Goal: Communication & Community: Answer question/provide support

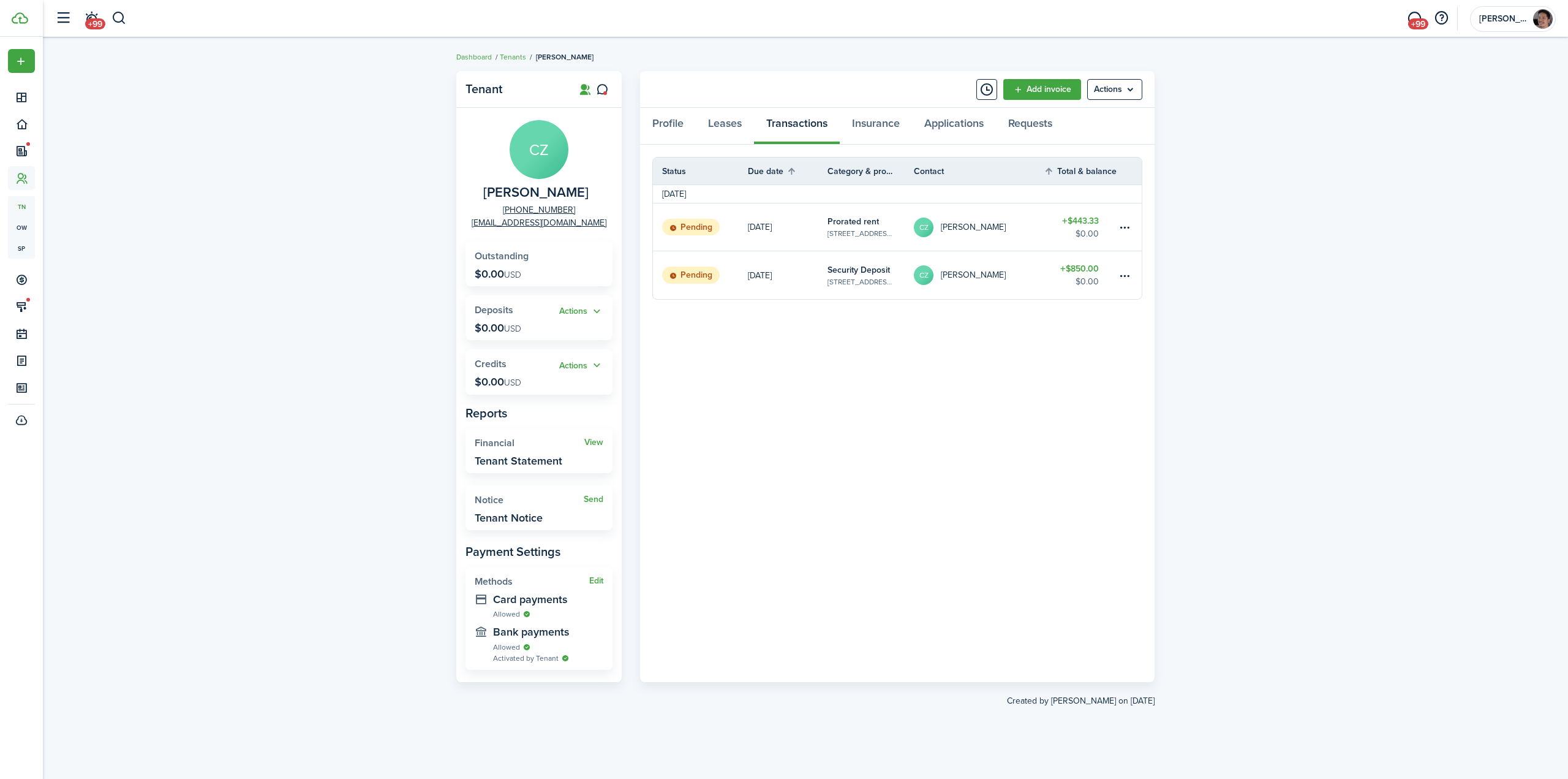
click at [1080, 223] on table-amount-title "$443.33" at bounding box center [1080, 221] width 37 height 13
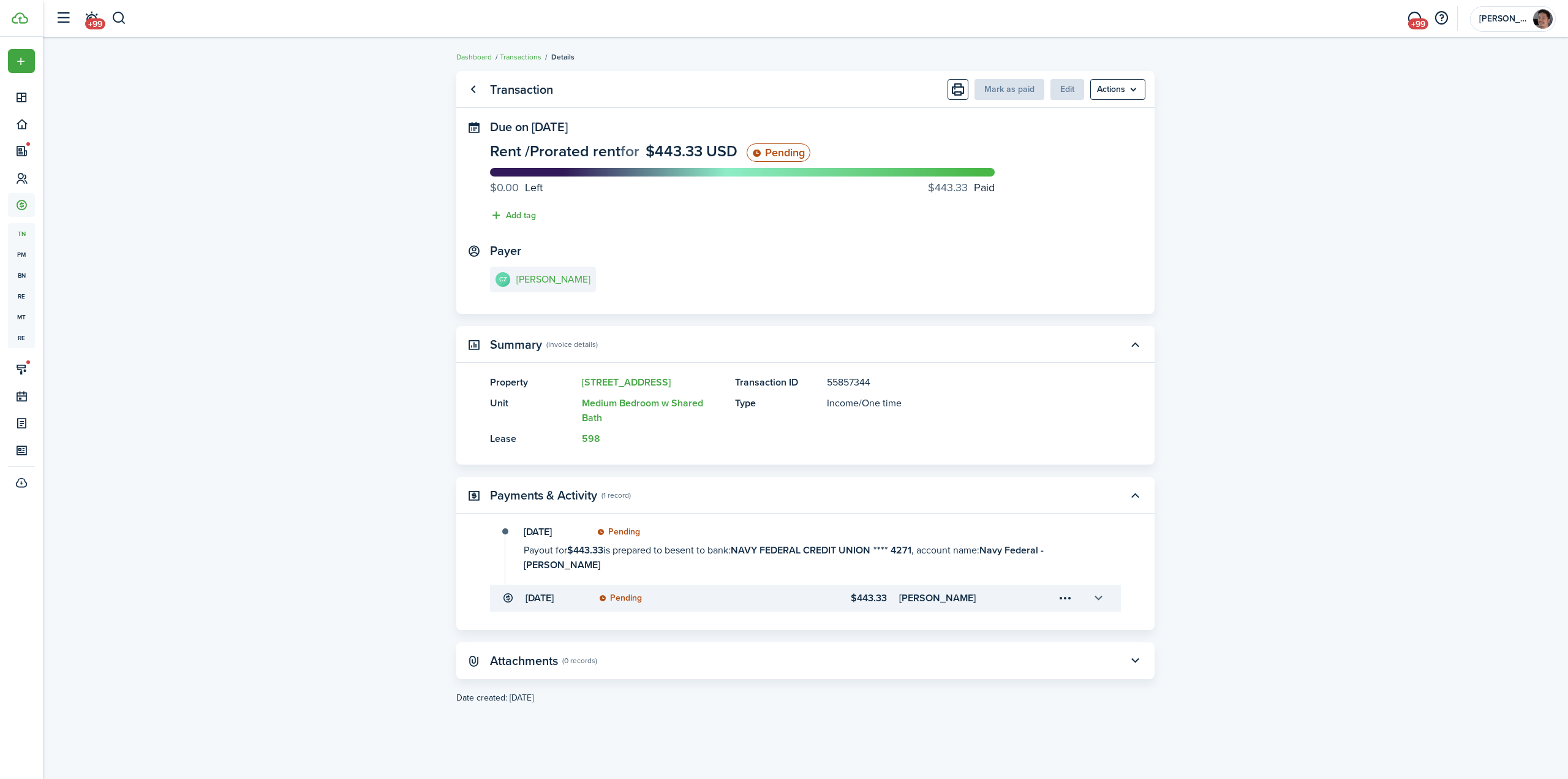
click at [1099, 600] on button "button" at bounding box center [1098, 598] width 21 height 21
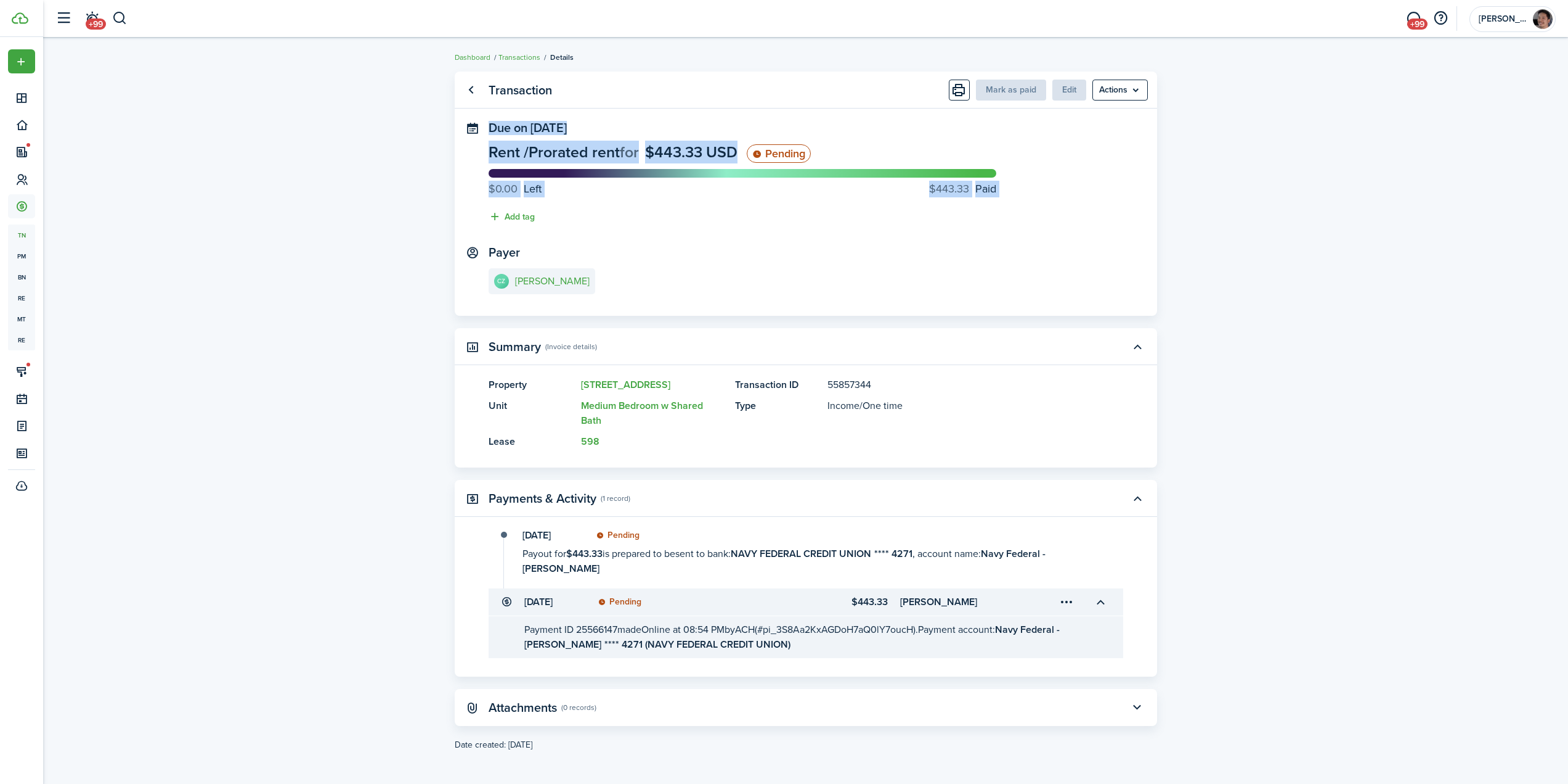
drag, startPoint x: 345, startPoint y: 225, endPoint x: 329, endPoint y: 202, distance: 28.0
click at [333, 221] on transaction-view "Transaction Mark as paid Edit Actions Due on [DATE] Rent / Prorated rent for $4…" at bounding box center [805, 411] width 1525 height 692
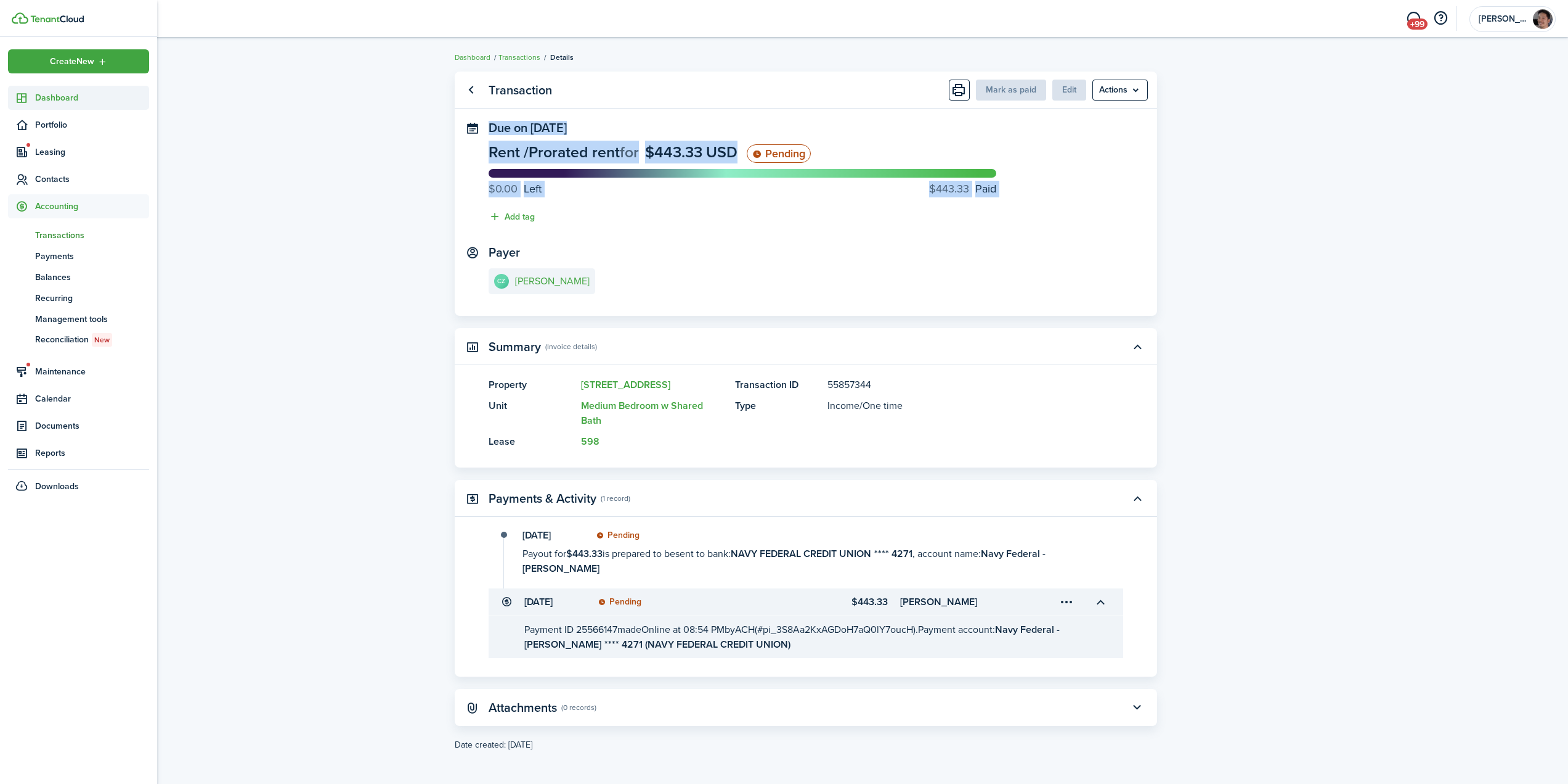
click at [50, 101] on span "Dashboard" at bounding box center [92, 97] width 114 height 13
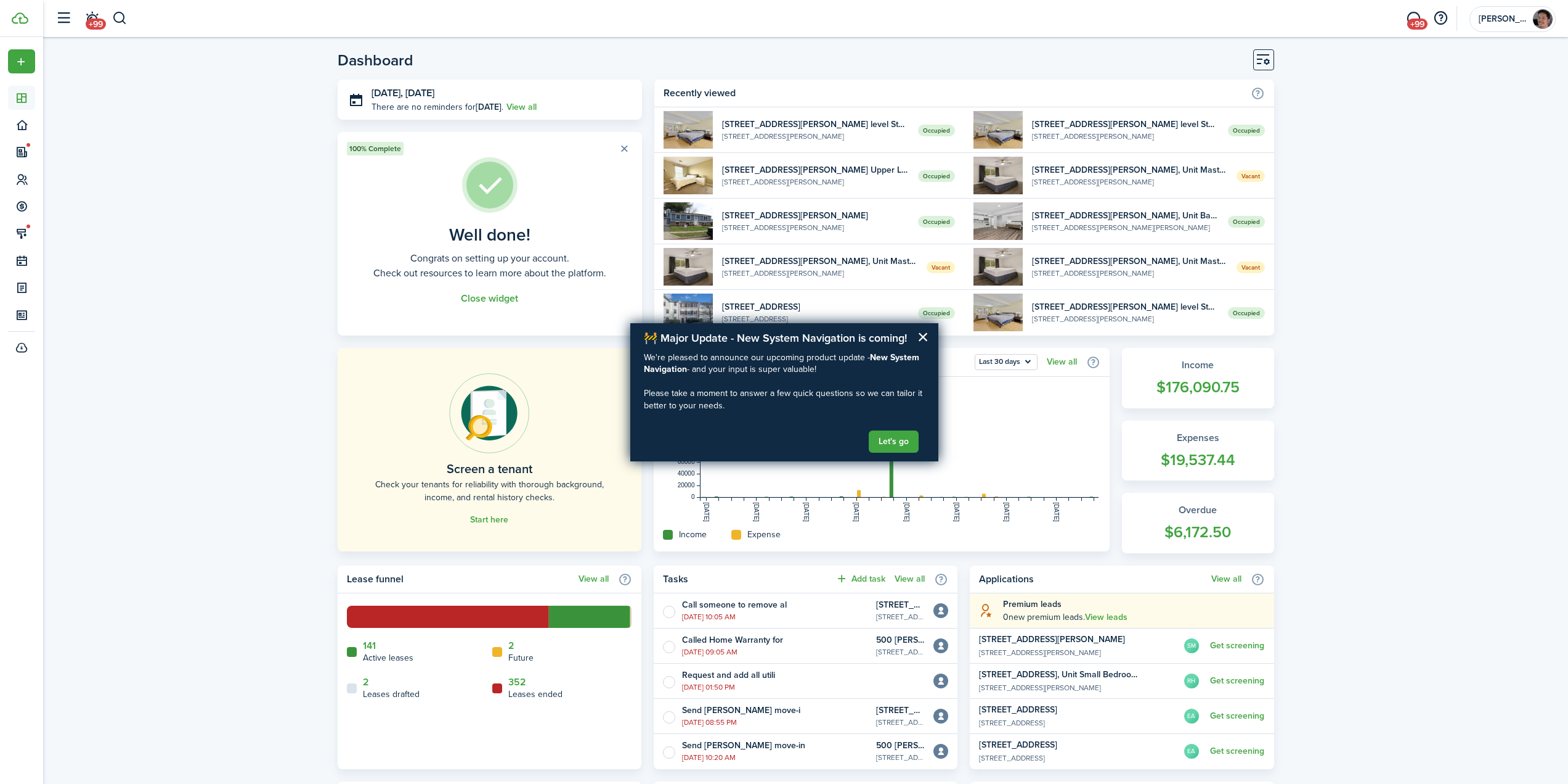
click at [1453, 314] on div "Dashboard [DATE], [DATE] There are no reminders for [DATE] . View all 100% Comp…" at bounding box center [805, 625] width 1525 height 1164
click at [118, 18] on button "button" at bounding box center [120, 18] width 16 height 21
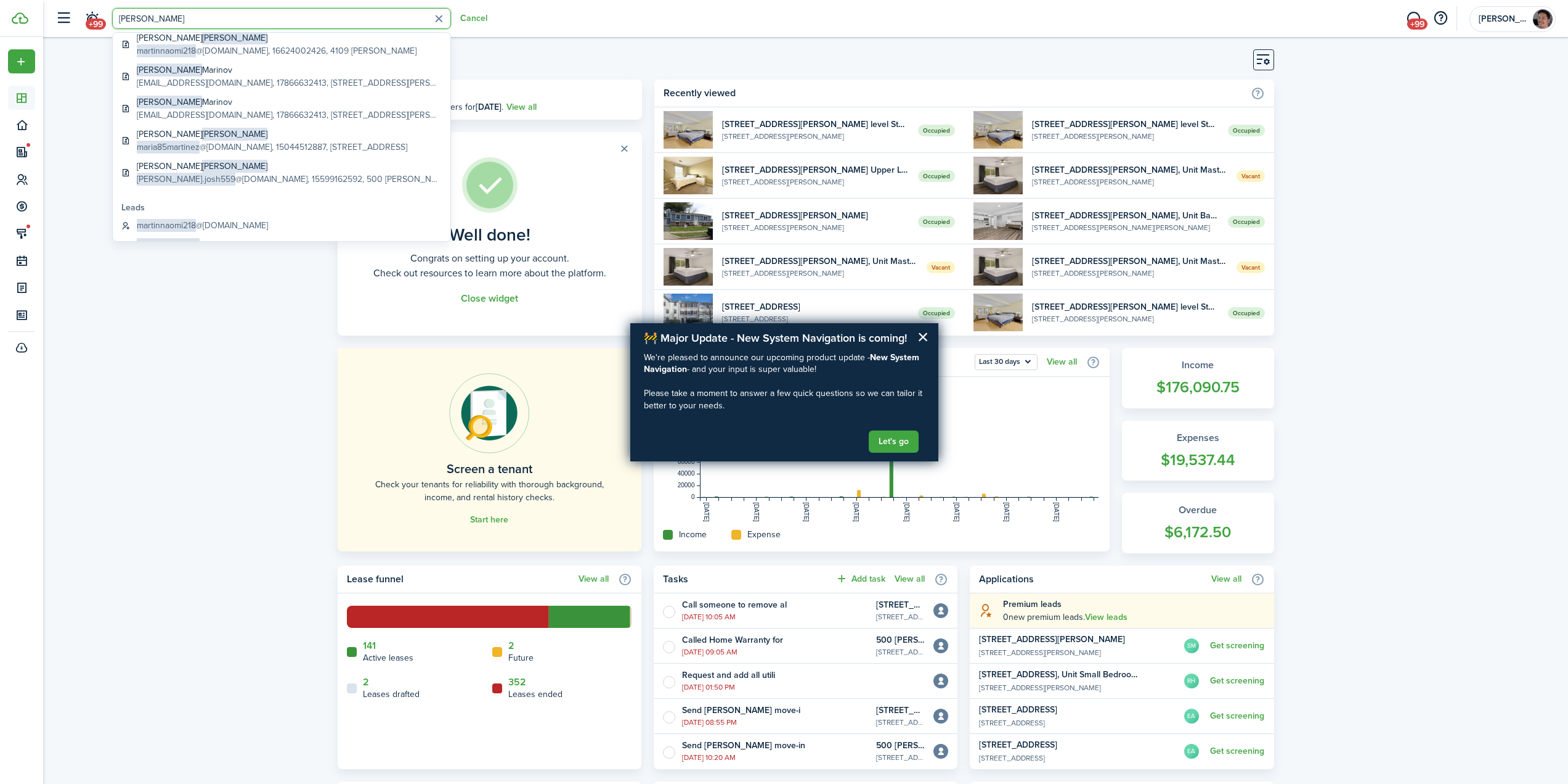
scroll to position [238, 0]
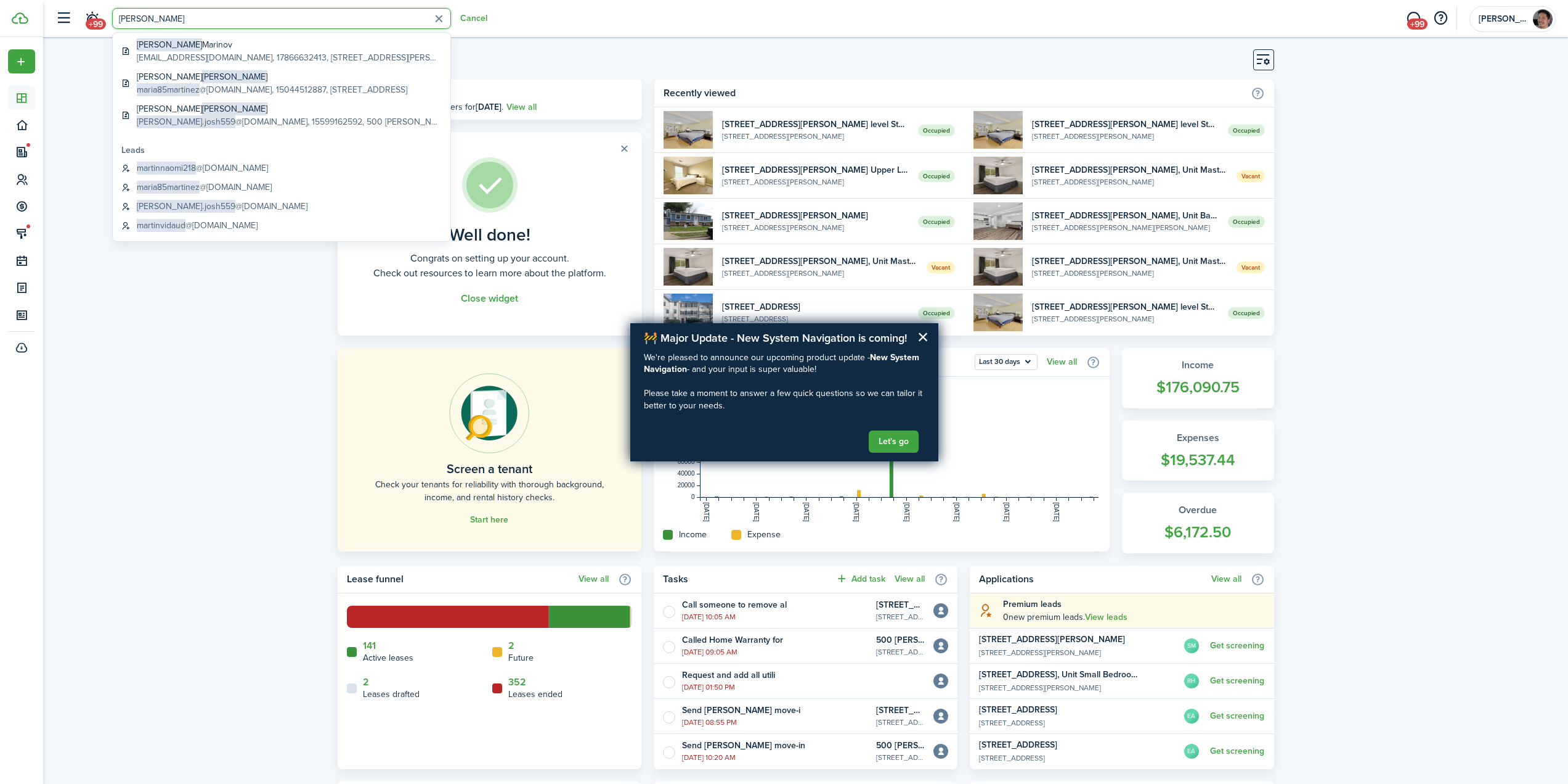
click at [197, 19] on input "[PERSON_NAME]" at bounding box center [282, 18] width 339 height 21
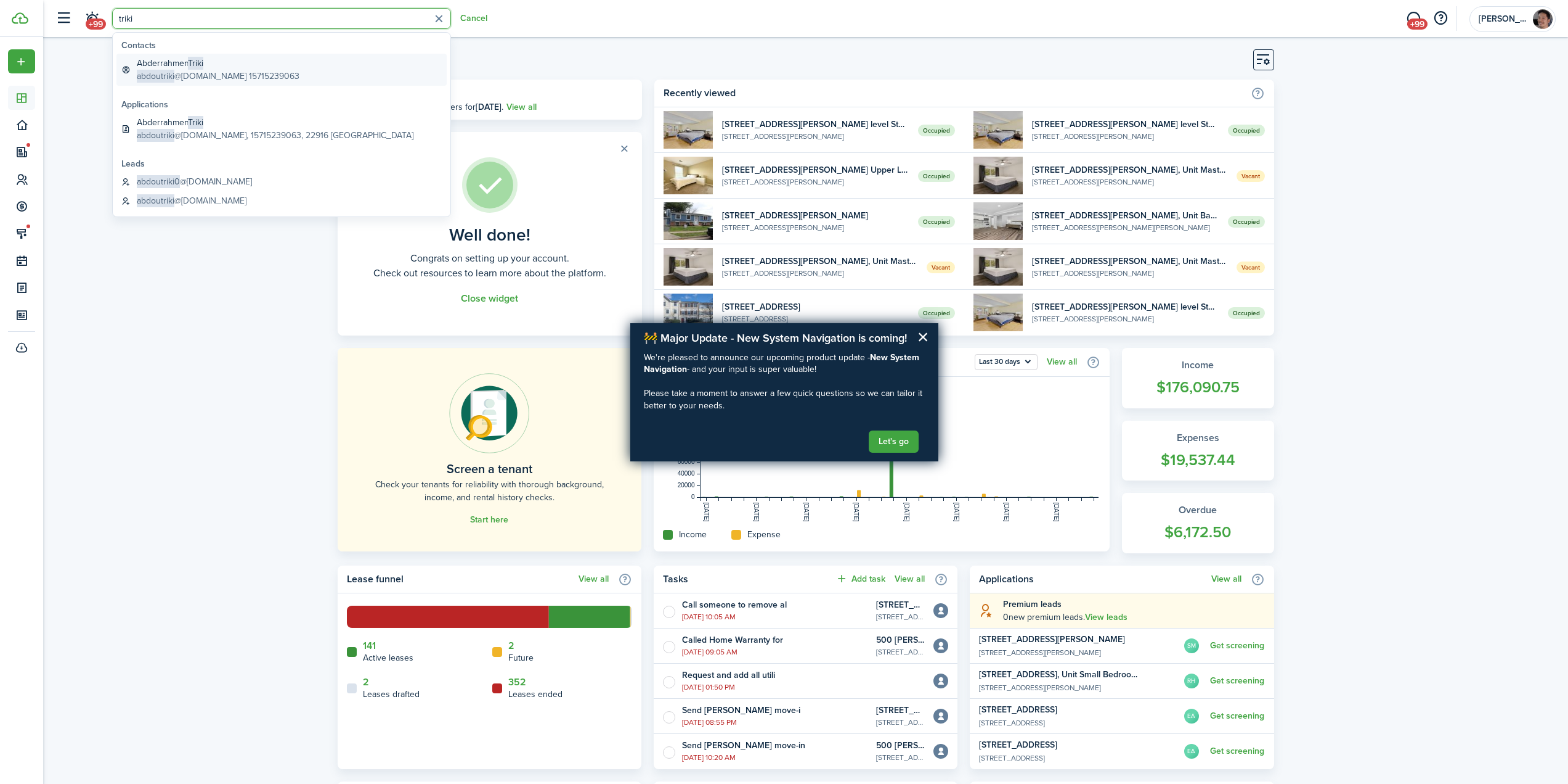
type input "triki"
click at [198, 68] on span "Triki" at bounding box center [196, 63] width 16 height 13
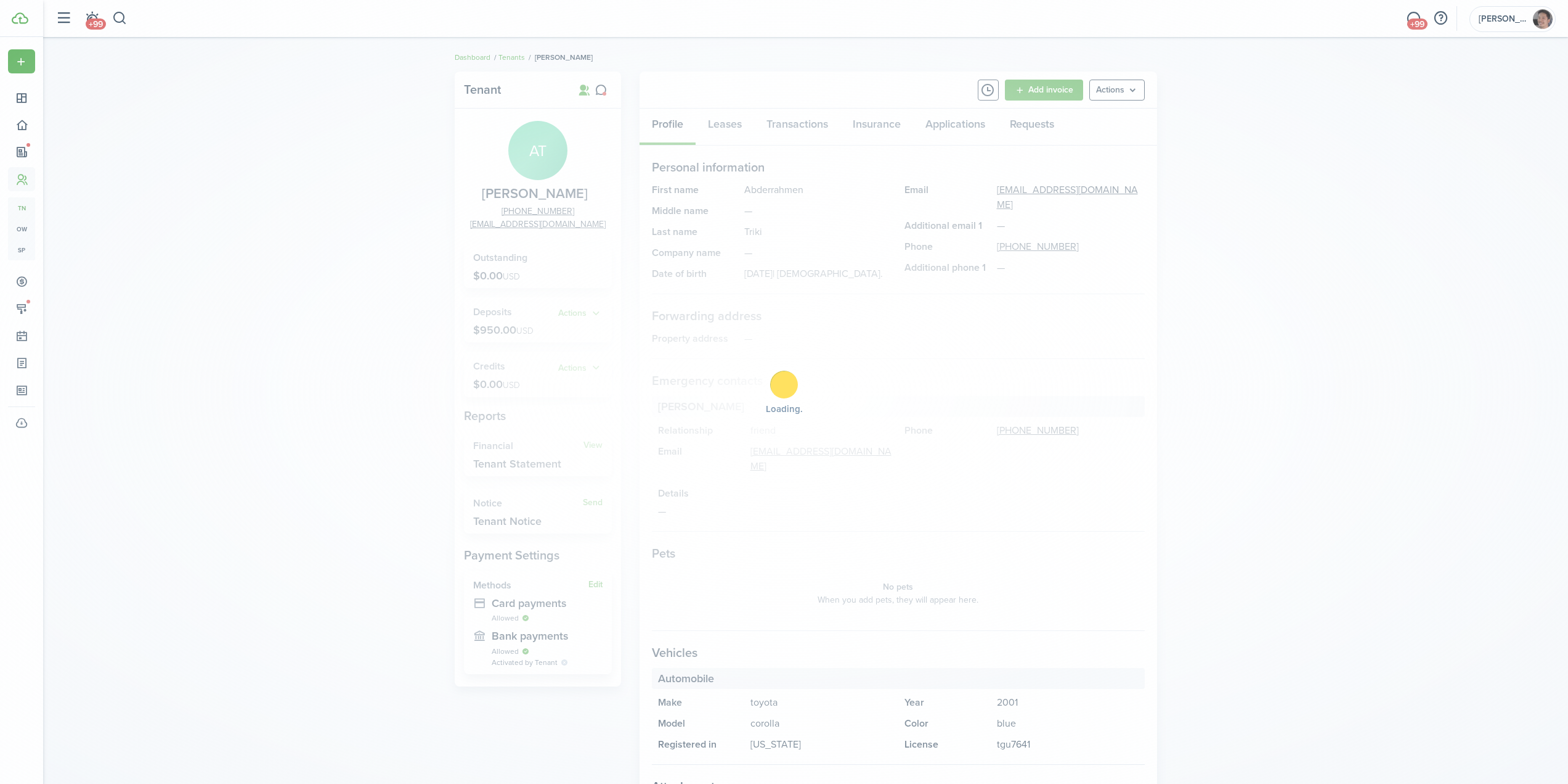
click at [228, 296] on div "Loading" at bounding box center [784, 392] width 1568 height 784
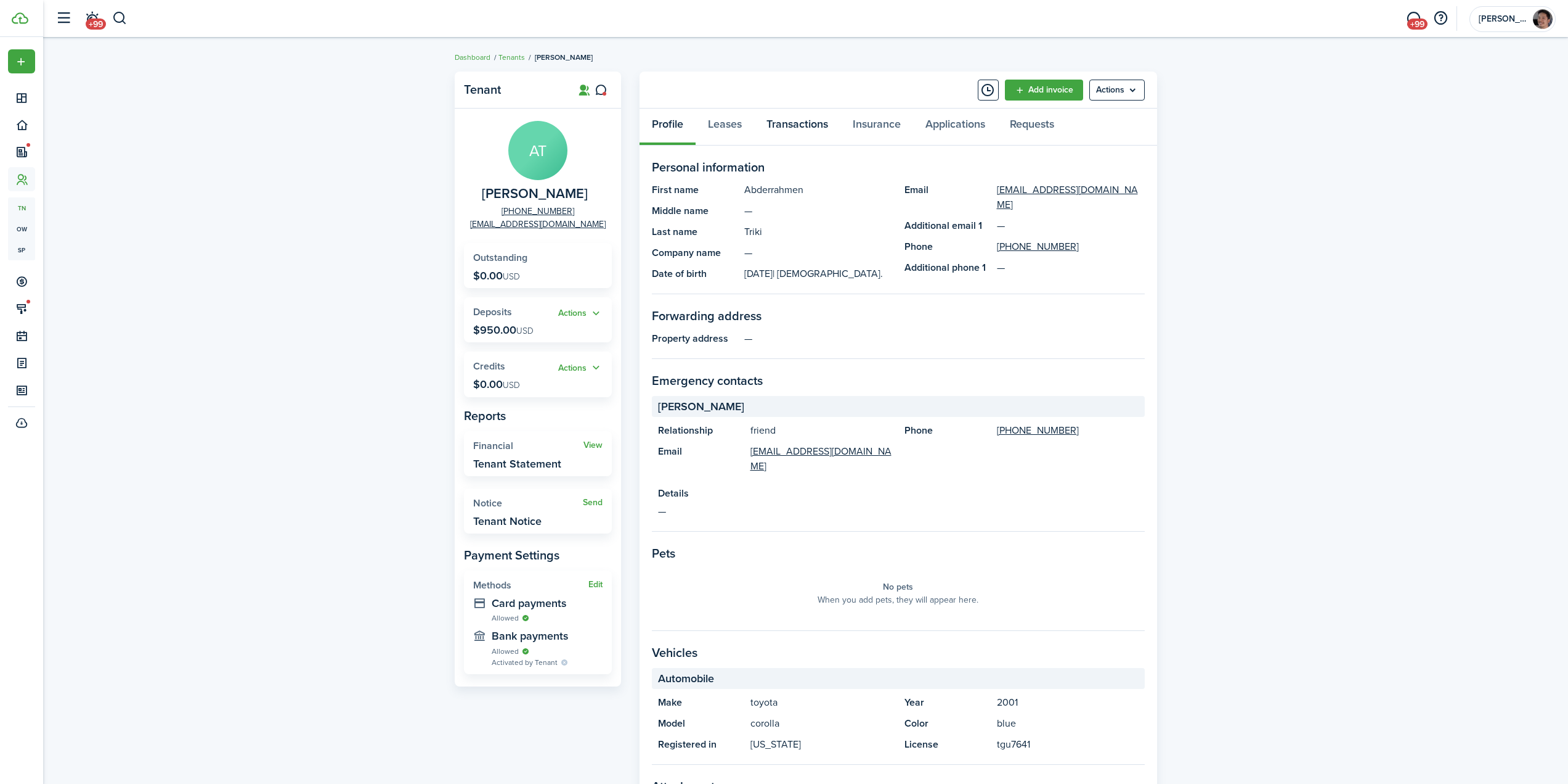
click at [794, 122] on link "Transactions" at bounding box center [797, 127] width 87 height 37
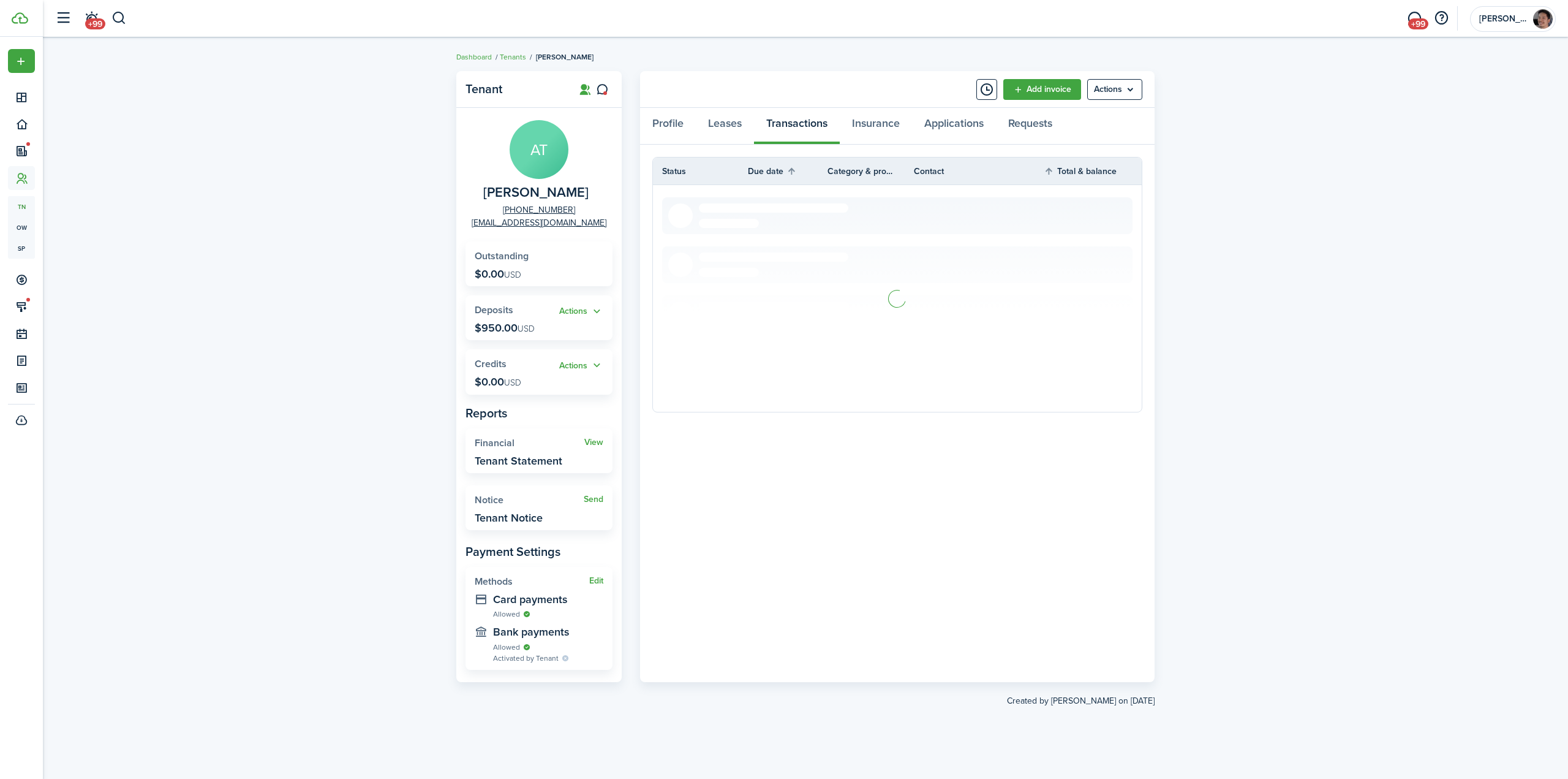
click at [1301, 324] on div "Tenant AT Abderrahmen Triki [PHONE_NUMBER] [EMAIL_ADDRESS][DOMAIN_NAME] Outstan…" at bounding box center [805, 408] width 1525 height 686
click at [739, 123] on link "Leases" at bounding box center [724, 126] width 58 height 37
click at [1124, 180] on link "View" at bounding box center [1120, 180] width 19 height 13
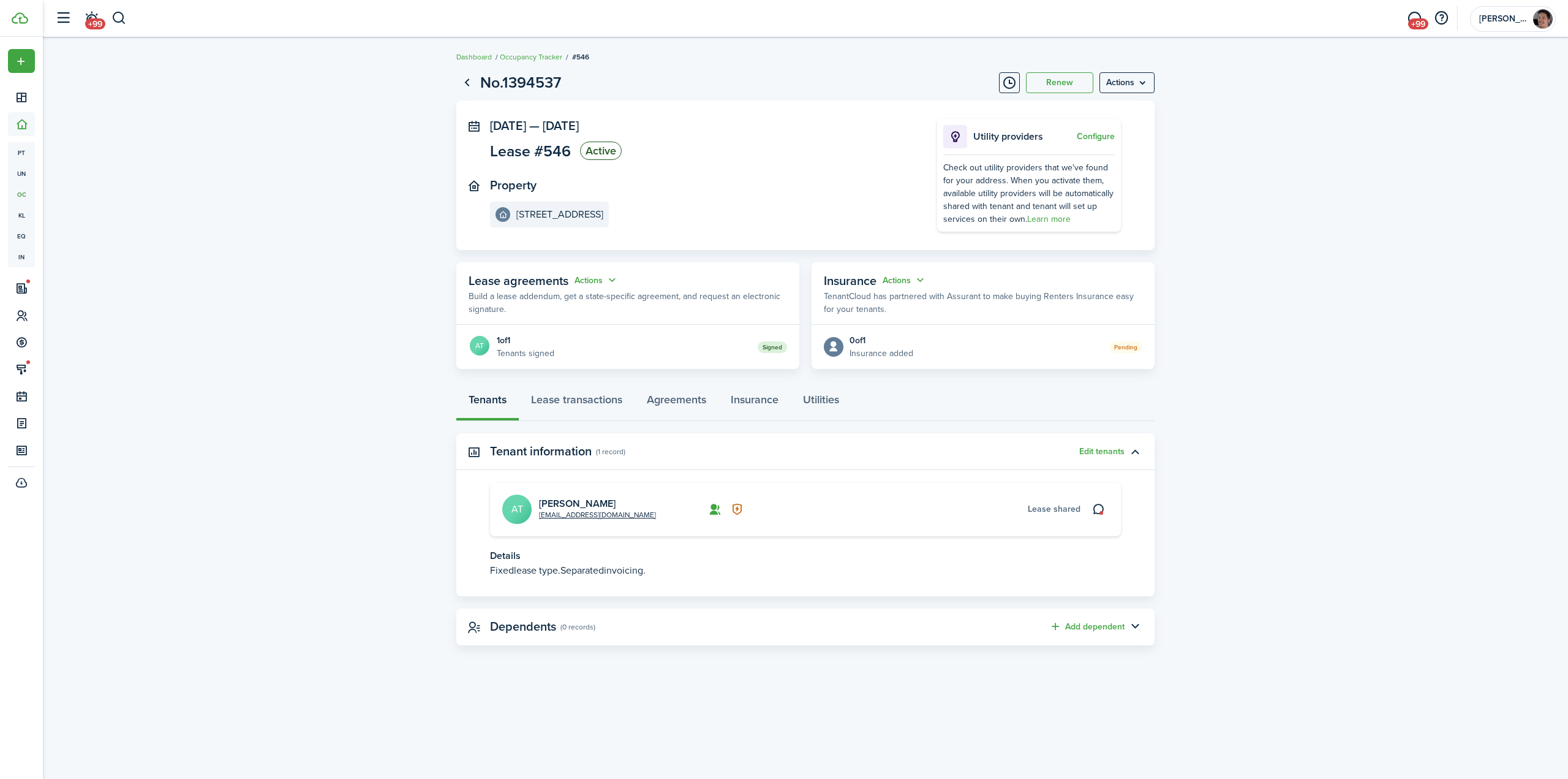
click at [1268, 363] on lease-view "No.1394537 Renew Actions [DATE] — [DATE] Lease #546 Active Property [STREET_ADD…" at bounding box center [805, 358] width 1525 height 586
click at [349, 350] on lease-view "No.1394537 Renew Actions [DATE] — [DATE] Lease #546 Active Property [STREET_ADD…" at bounding box center [805, 358] width 1525 height 586
click at [1123, 78] on menu-btn "Actions" at bounding box center [1126, 83] width 55 height 21
click at [1351, 387] on lease-view "No.1394537 Renew Actions [DATE] — [DATE] Lease #546 Active Property [STREET_ADD…" at bounding box center [805, 358] width 1525 height 586
click at [121, 19] on button "button" at bounding box center [119, 18] width 16 height 21
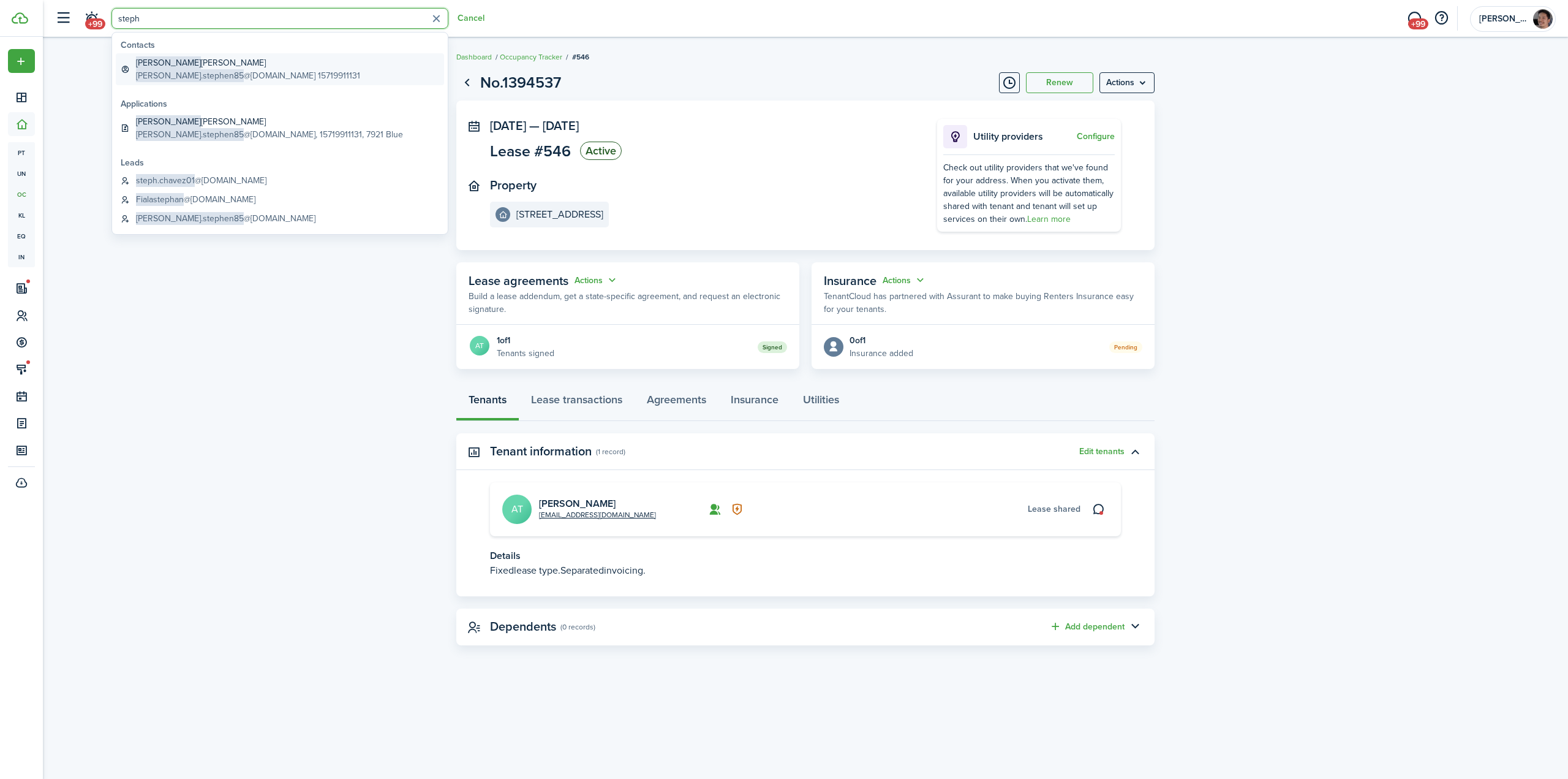
type input "steph"
click at [212, 74] on global-search-item-description "[PERSON_NAME].stephen85 @[DOMAIN_NAME] 15719911131" at bounding box center [248, 76] width 224 height 13
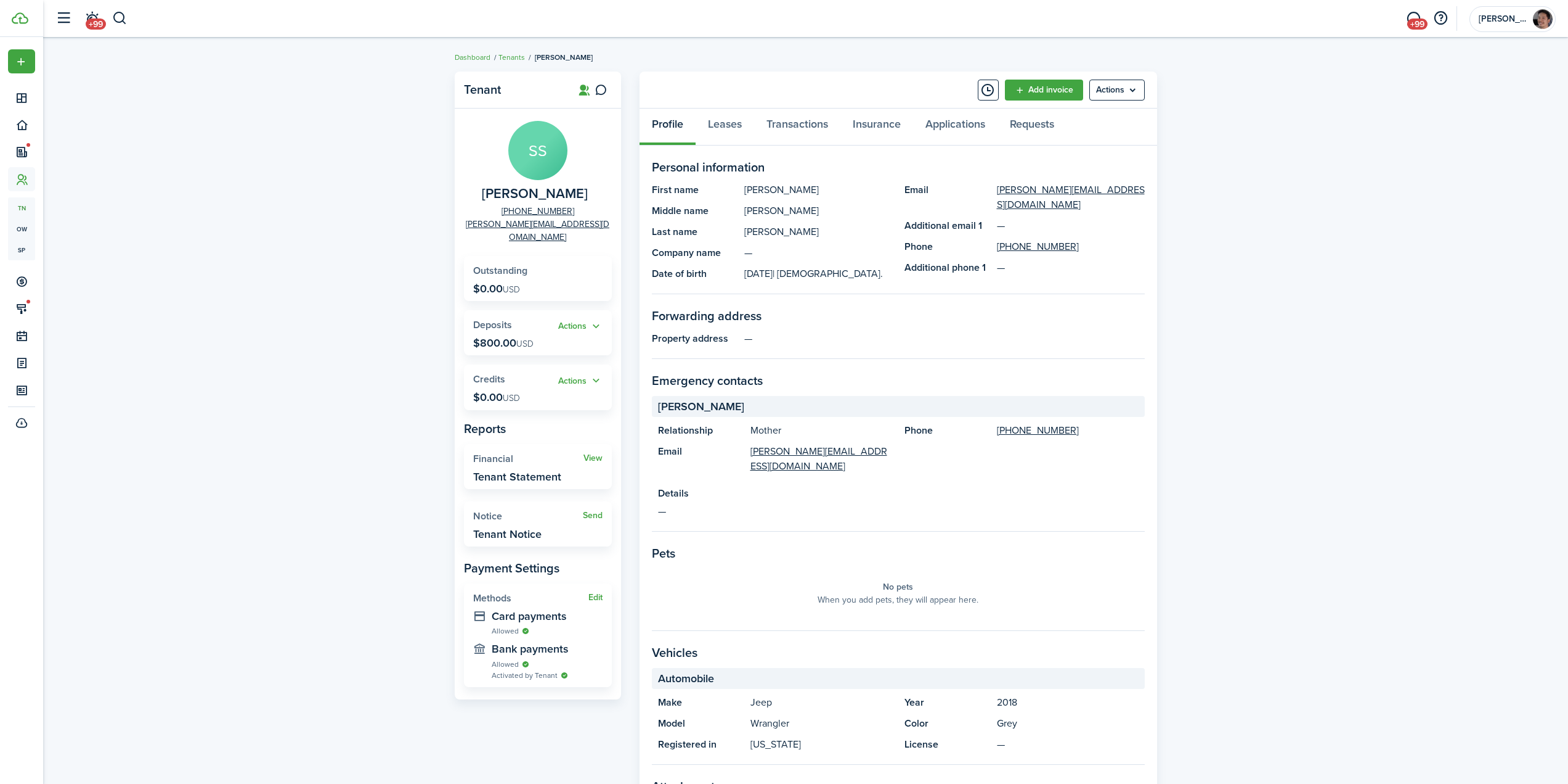
click at [331, 290] on div "Tenant SS [PERSON_NAME] [PHONE_NUMBER] [PERSON_NAME][EMAIL_ADDRESS][DOMAIN_NAME…" at bounding box center [805, 480] width 1525 height 830
click at [1267, 409] on div "Tenant SS [PERSON_NAME] [PHONE_NUMBER] [PERSON_NAME][EMAIL_ADDRESS][DOMAIN_NAME…" at bounding box center [805, 480] width 1525 height 830
click at [1350, 428] on div "Tenant SS [PERSON_NAME] [PHONE_NUMBER] [PERSON_NAME][EMAIL_ADDRESS][DOMAIN_NAME…" at bounding box center [805, 480] width 1525 height 830
click at [1370, 444] on div "Tenant SS [PERSON_NAME] [PHONE_NUMBER] [PERSON_NAME][EMAIL_ADDRESS][DOMAIN_NAME…" at bounding box center [805, 480] width 1525 height 830
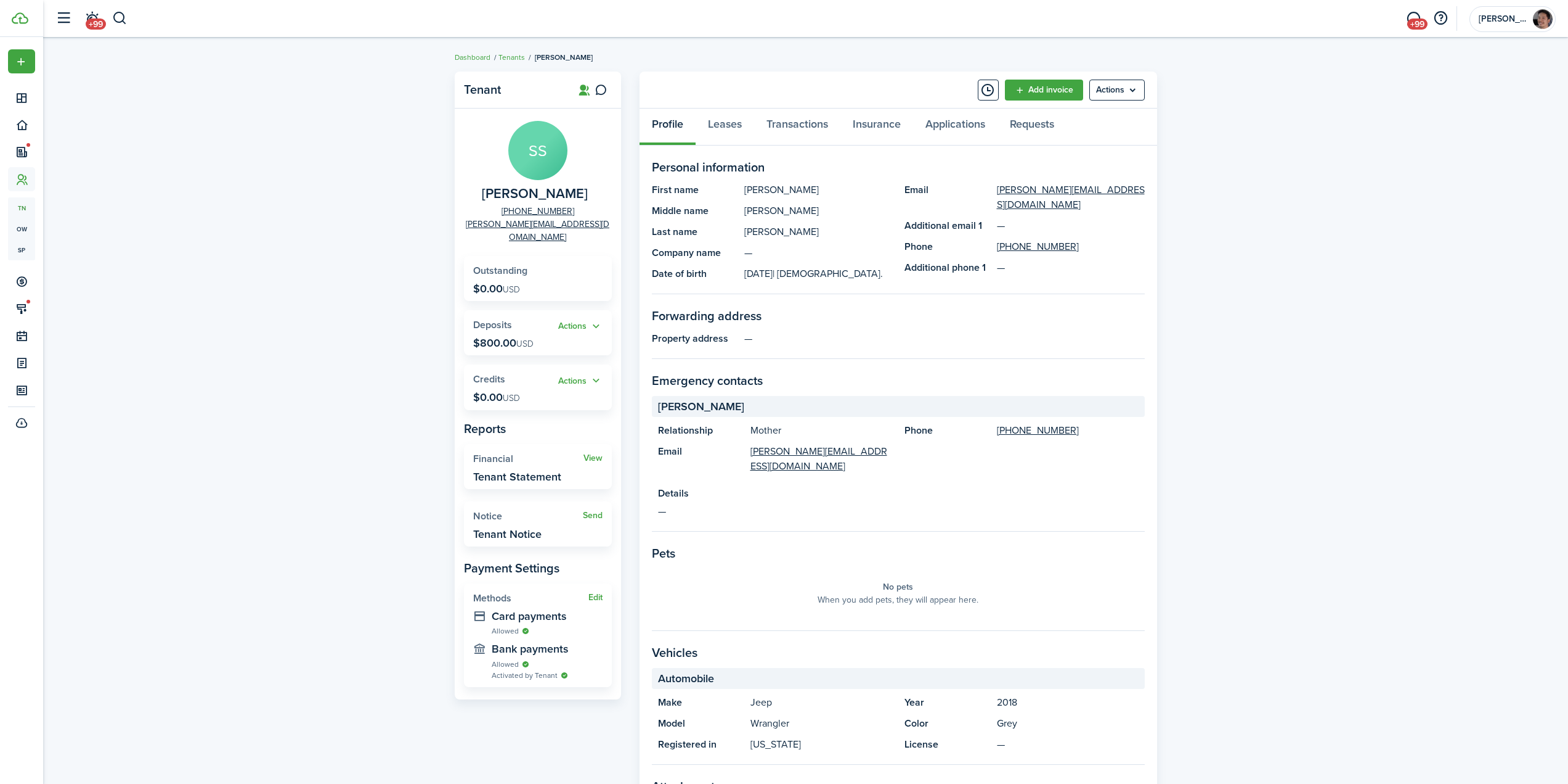
click at [1371, 439] on div "Tenant SS [PERSON_NAME] [PHONE_NUMBER] [PERSON_NAME][EMAIL_ADDRESS][DOMAIN_NAME…" at bounding box center [805, 480] width 1525 height 830
click at [1311, 373] on div "Tenant SS [PERSON_NAME] [PHONE_NUMBER] [PERSON_NAME][EMAIL_ADDRESS][DOMAIN_NAME…" at bounding box center [805, 480] width 1525 height 830
click at [1329, 341] on div "Tenant SS [PERSON_NAME] [PHONE_NUMBER] [PERSON_NAME][EMAIL_ADDRESS][DOMAIN_NAME…" at bounding box center [805, 480] width 1525 height 830
click at [1350, 329] on div "Tenant SS [PERSON_NAME] [PHONE_NUMBER] [PERSON_NAME][EMAIL_ADDRESS][DOMAIN_NAME…" at bounding box center [805, 480] width 1525 height 830
click at [1188, 354] on div "Tenant SS [PERSON_NAME] [PHONE_NUMBER] [PERSON_NAME][EMAIL_ADDRESS][DOMAIN_NAME…" at bounding box center [805, 480] width 1525 height 830
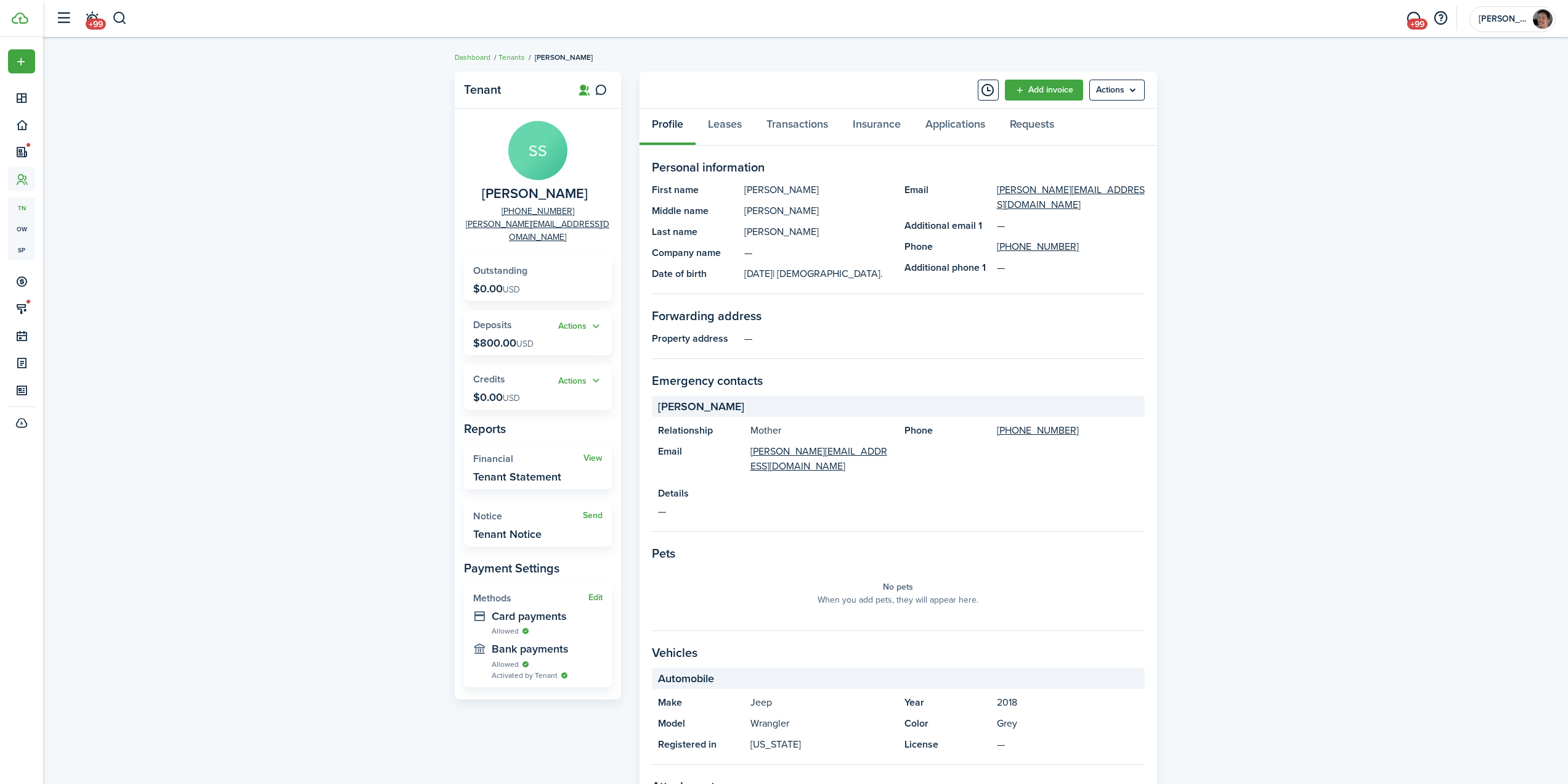
click at [299, 245] on div "Tenant SS [PERSON_NAME] [PHONE_NUMBER] [PERSON_NAME][EMAIL_ADDRESS][DOMAIN_NAME…" at bounding box center [805, 480] width 1525 height 830
click at [1271, 218] on div "Tenant SS [PERSON_NAME] [PHONE_NUMBER] [PERSON_NAME][EMAIL_ADDRESS][DOMAIN_NAME…" at bounding box center [805, 480] width 1525 height 830
click at [1317, 346] on div "Tenant SS [PERSON_NAME] [PHONE_NUMBER] [PERSON_NAME][EMAIL_ADDRESS][DOMAIN_NAME…" at bounding box center [805, 480] width 1525 height 830
drag, startPoint x: 1230, startPoint y: 351, endPoint x: 1242, endPoint y: 296, distance: 56.3
click at [1231, 351] on div "Tenant SS [PERSON_NAME] [PHONE_NUMBER] [PERSON_NAME][EMAIL_ADDRESS][DOMAIN_NAME…" at bounding box center [805, 480] width 1525 height 830
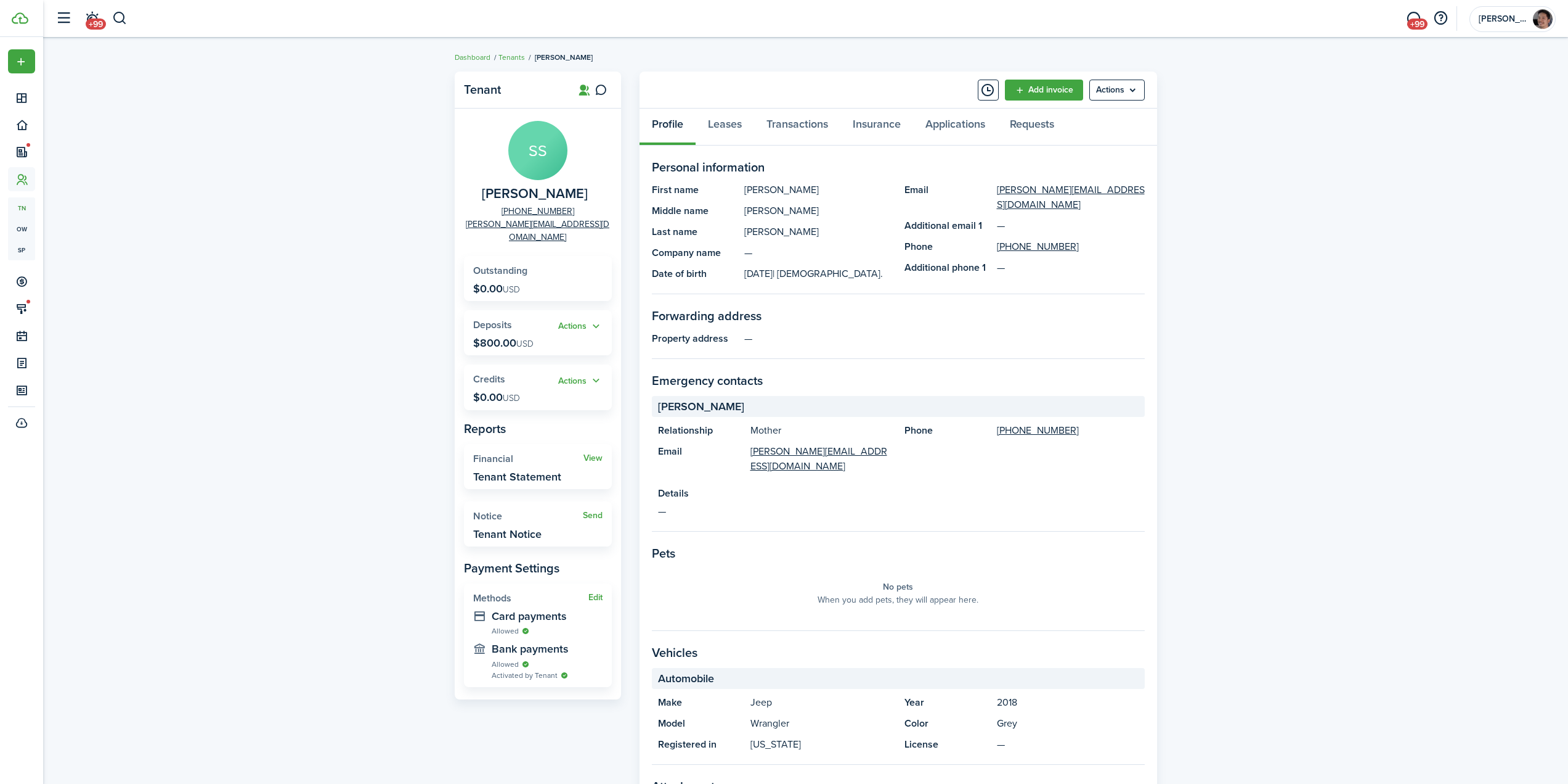
drag, startPoint x: 1289, startPoint y: 245, endPoint x: 1342, endPoint y: 135, distance: 122.1
click at [1290, 245] on div "Tenant SS [PERSON_NAME] [PHONE_NUMBER] [PERSON_NAME][EMAIL_ADDRESS][DOMAIN_NAME…" at bounding box center [805, 480] width 1525 height 830
click at [331, 304] on div "Tenant SS [PERSON_NAME] [PHONE_NUMBER] [PERSON_NAME][EMAIL_ADDRESS][DOMAIN_NAME…" at bounding box center [805, 480] width 1525 height 830
click at [812, 127] on link "Transactions" at bounding box center [797, 127] width 87 height 37
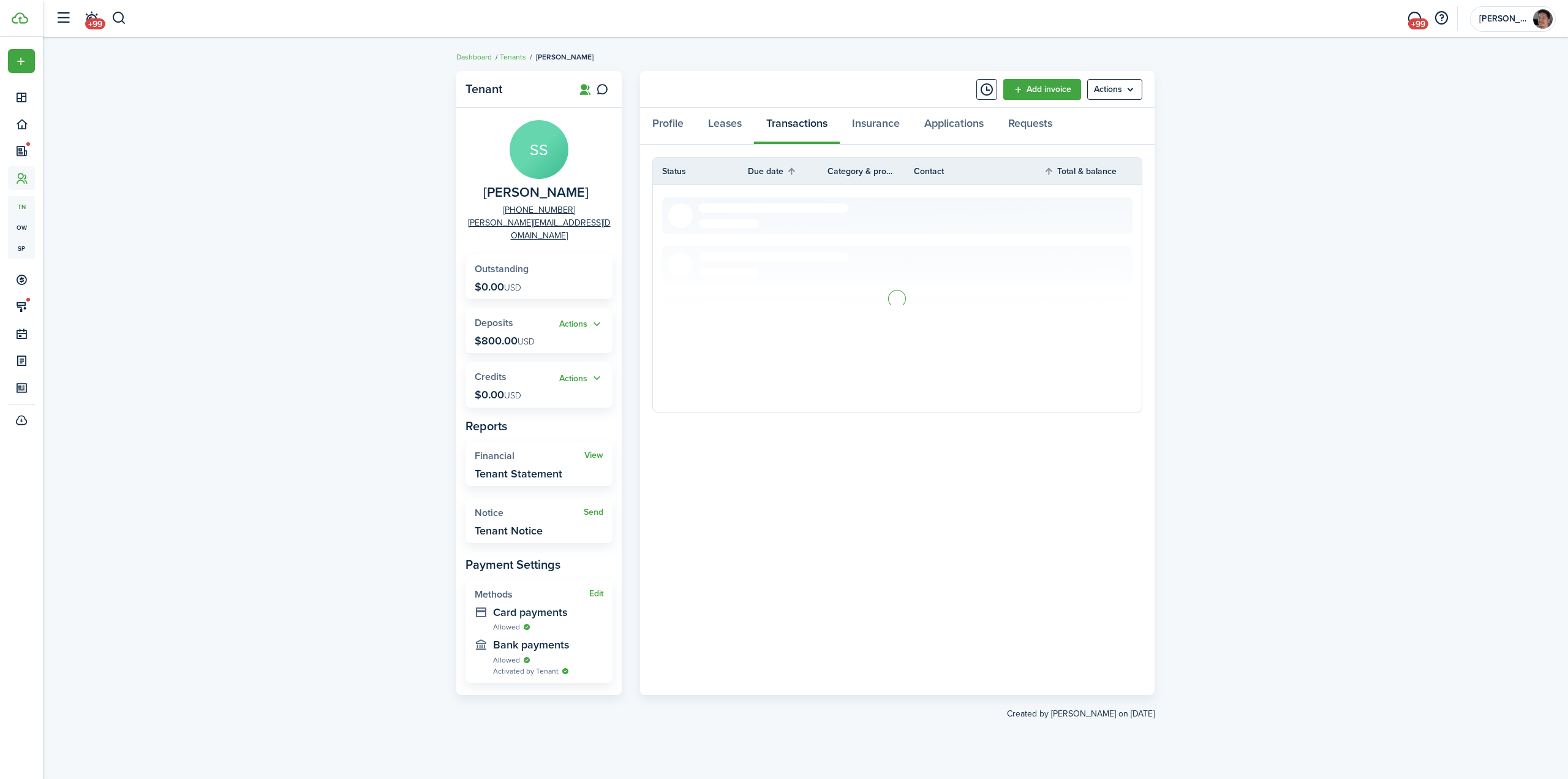
click at [1324, 330] on div "Tenant SS [PERSON_NAME] [PHONE_NUMBER] [PERSON_NAME][EMAIL_ADDRESS][DOMAIN_NAME…" at bounding box center [805, 408] width 1525 height 686
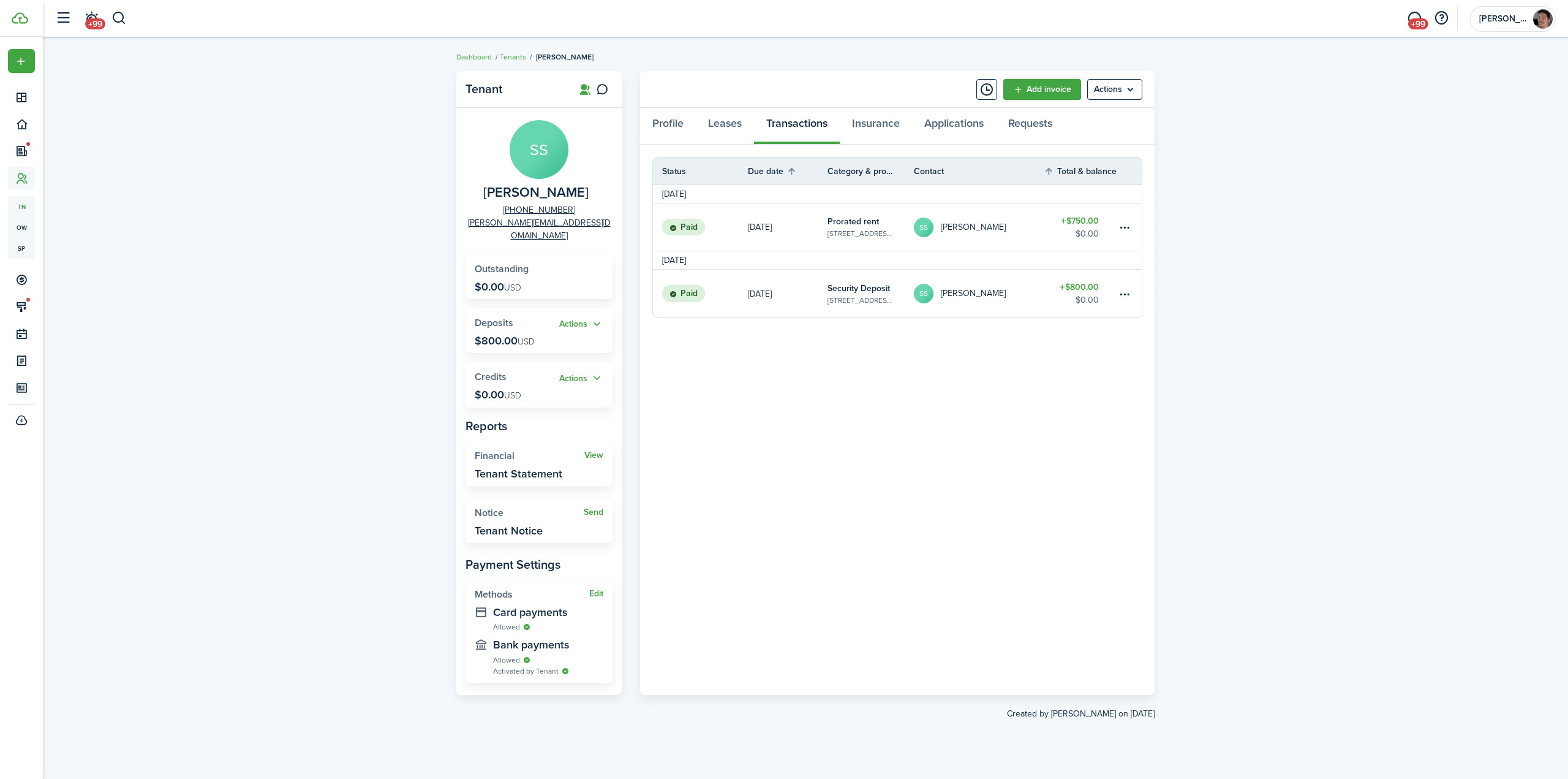
click at [1322, 330] on div "Tenant SS [PERSON_NAME] [PHONE_NUMBER] [PERSON_NAME][EMAIL_ADDRESS][DOMAIN_NAME…" at bounding box center [805, 408] width 1525 height 686
click at [125, 17] on button "button" at bounding box center [119, 18] width 16 height 21
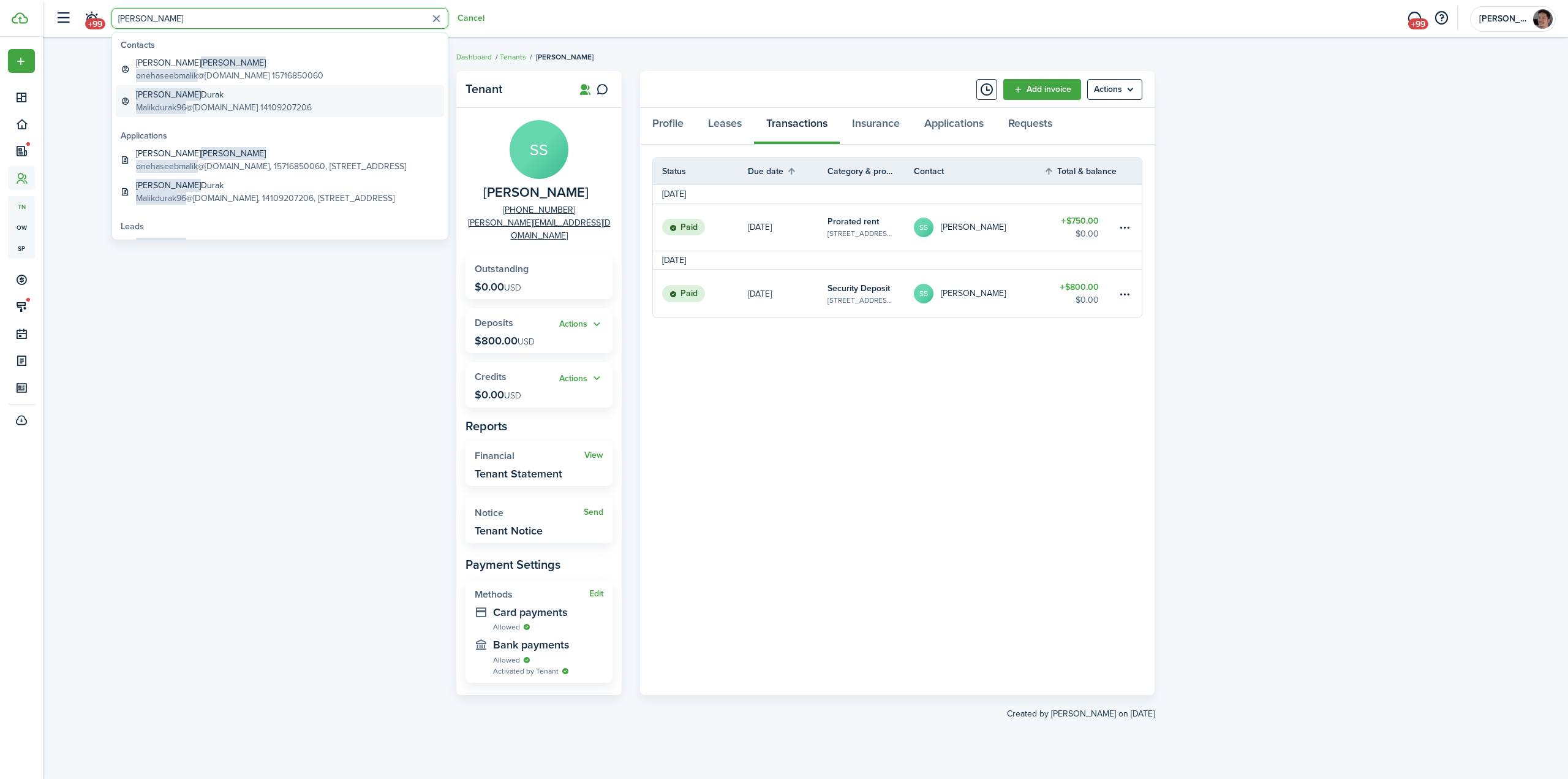
type input "[PERSON_NAME]"
click at [221, 105] on global-search-item-description "Malikdurak96 @[DOMAIN_NAME] 14109207206" at bounding box center [223, 107] width 176 height 13
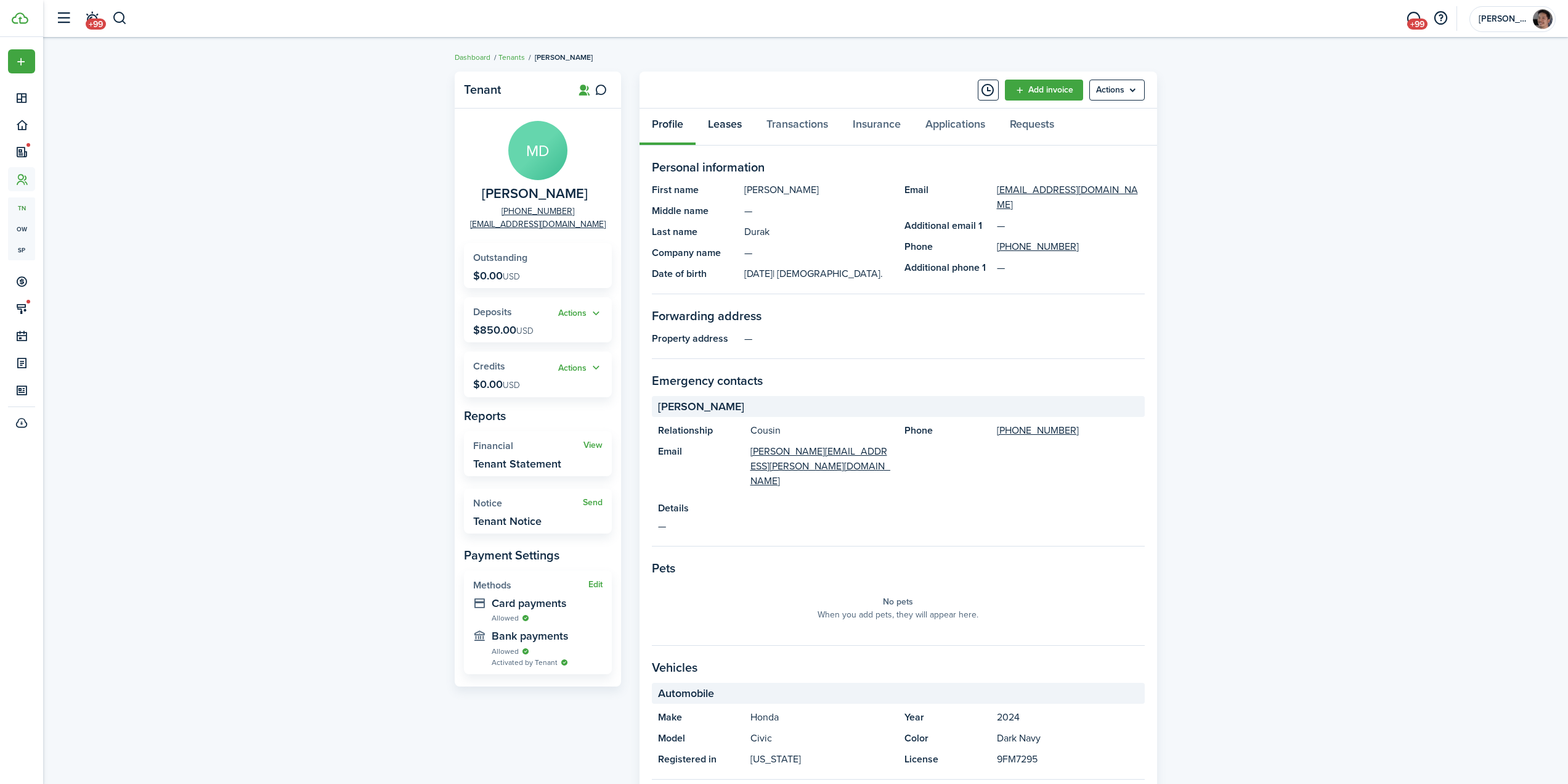
click at [726, 126] on link "Leases" at bounding box center [724, 127] width 59 height 37
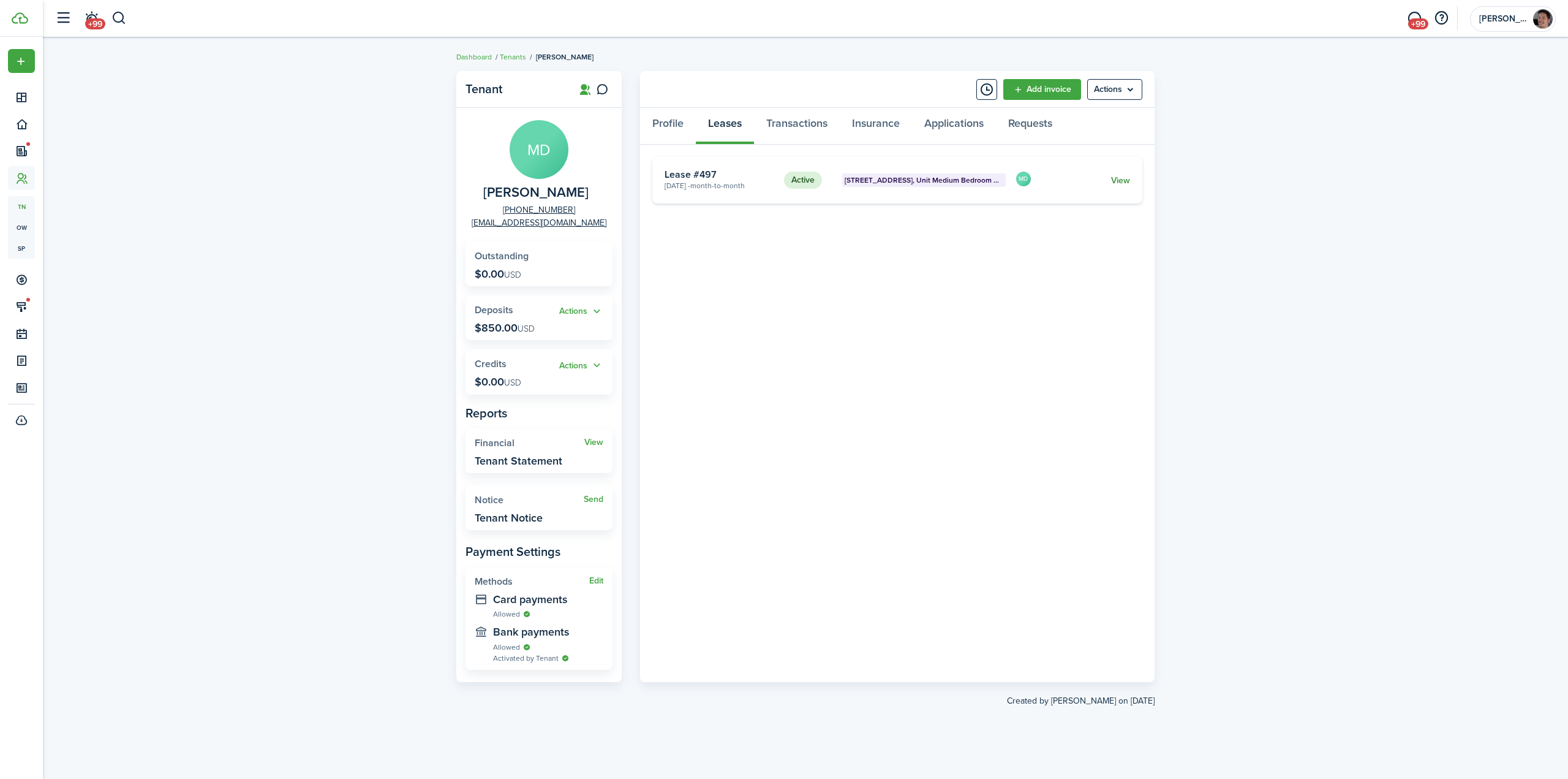
click at [1114, 179] on link "View" at bounding box center [1120, 180] width 19 height 13
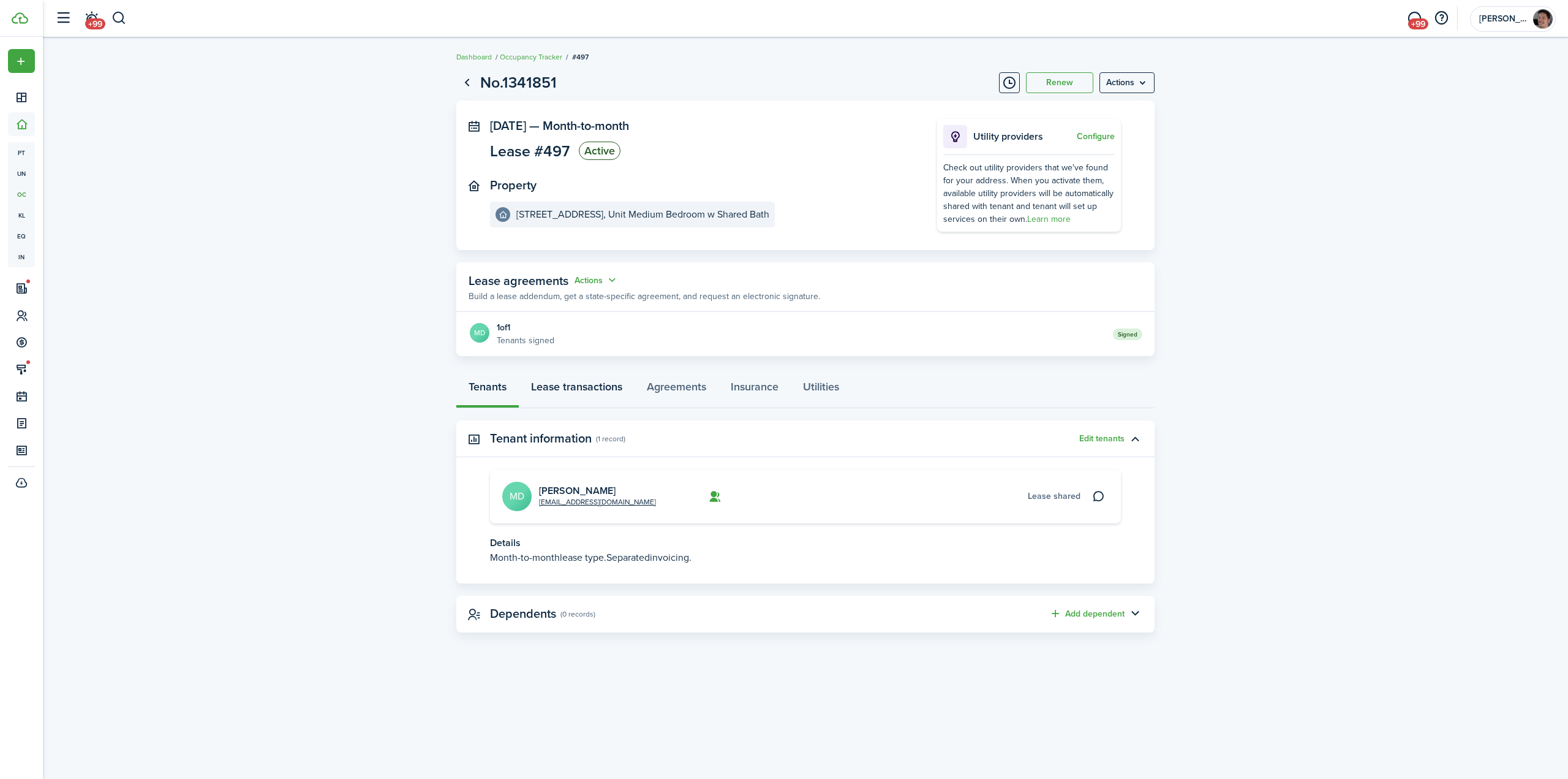
click at [588, 387] on link "Lease transactions" at bounding box center [576, 390] width 116 height 37
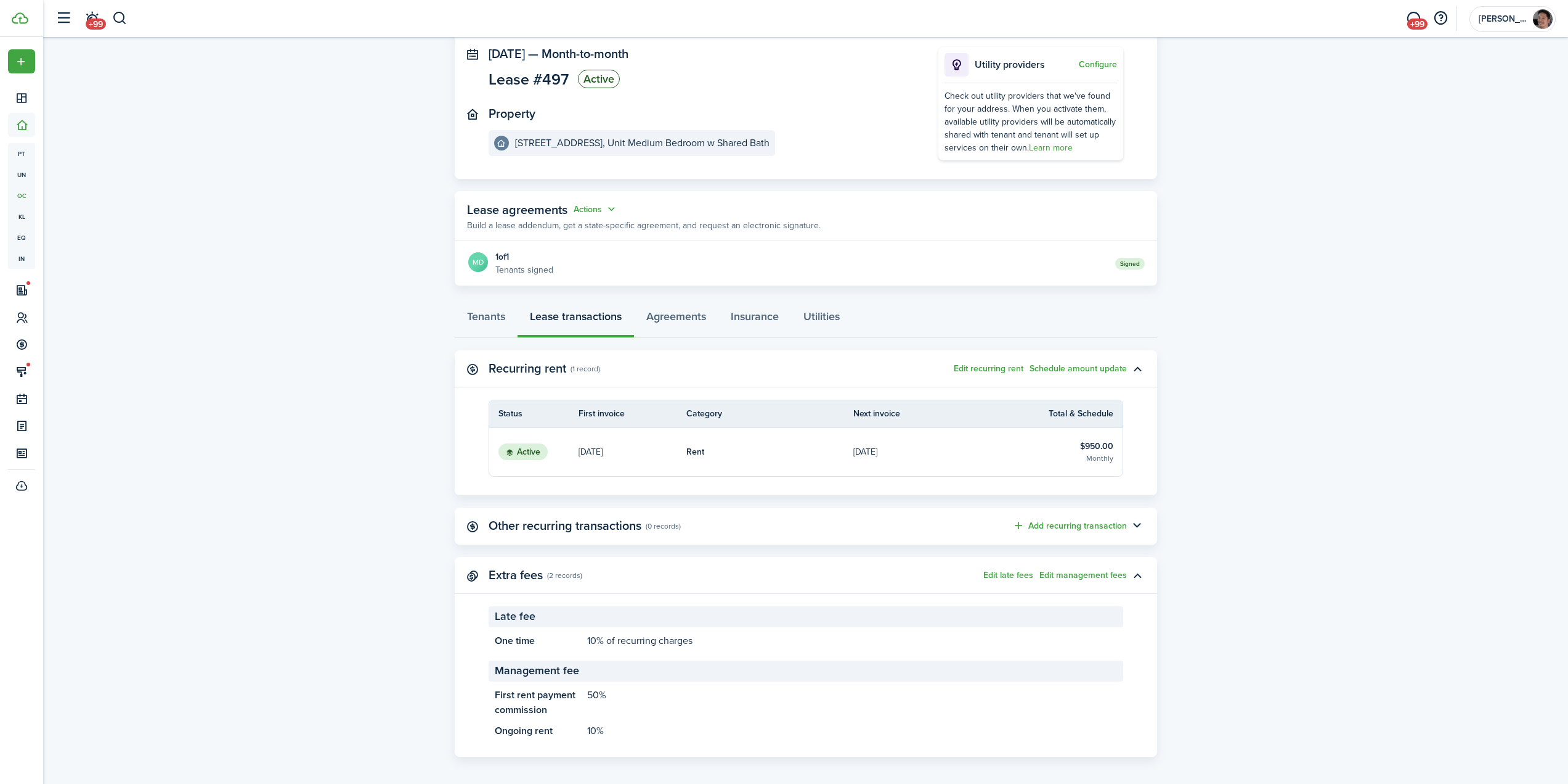
scroll to position [80, 0]
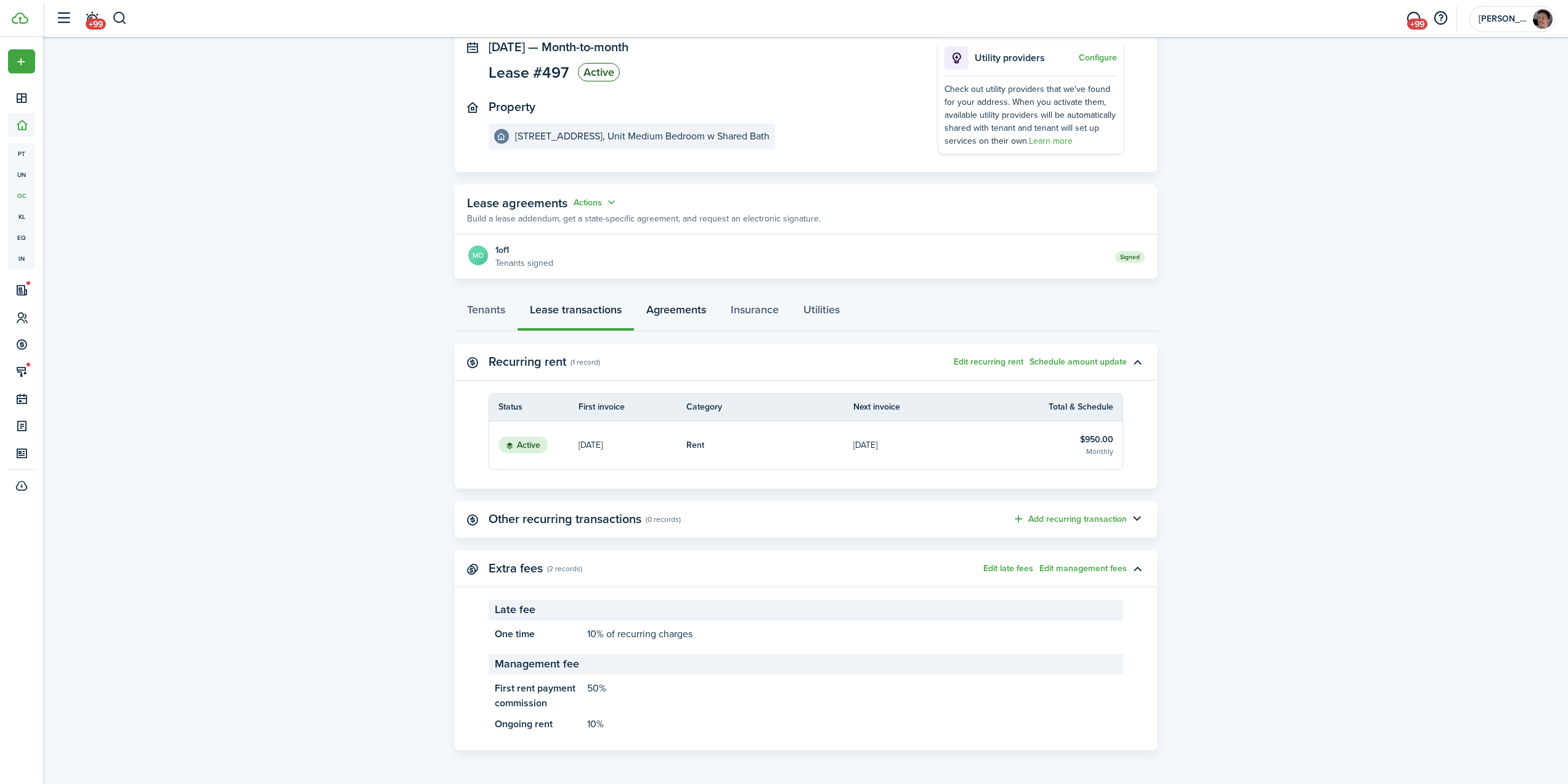
click at [670, 310] on link "Agreements" at bounding box center [676, 312] width 85 height 37
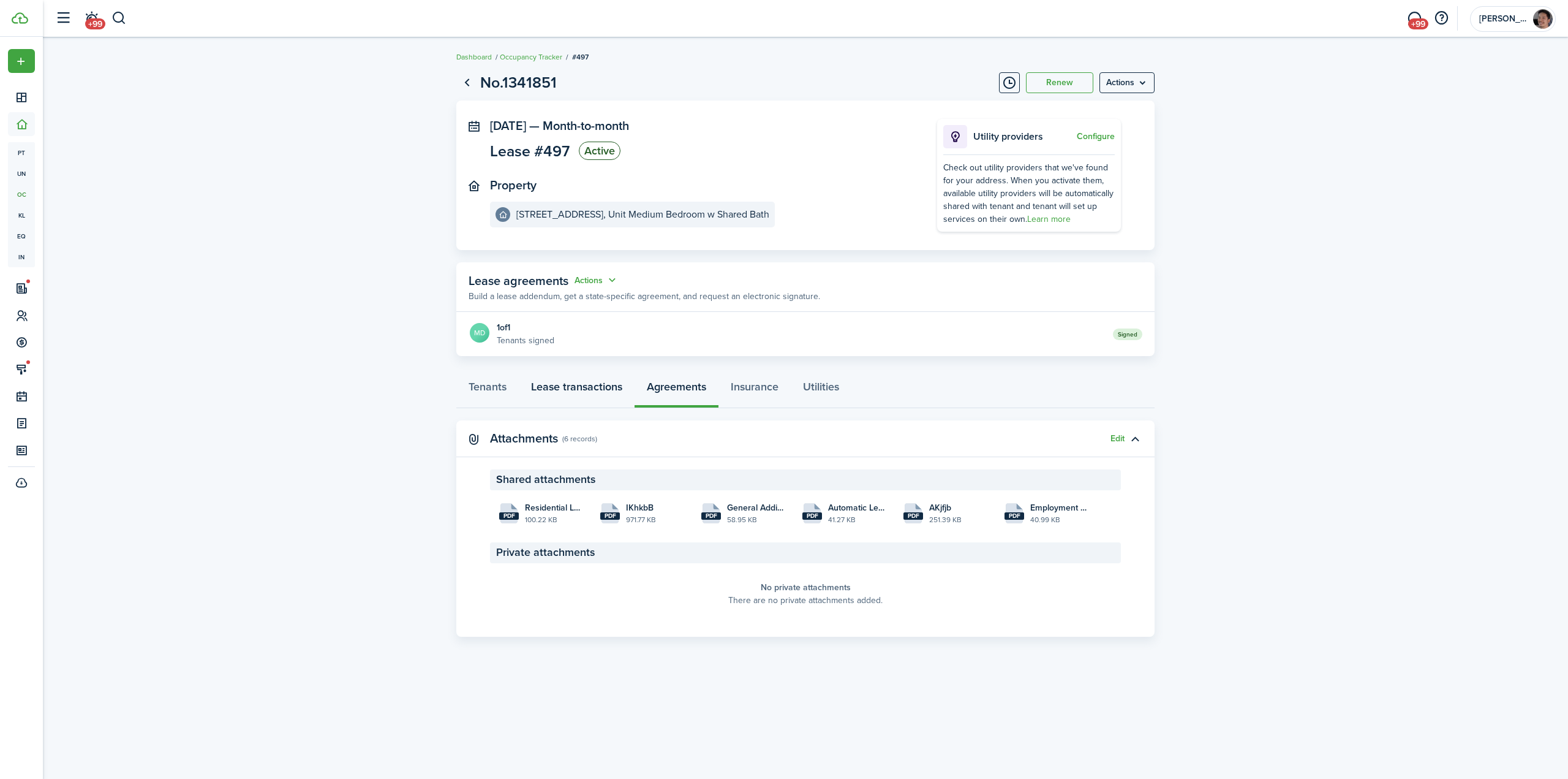
drag, startPoint x: 572, startPoint y: 382, endPoint x: 639, endPoint y: 401, distance: 69.6
click at [572, 383] on link "Lease transactions" at bounding box center [576, 390] width 116 height 37
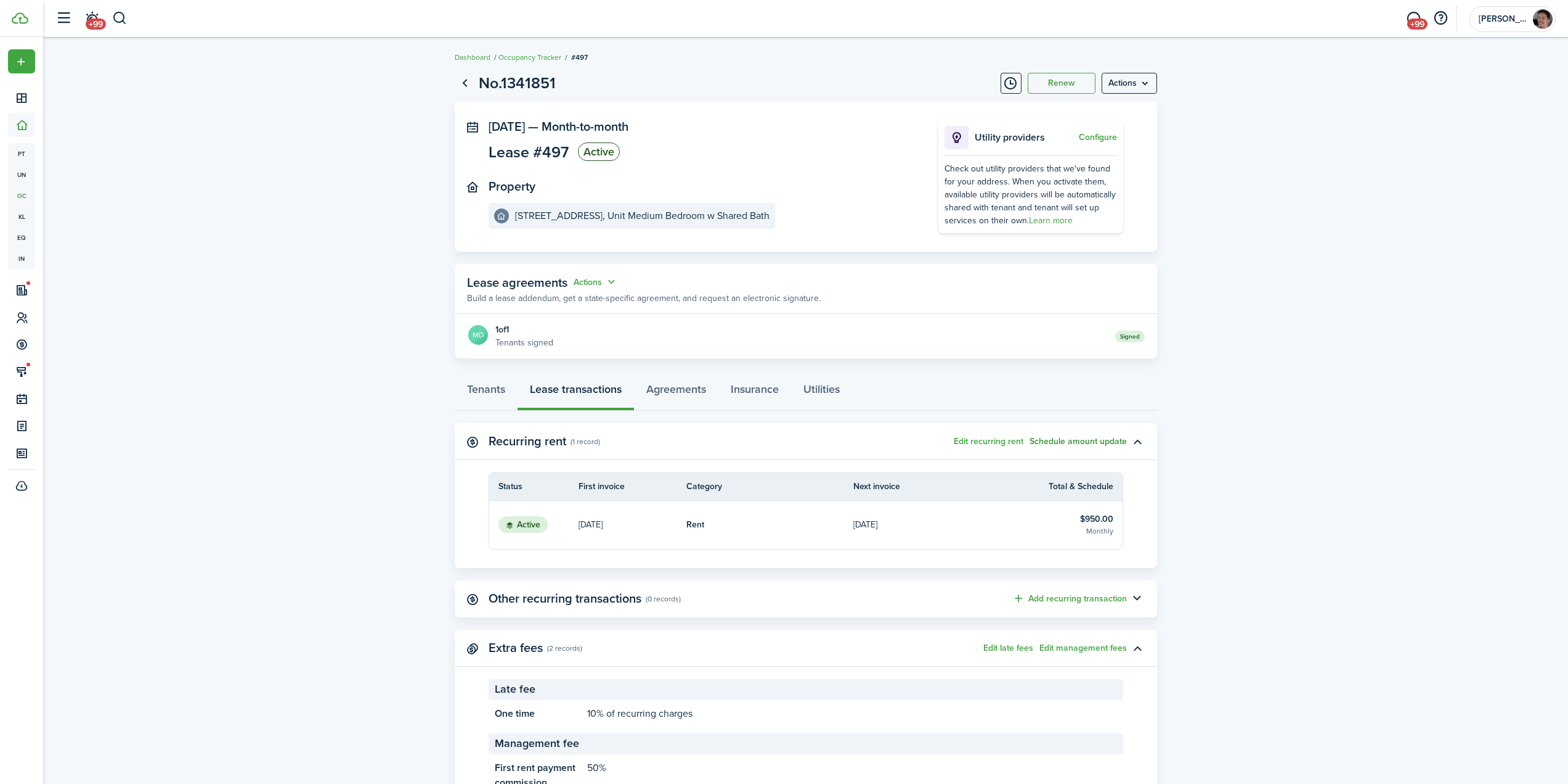
click at [1081, 440] on button "Schedule amount update" at bounding box center [1077, 441] width 97 height 10
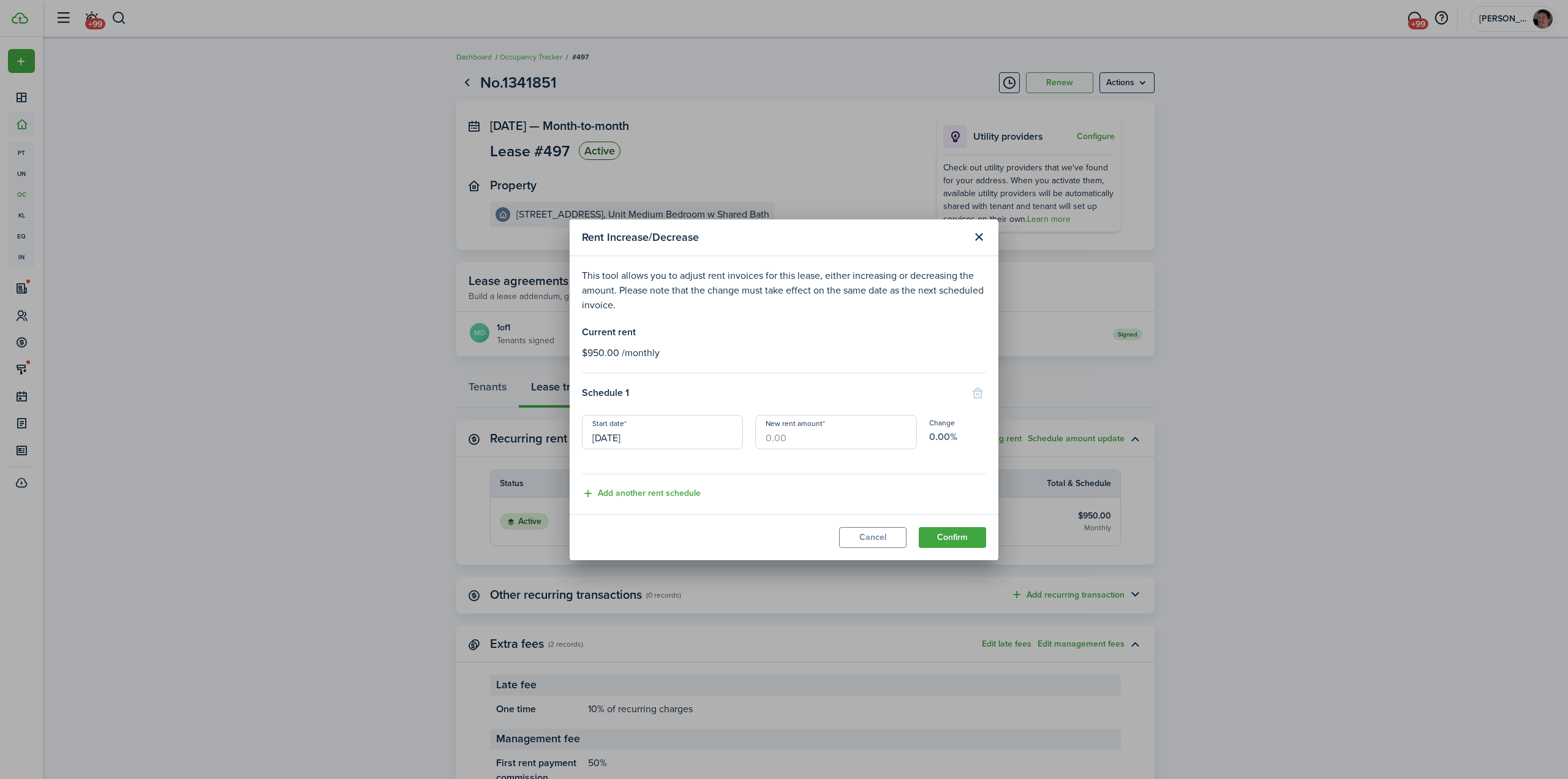
click at [805, 436] on input "New rent amount" at bounding box center [835, 431] width 161 height 34
type input "$1,150.00"
click at [949, 537] on button "Confirm" at bounding box center [953, 537] width 68 height 21
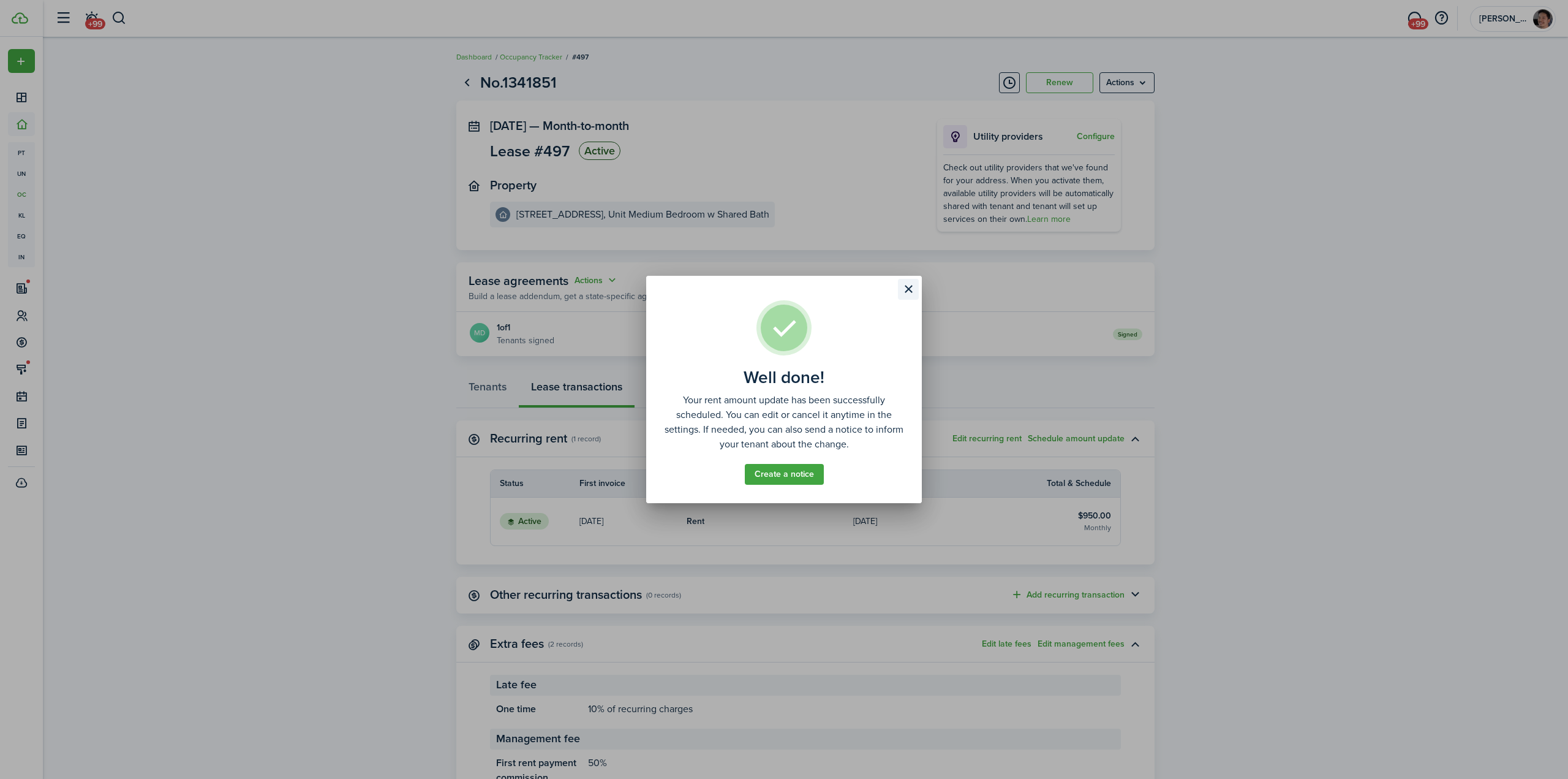
click at [907, 293] on button "Close modal" at bounding box center [908, 290] width 21 height 21
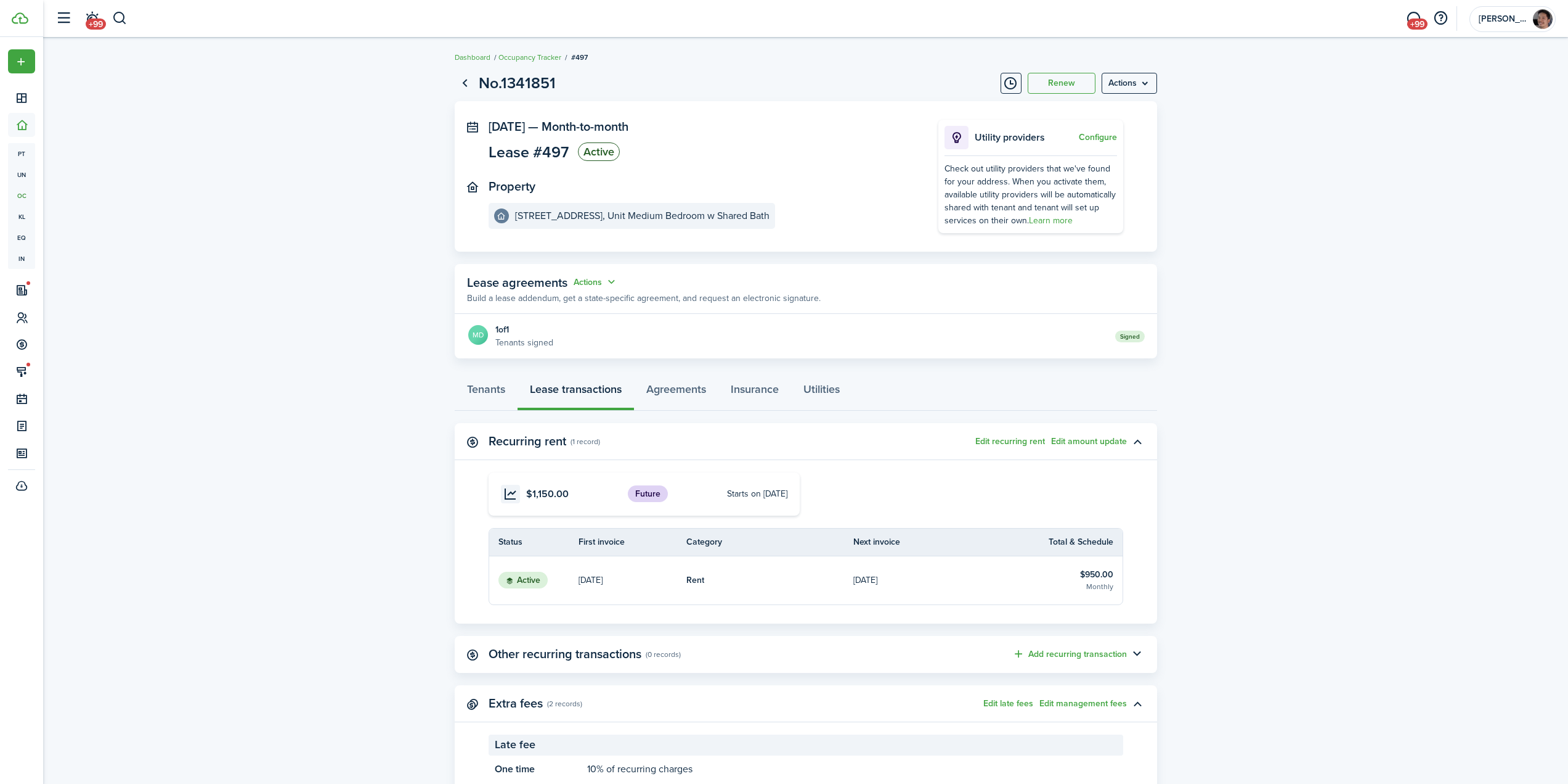
click at [289, 464] on lease-view "No.1341851 Renew Actions [DATE] — Month-to-month Lease #497 Active Property [ST…" at bounding box center [805, 478] width 1525 height 825
click at [289, 462] on lease-view "No.1341851 Renew Actions [DATE] — Month-to-month Lease #497 Active Property [ST…" at bounding box center [805, 478] width 1525 height 825
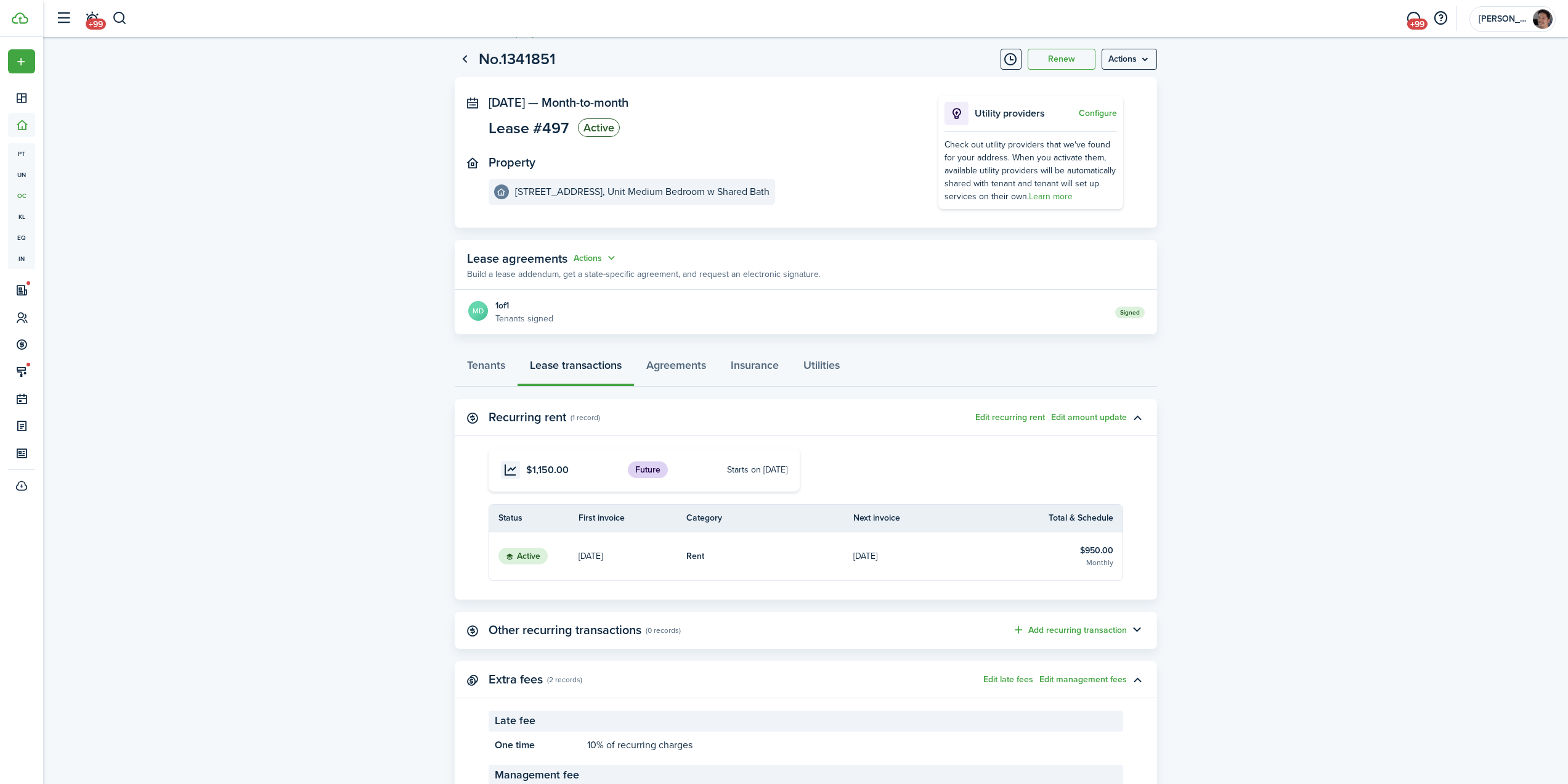
scroll to position [24, 0]
click at [1352, 511] on lease-view "No.1341851 Renew Actions [DATE] — Month-to-month Lease #497 Active Property [ST…" at bounding box center [805, 453] width 1525 height 825
click at [286, 222] on lease-view "No.1341851 Renew Actions [DATE] — Month-to-month Lease #497 Active Property [ST…" at bounding box center [805, 453] width 1525 height 825
click at [289, 228] on lease-view "No.1341851 Renew Actions [DATE] — Month-to-month Lease #497 Active Property [ST…" at bounding box center [805, 453] width 1525 height 825
click at [123, 20] on button "button" at bounding box center [120, 18] width 16 height 21
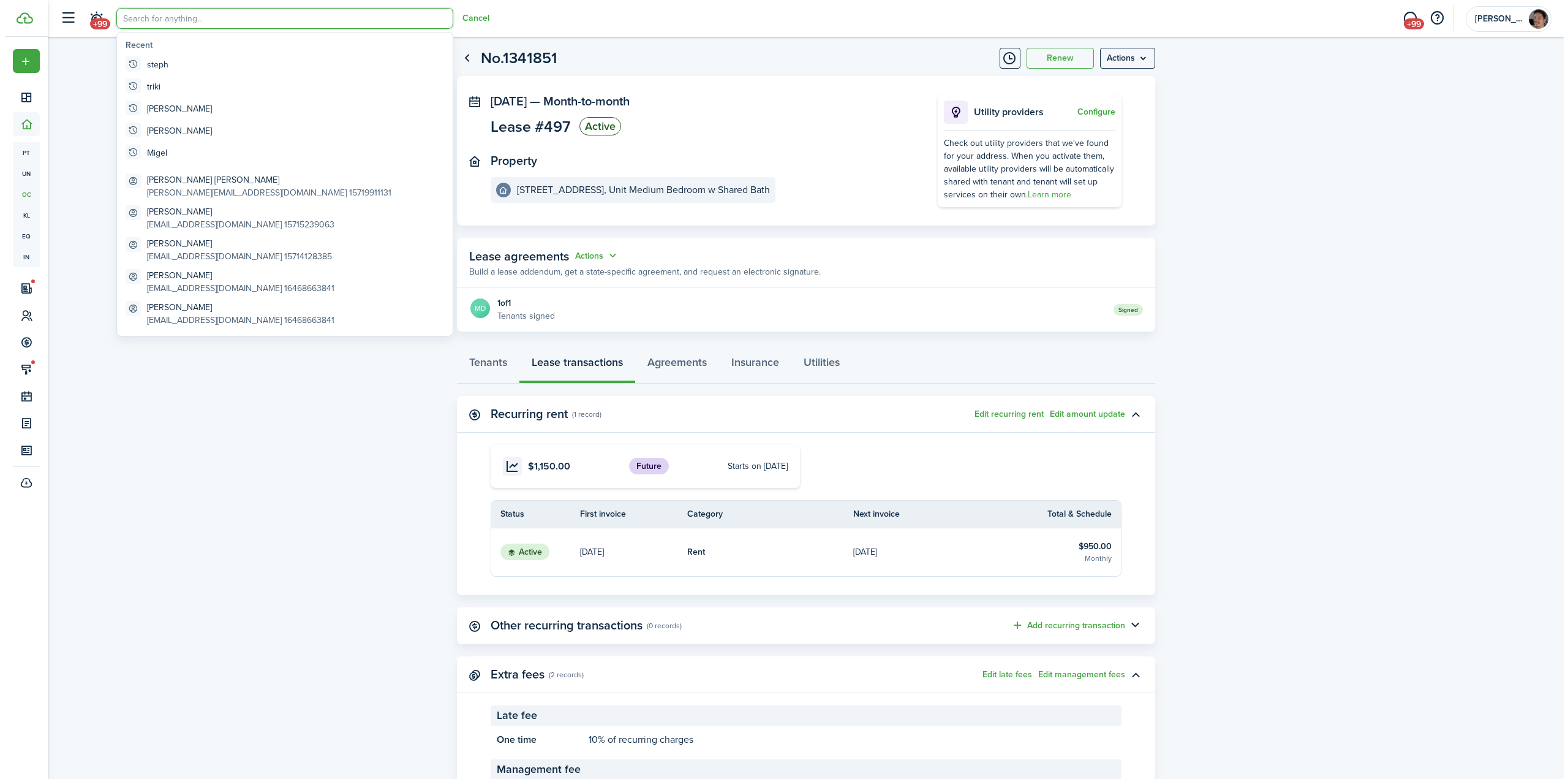
scroll to position [0, 0]
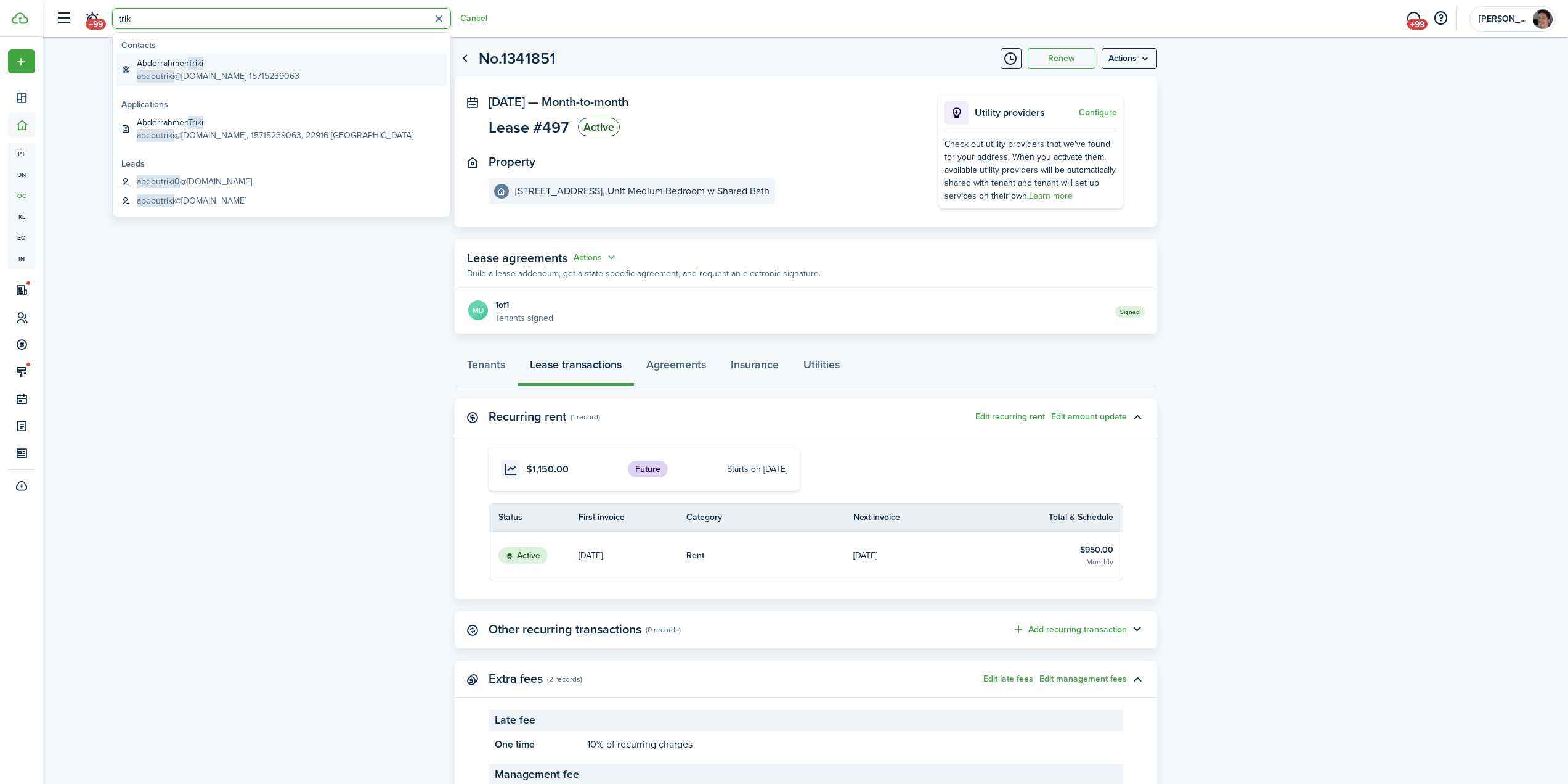
type input "trik"
click at [196, 63] on span "Triki" at bounding box center [196, 63] width 16 height 13
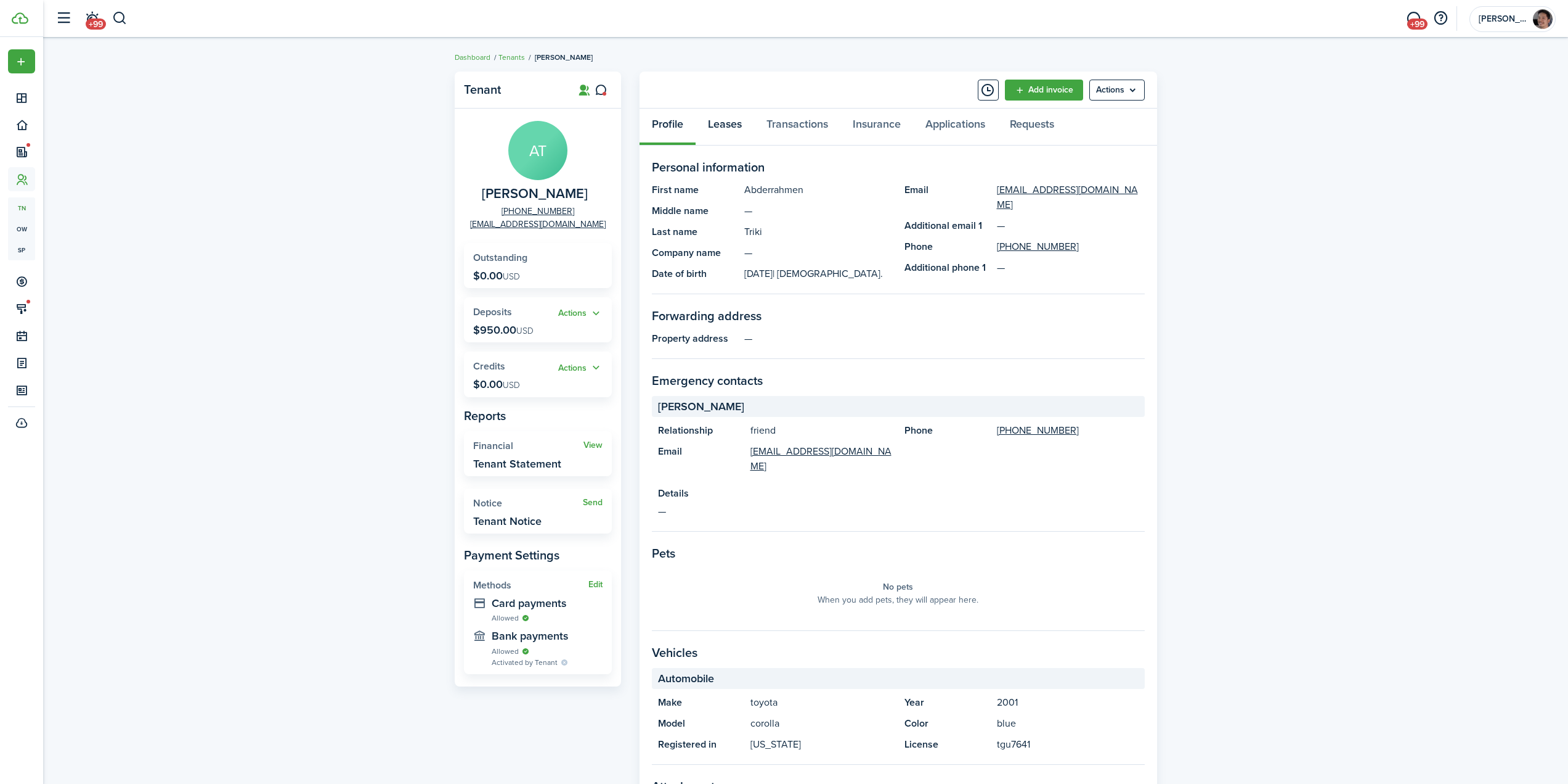
click at [711, 122] on link "Leases" at bounding box center [724, 127] width 59 height 37
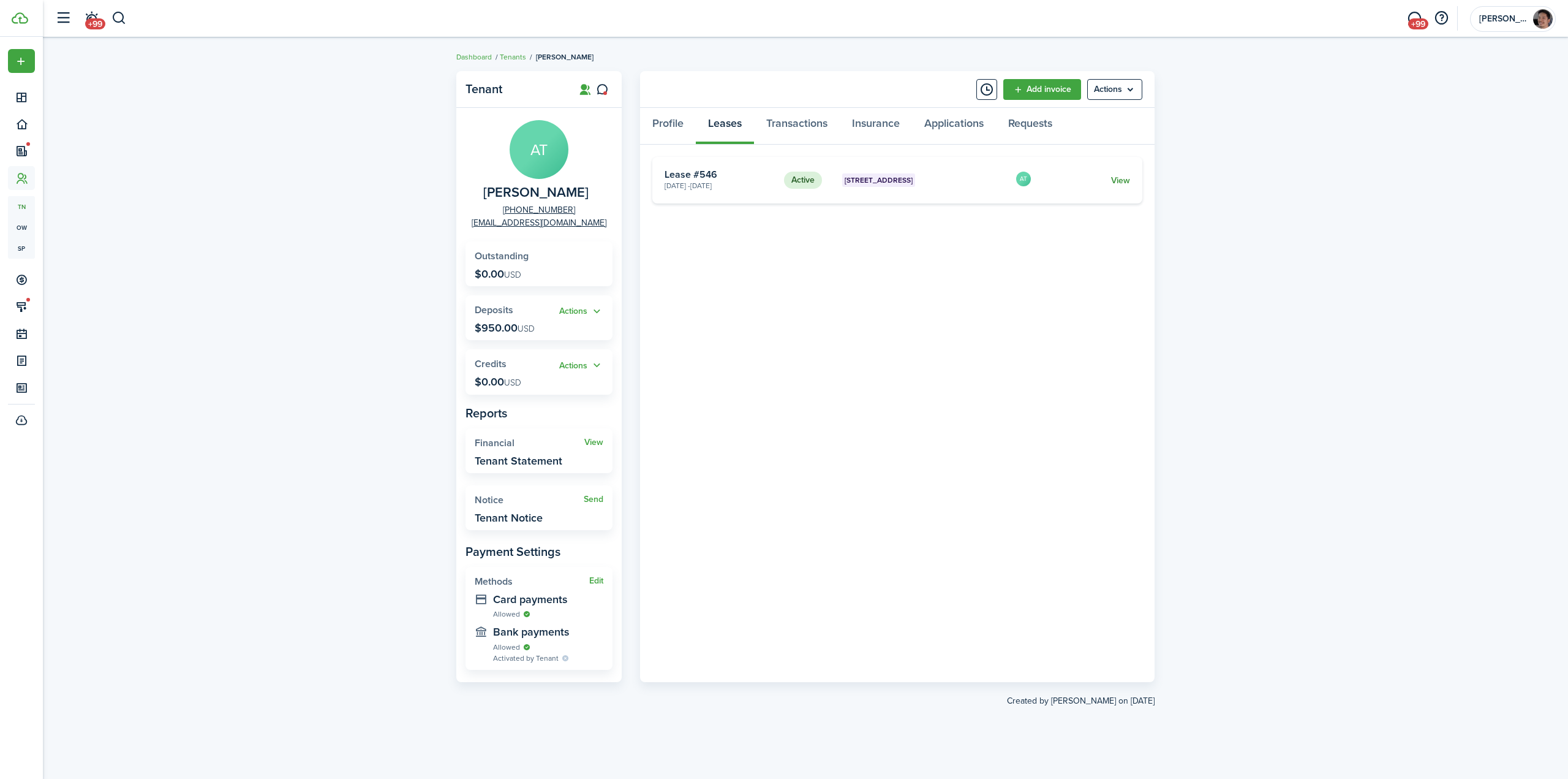
click at [1116, 176] on link "View" at bounding box center [1120, 180] width 19 height 13
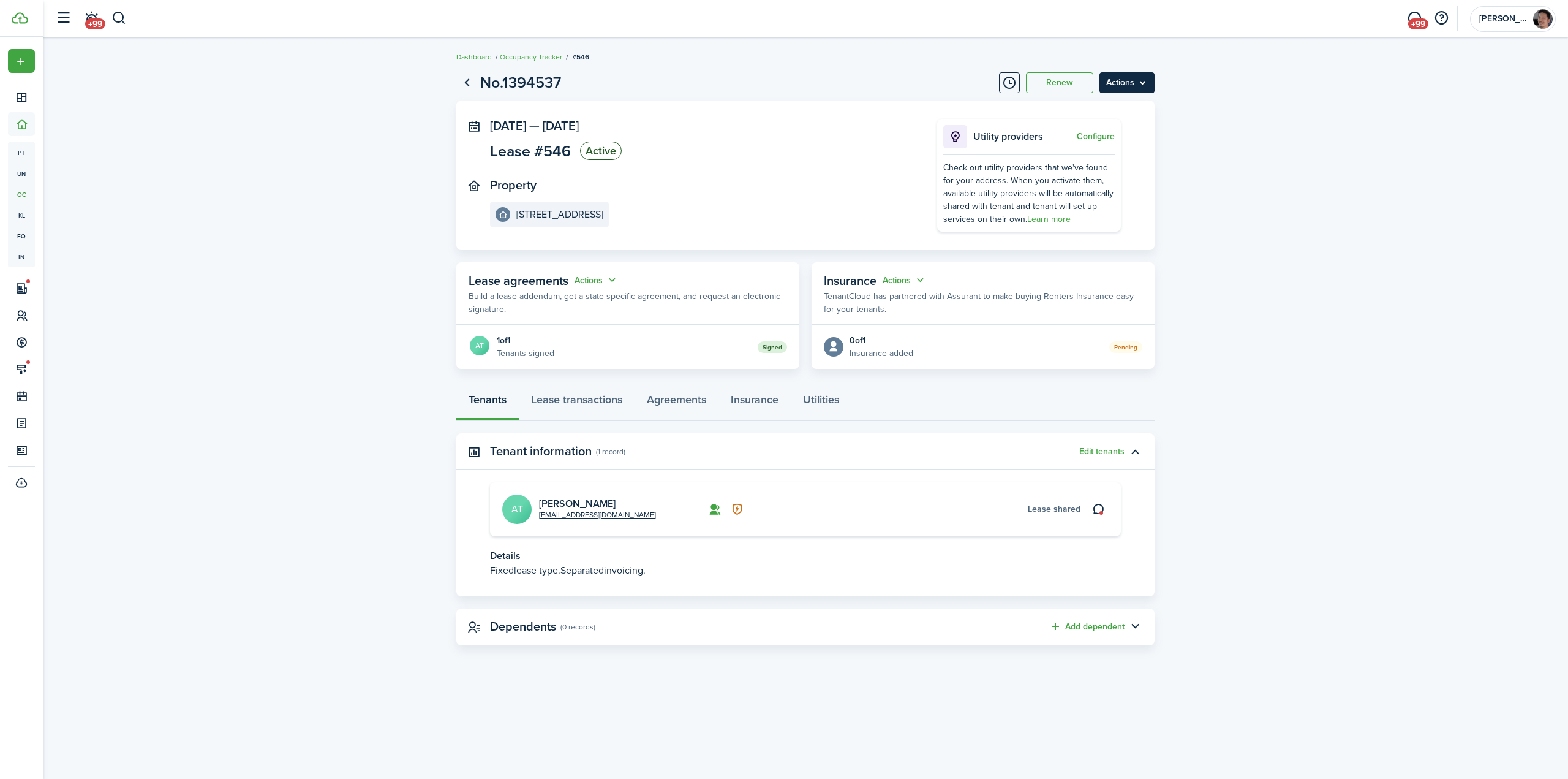
click at [1125, 83] on menu-btn "Actions" at bounding box center [1126, 83] width 55 height 21
click at [1092, 110] on button "Edit" at bounding box center [1100, 110] width 107 height 21
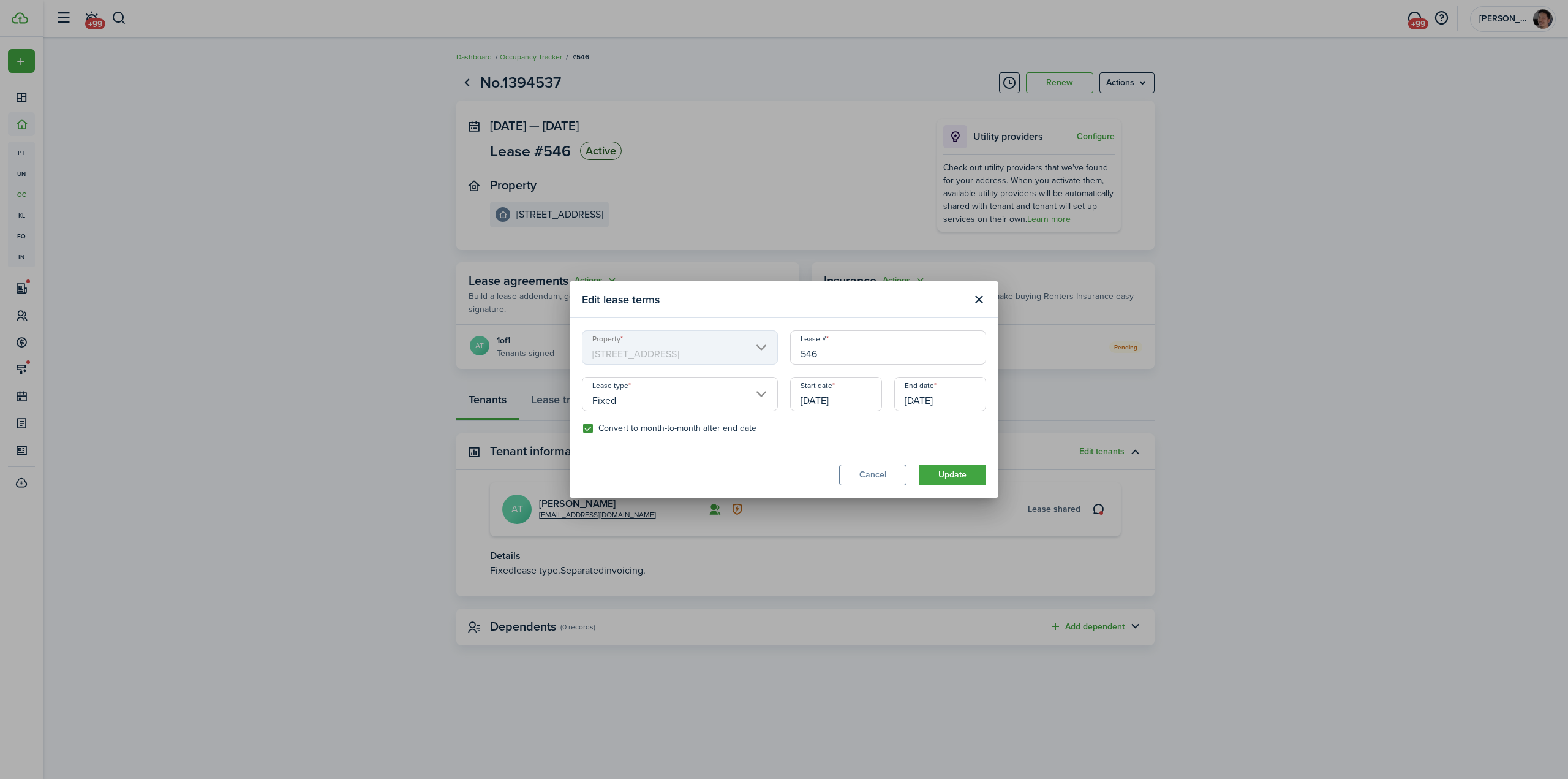
click at [830, 395] on input "[DATE]" at bounding box center [836, 393] width 92 height 34
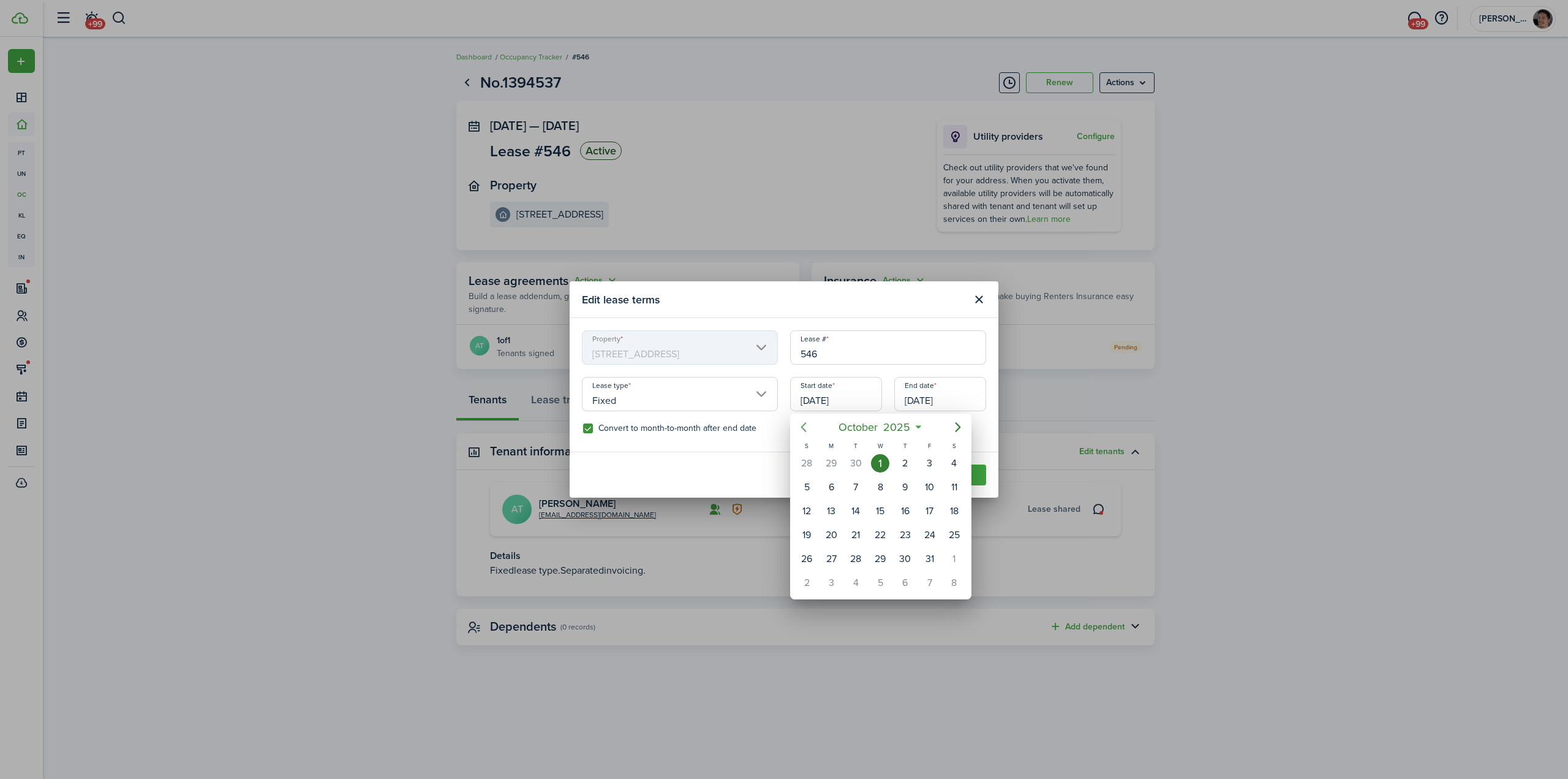
click at [801, 428] on icon "Previous page" at bounding box center [803, 427] width 15 height 15
click at [907, 509] on div "18" at bounding box center [905, 510] width 18 height 18
type input "[DATE]"
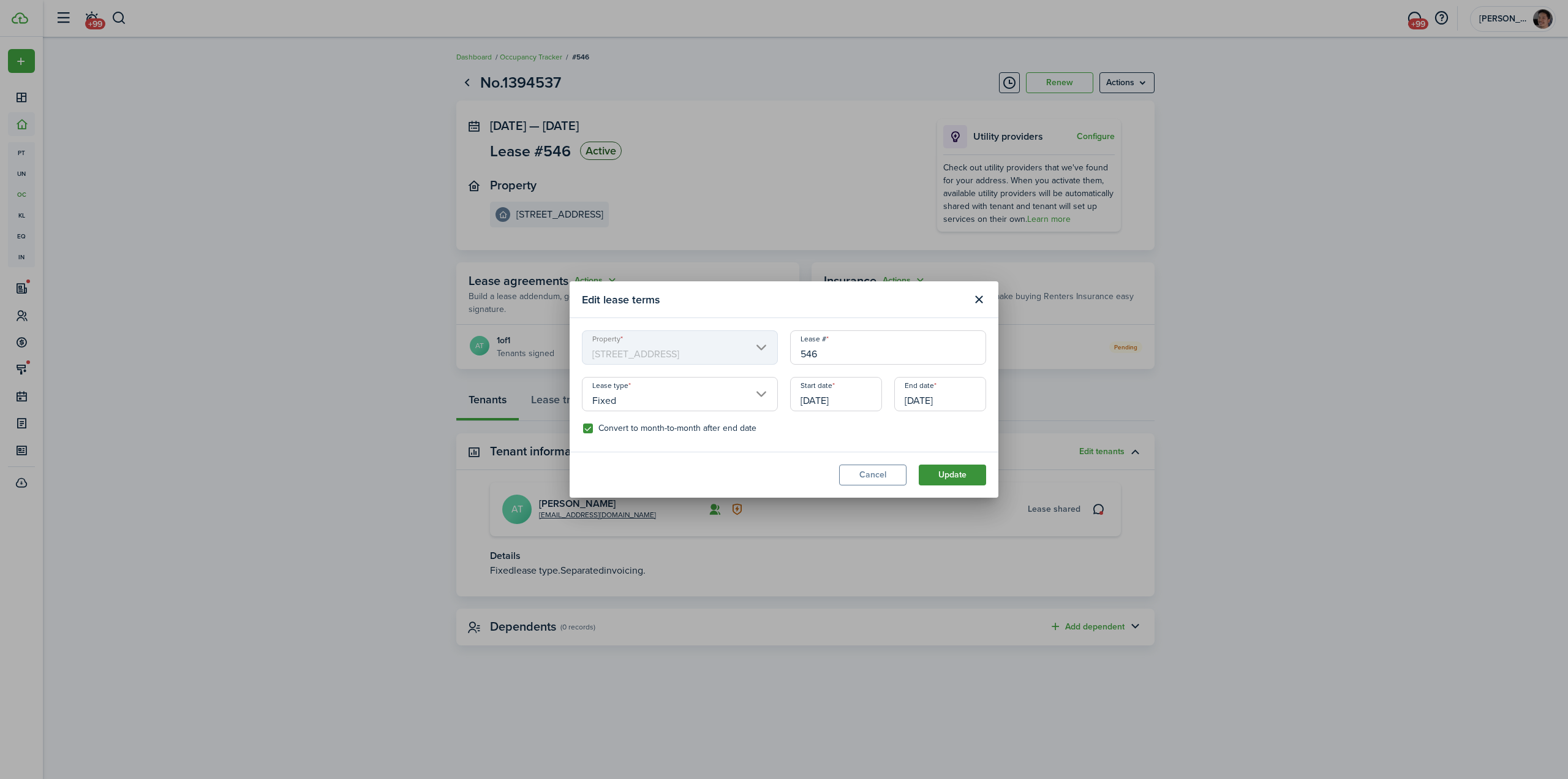
click at [951, 475] on button "Update" at bounding box center [953, 475] width 68 height 21
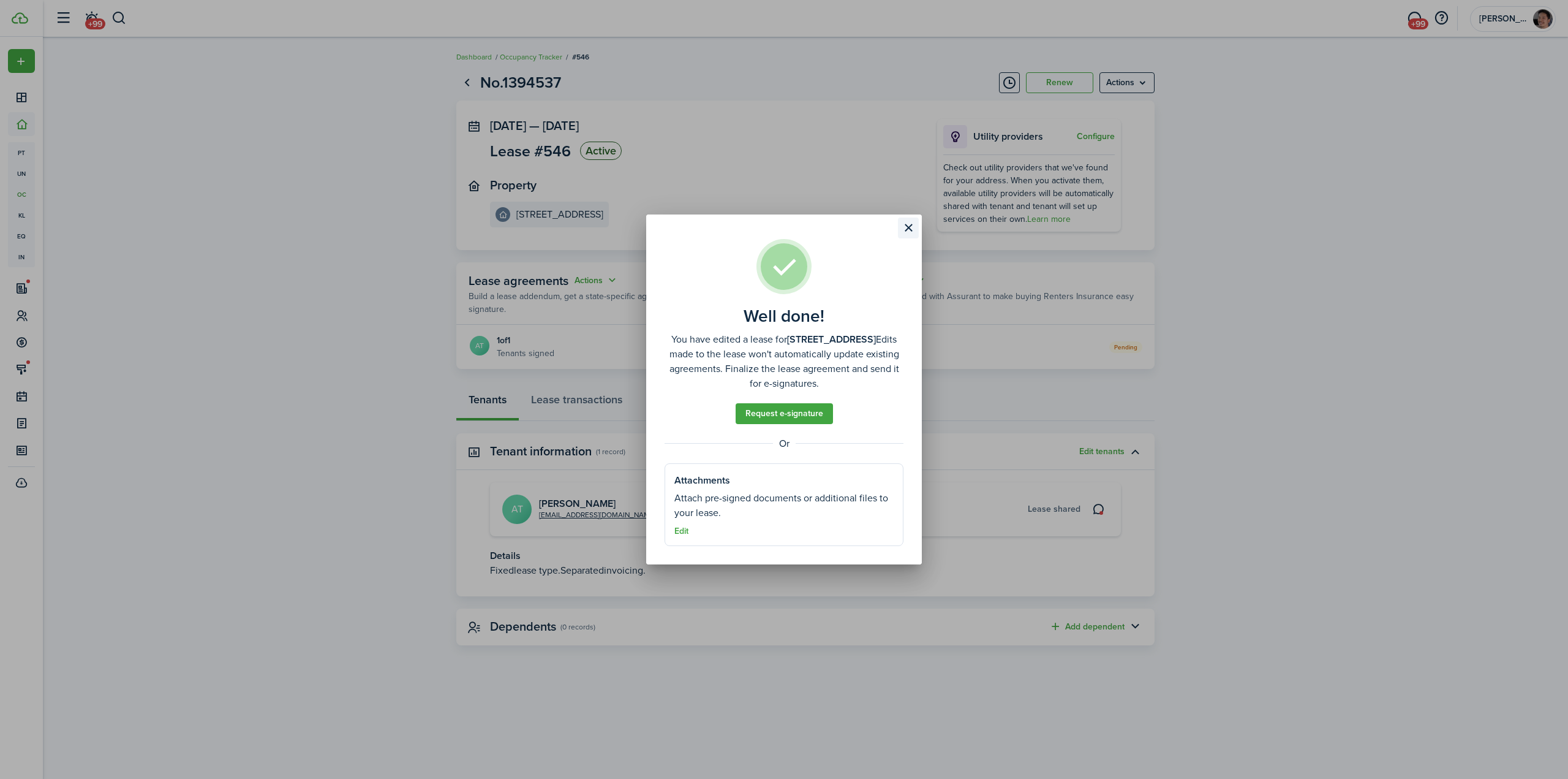
click at [909, 231] on button "Close modal" at bounding box center [908, 228] width 21 height 21
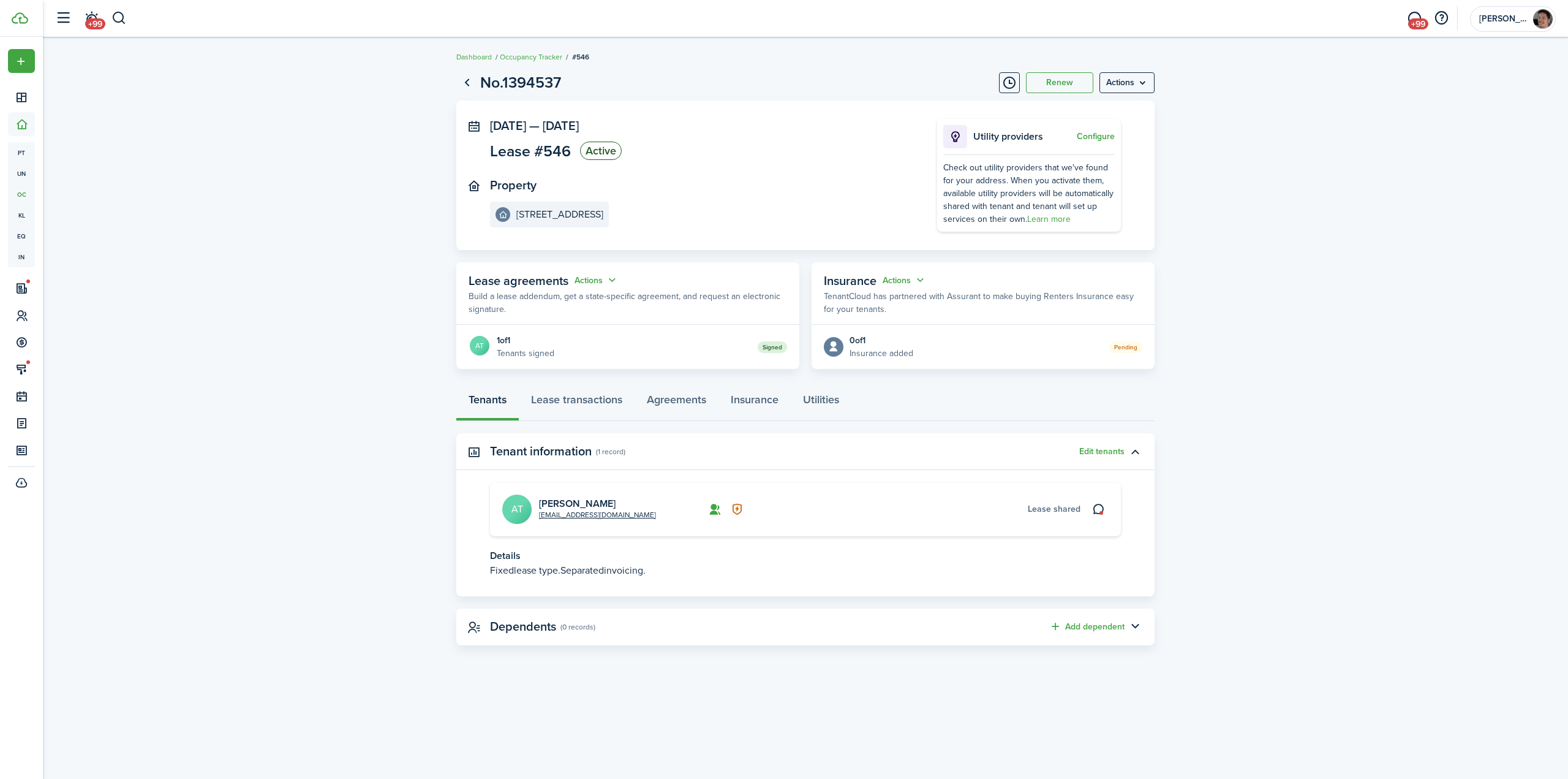
drag, startPoint x: 310, startPoint y: 175, endPoint x: 323, endPoint y: 178, distance: 13.3
click at [310, 176] on lease-view "No.1394537 Renew Actions [DATE] — [DATE] Lease #546 Active Property [STREET_ADD…" at bounding box center [805, 358] width 1525 height 586
drag, startPoint x: 300, startPoint y: 210, endPoint x: 16, endPoint y: 219, distance: 284.1
click at [285, 209] on lease-view "No.1394537 Renew Actions [DATE] — [DATE] Lease #546 Active Property [STREET_ADD…" at bounding box center [805, 358] width 1525 height 586
click at [345, 343] on lease-view "No.1394537 Renew Actions [DATE] — [DATE] Lease #546 Active Property [STREET_ADD…" at bounding box center [805, 358] width 1525 height 586
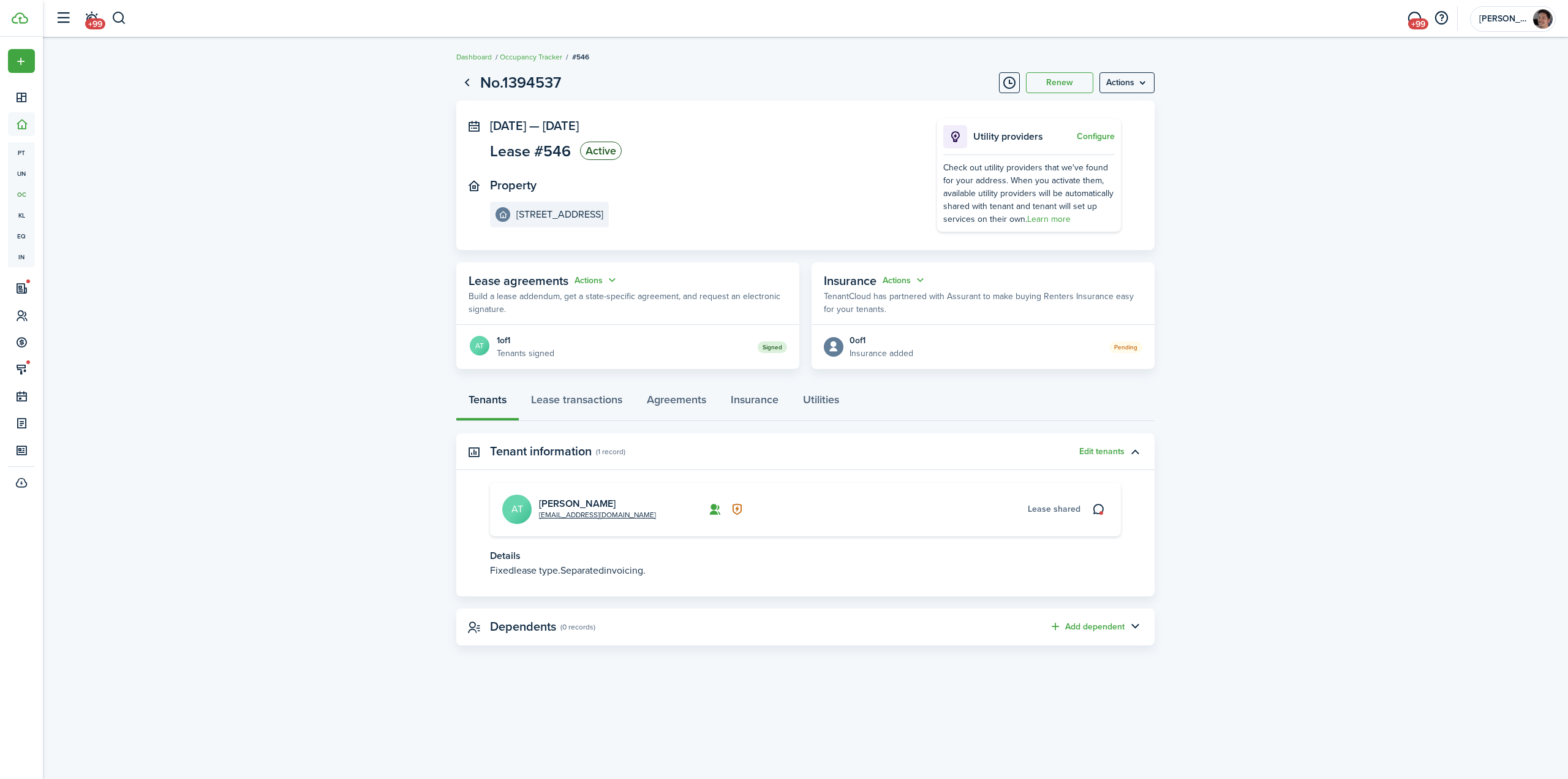
click at [254, 333] on lease-view "No.1394537 Renew Actions [DATE] — [DATE] Lease #546 Active Property [STREET_ADD…" at bounding box center [805, 358] width 1525 height 586
click at [359, 152] on lease-view "No.1394537 Renew Actions [DATE] — [DATE] Lease #546 Active Property [STREET_ADD…" at bounding box center [805, 358] width 1525 height 586
drag, startPoint x: 336, startPoint y: 149, endPoint x: 345, endPoint y: 141, distance: 12.0
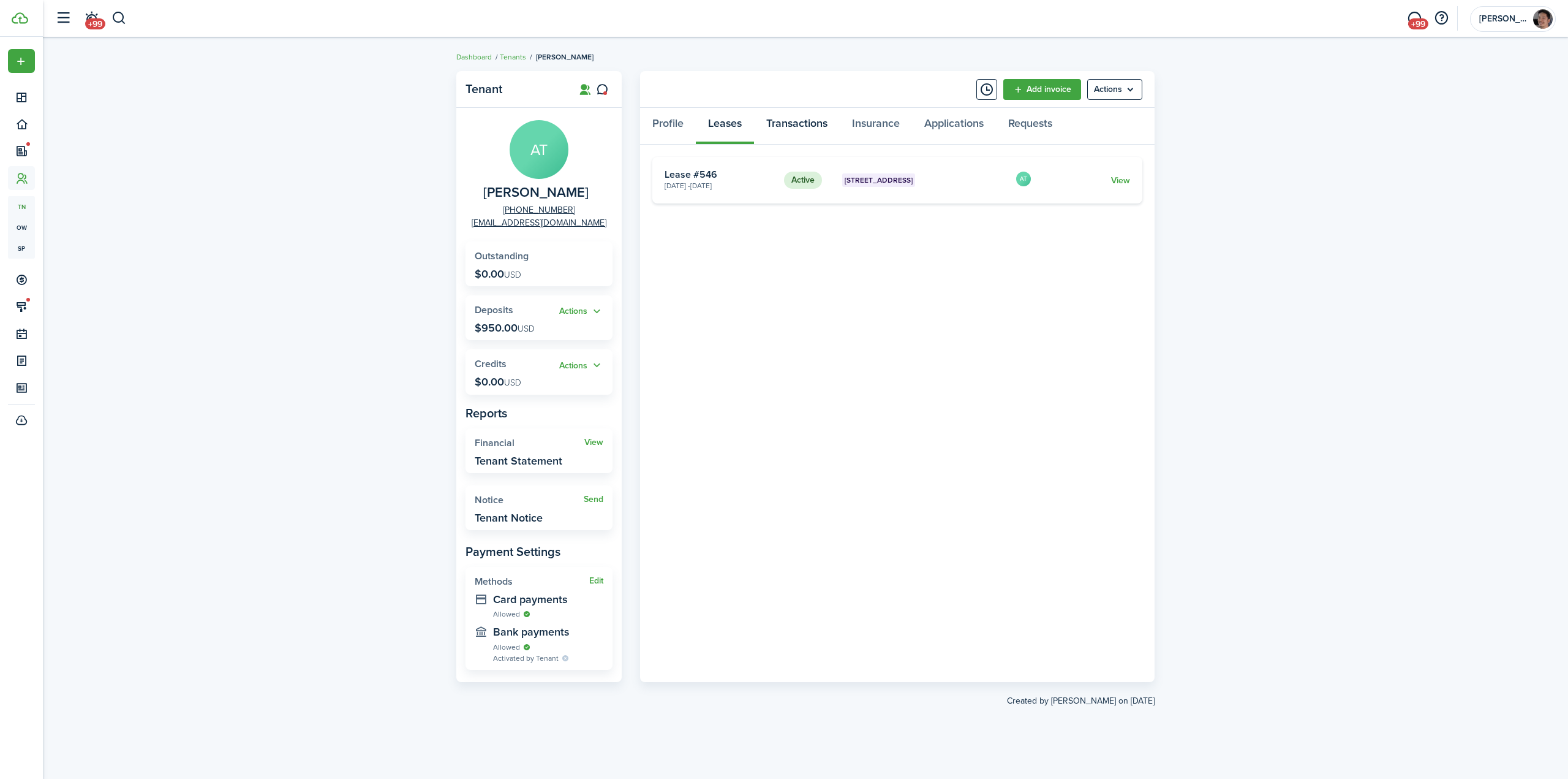
click at [805, 126] on link "Transactions" at bounding box center [796, 126] width 86 height 37
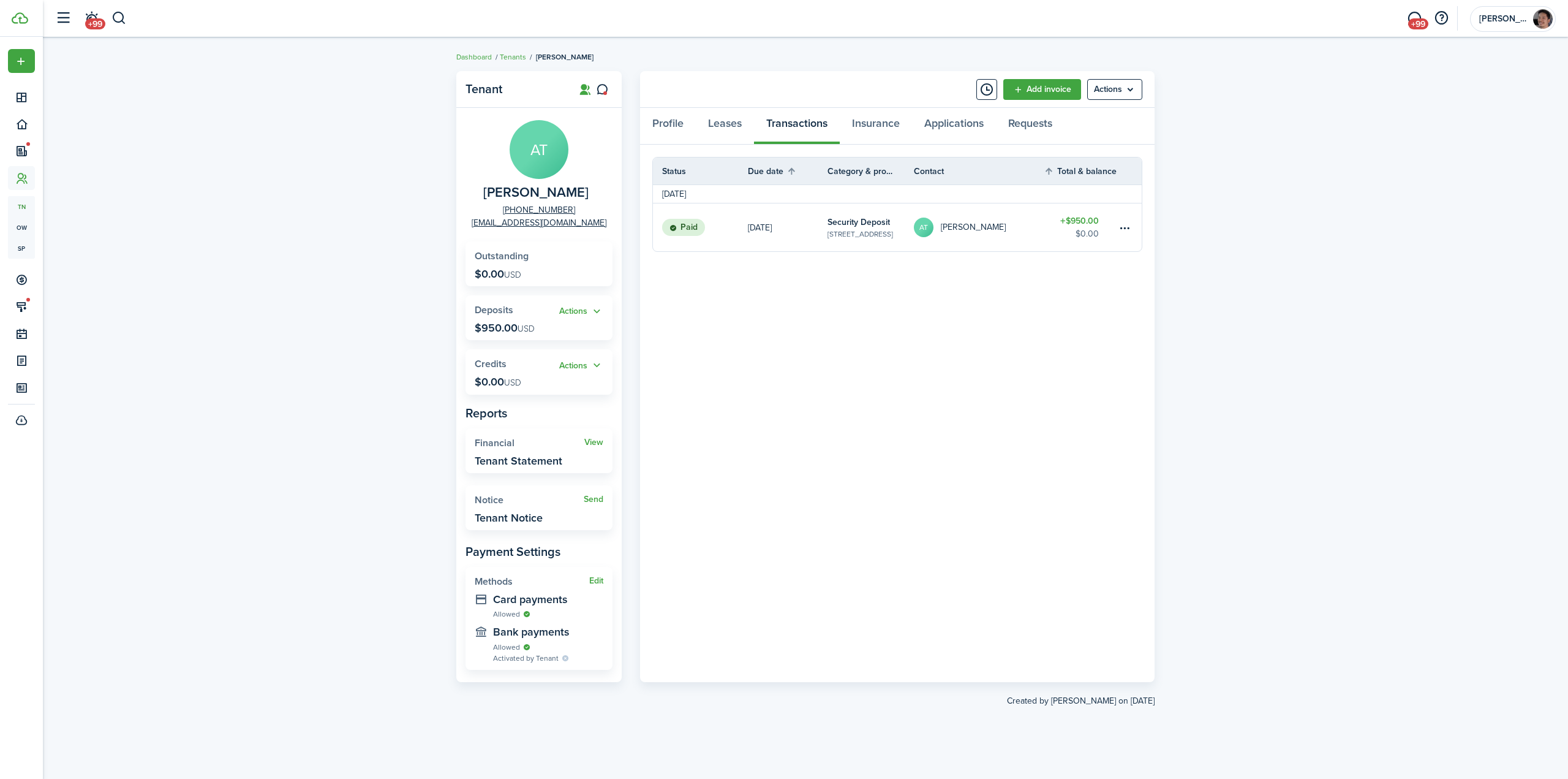
click at [1013, 334] on panel-main-body "Status Due date Category & property Contact Total & balance Actions [DATE] Paid…" at bounding box center [897, 413] width 515 height 537
click at [1041, 90] on link "Add invoice" at bounding box center [1041, 90] width 77 height 21
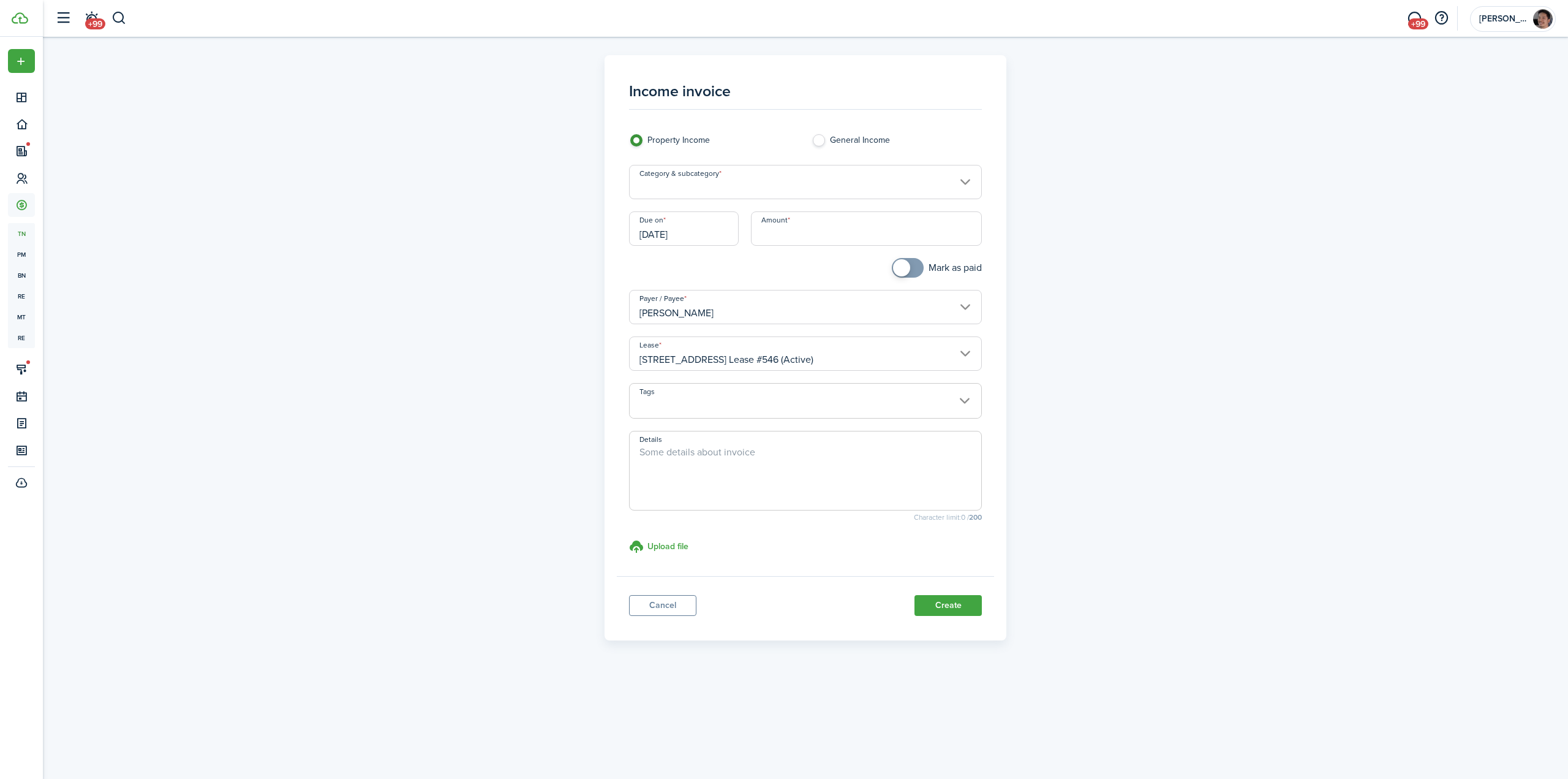
click at [689, 233] on input "[DATE]" at bounding box center [684, 228] width 110 height 34
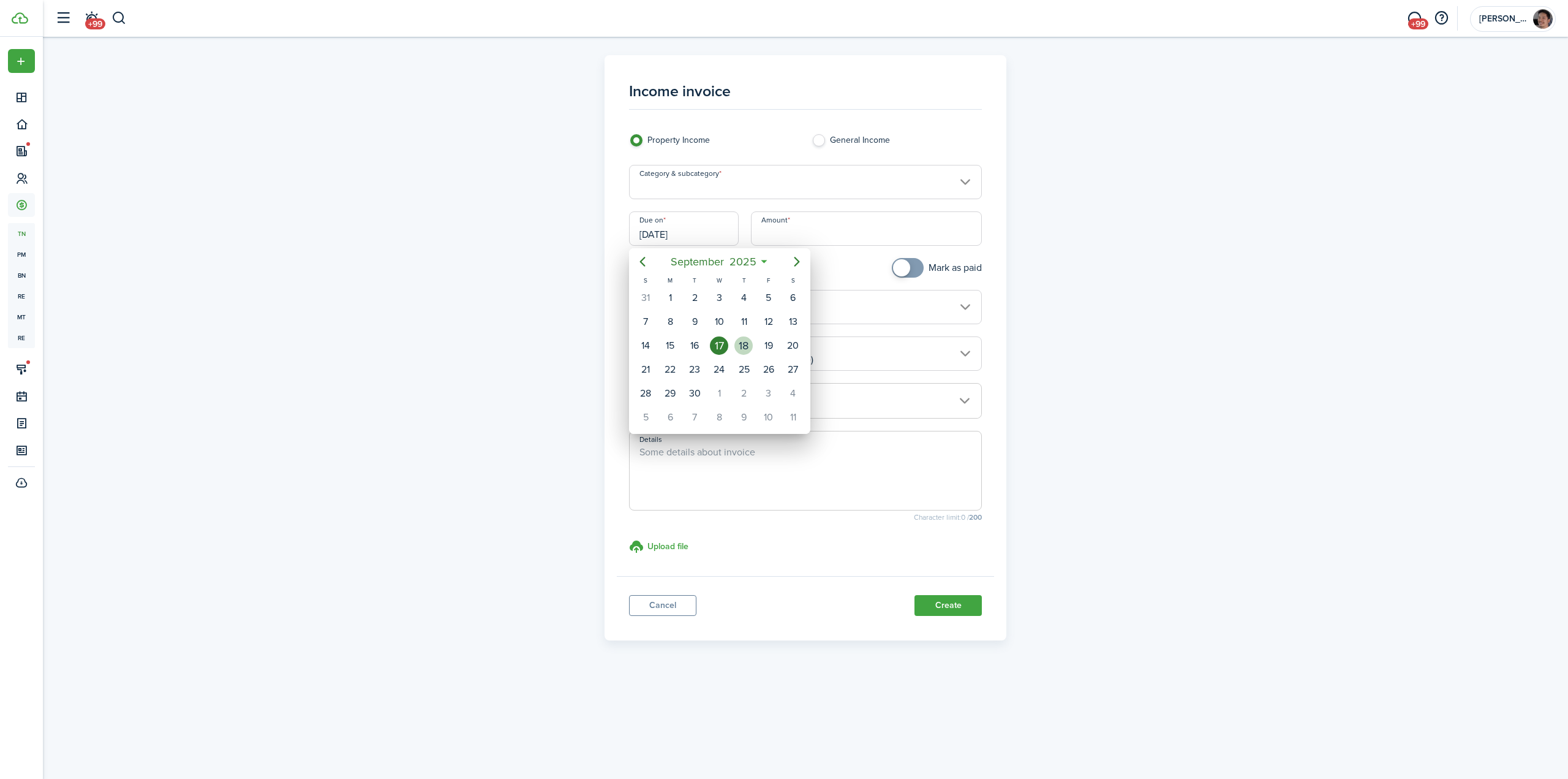
click at [741, 346] on div "18" at bounding box center [743, 345] width 18 height 18
type input "[DATE]"
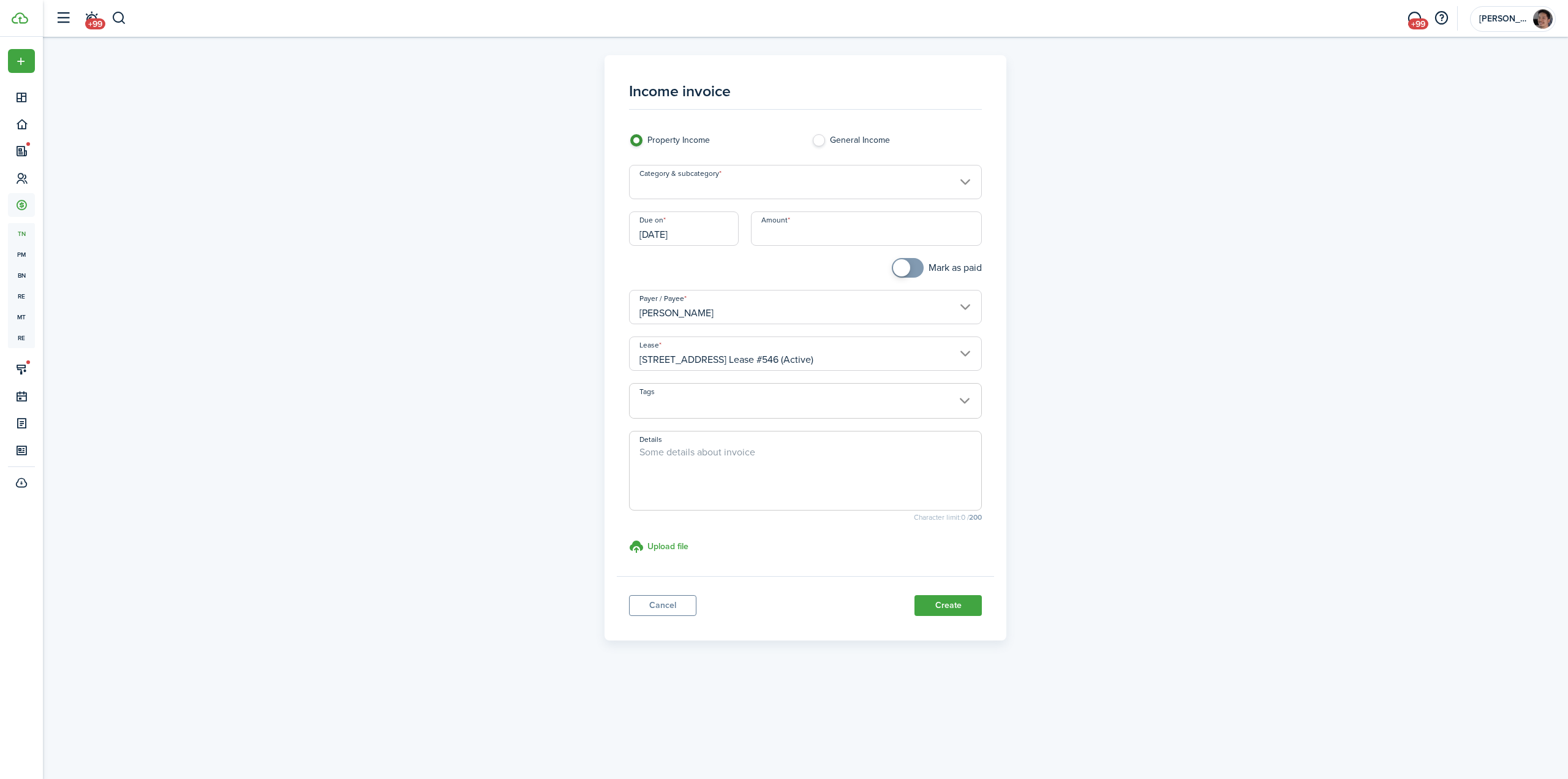
click at [725, 185] on input "Category & subcategory" at bounding box center [806, 182] width 354 height 34
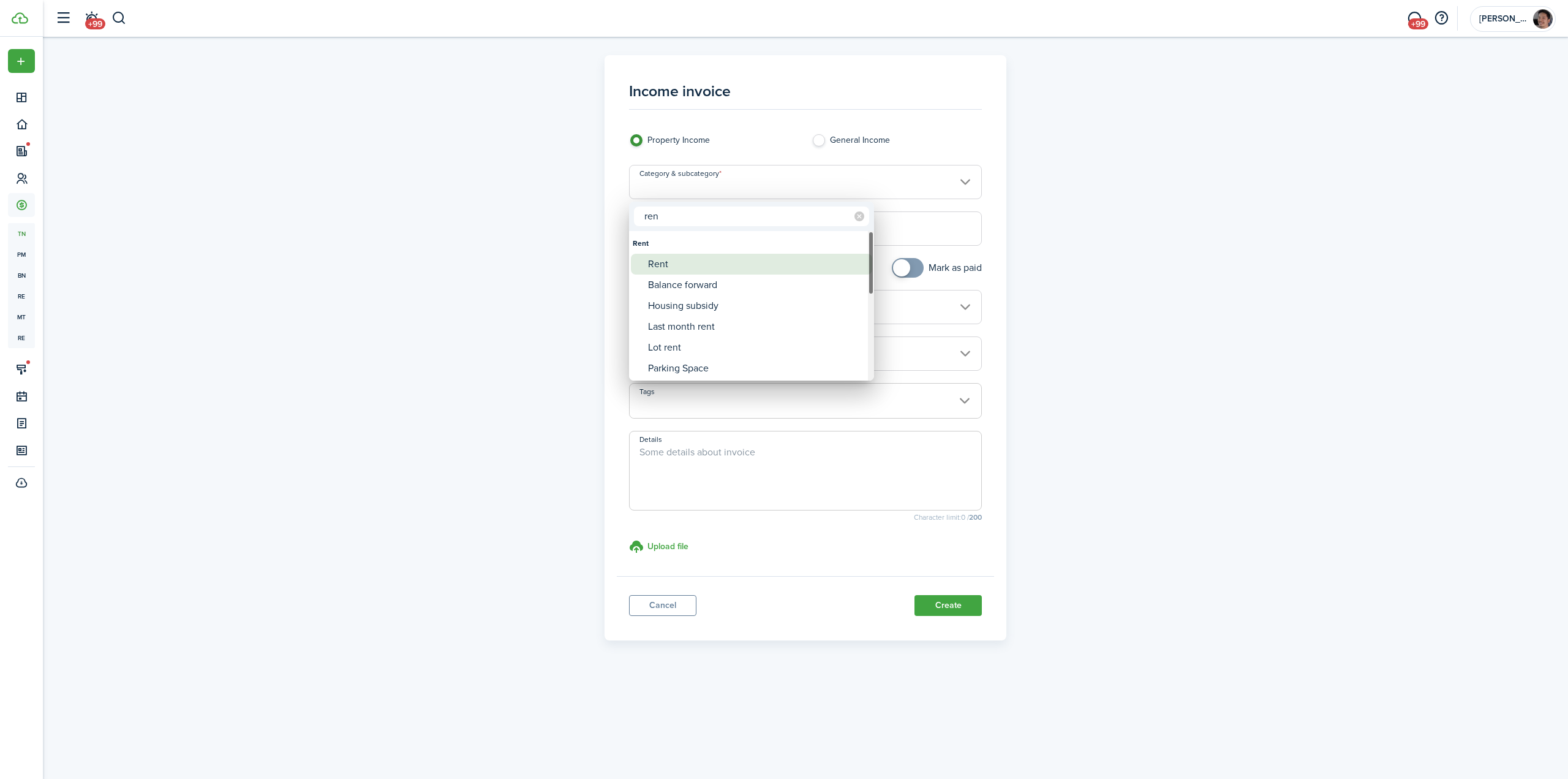
type input "ren"
click at [694, 263] on div "Rent" at bounding box center [755, 264] width 216 height 21
type input "Rent"
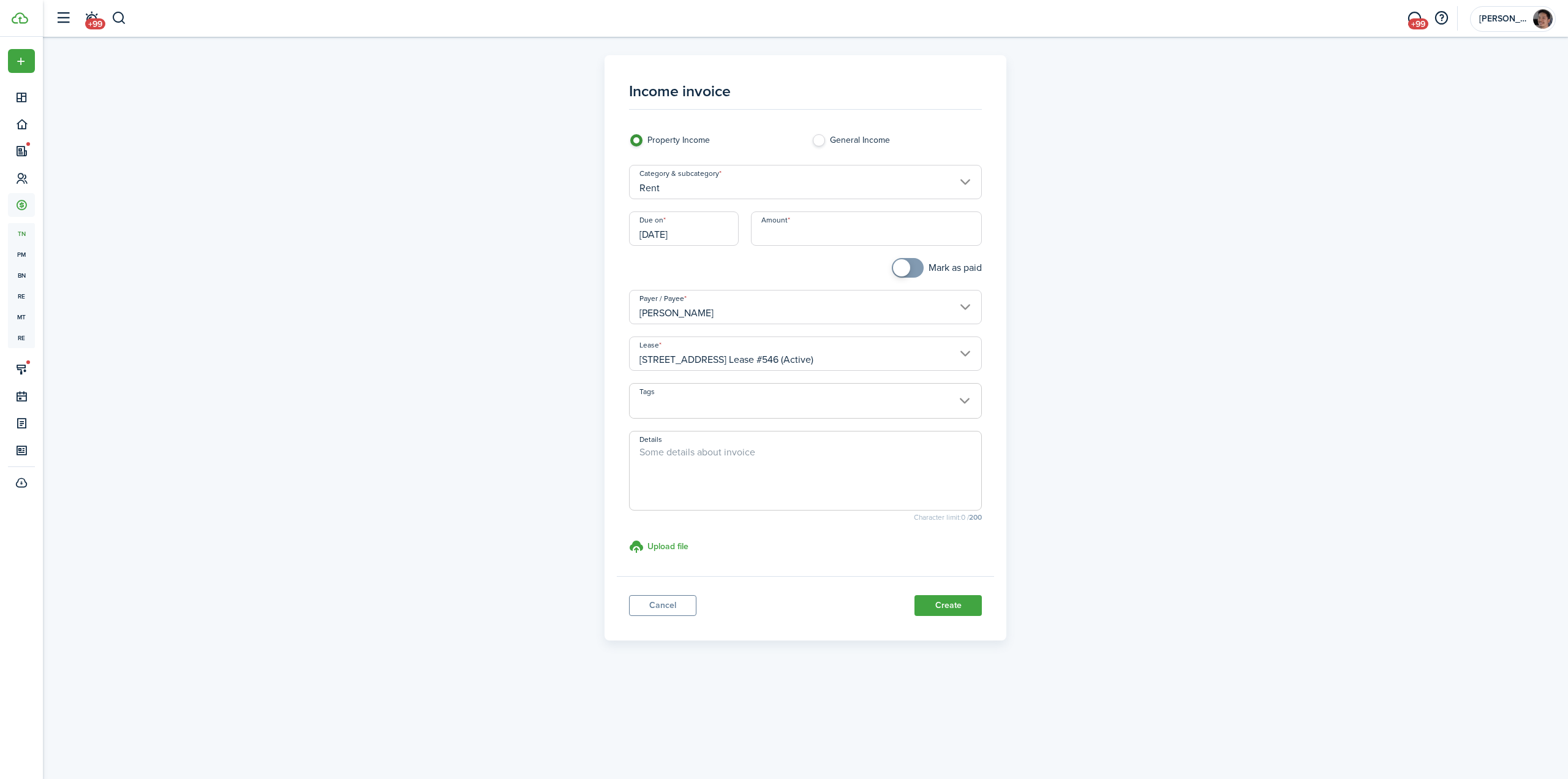
click at [424, 231] on div "Income invoice Property Income General Income Category & subcategory Rent Due o…" at bounding box center [805, 359] width 1525 height 646
click at [401, 211] on div "Income invoice Property Income General Income Category & subcategory Rent Due o…" at bounding box center [805, 359] width 1525 height 646
click at [782, 229] on input "Amount" at bounding box center [867, 228] width 231 height 34
type input "$455.00"
click at [1190, 426] on div "Income invoice Property Income General Income Category & subcategory Rent Due o…" at bounding box center [805, 359] width 1525 height 646
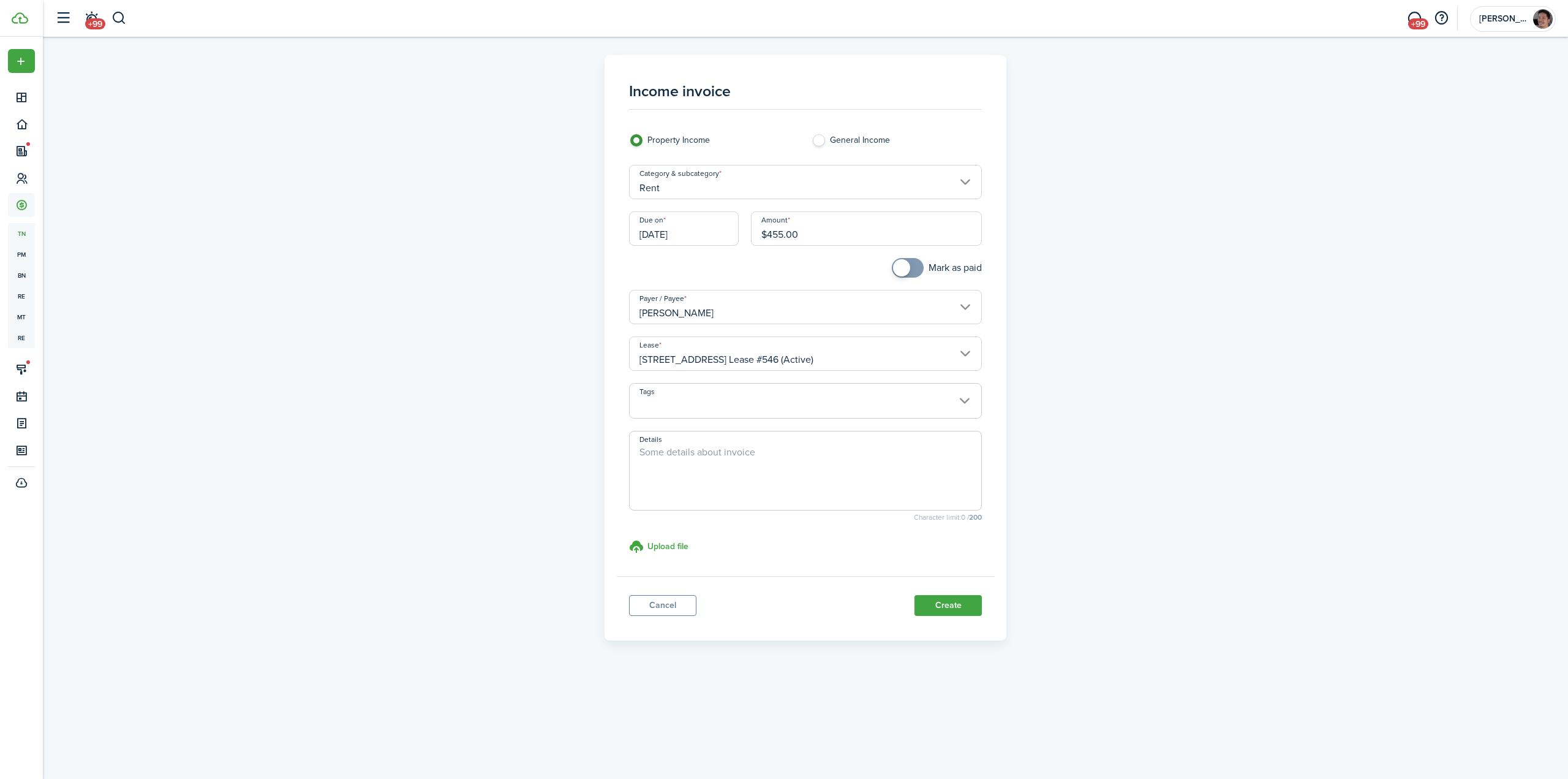
click at [749, 469] on textarea "Details" at bounding box center [805, 475] width 352 height 59
type textarea "Prorated rent from [DATE] to [DATE]"
click at [945, 604] on button "Create" at bounding box center [948, 605] width 68 height 21
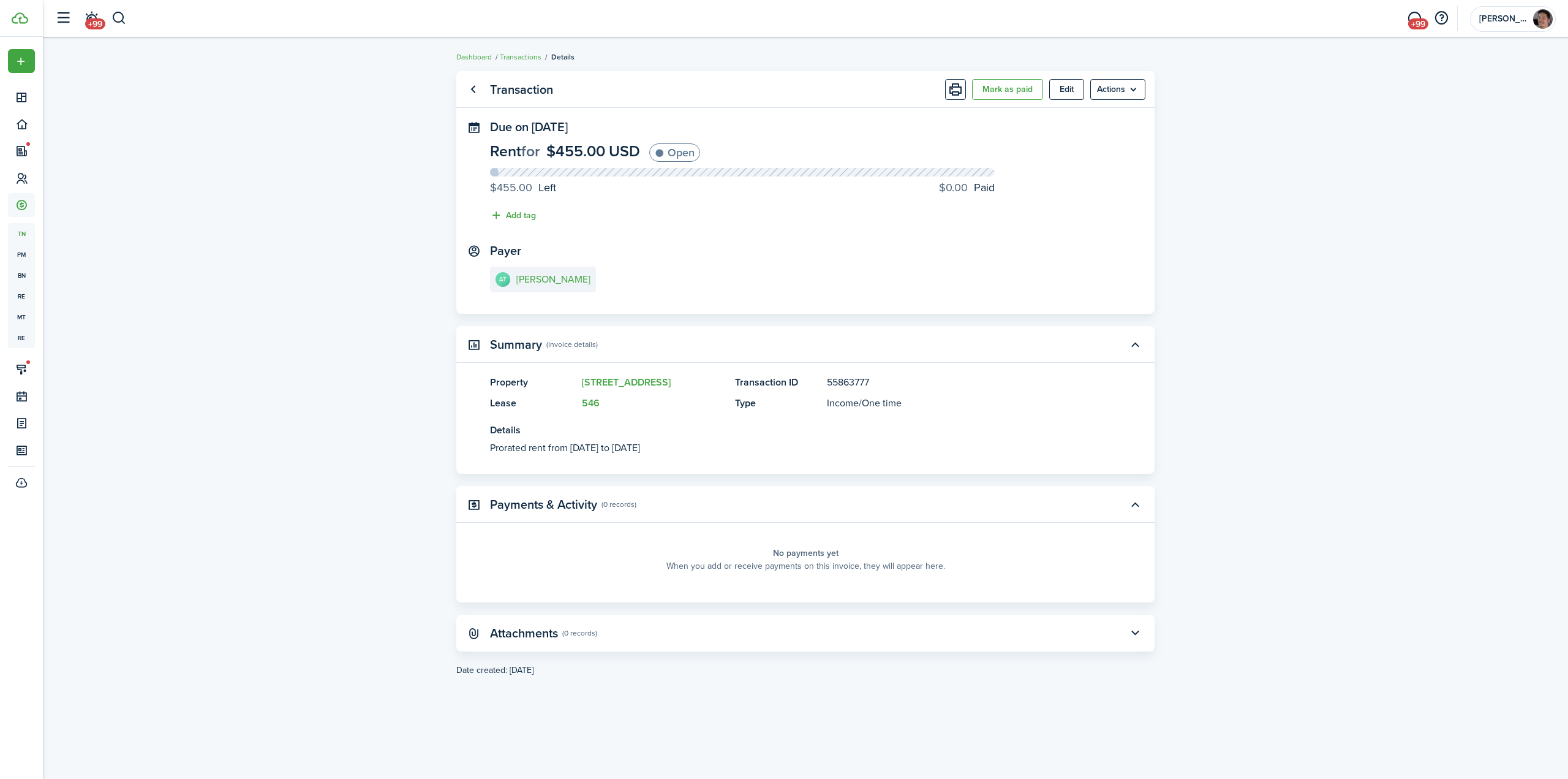
click at [370, 231] on transaction-view "Transaction Mark as paid Edit Actions Due on [DATE] Rent for $455.00 USD Open $…" at bounding box center [805, 408] width 1525 height 686
click at [559, 280] on e-details-info-title "[PERSON_NAME]" at bounding box center [553, 279] width 74 height 11
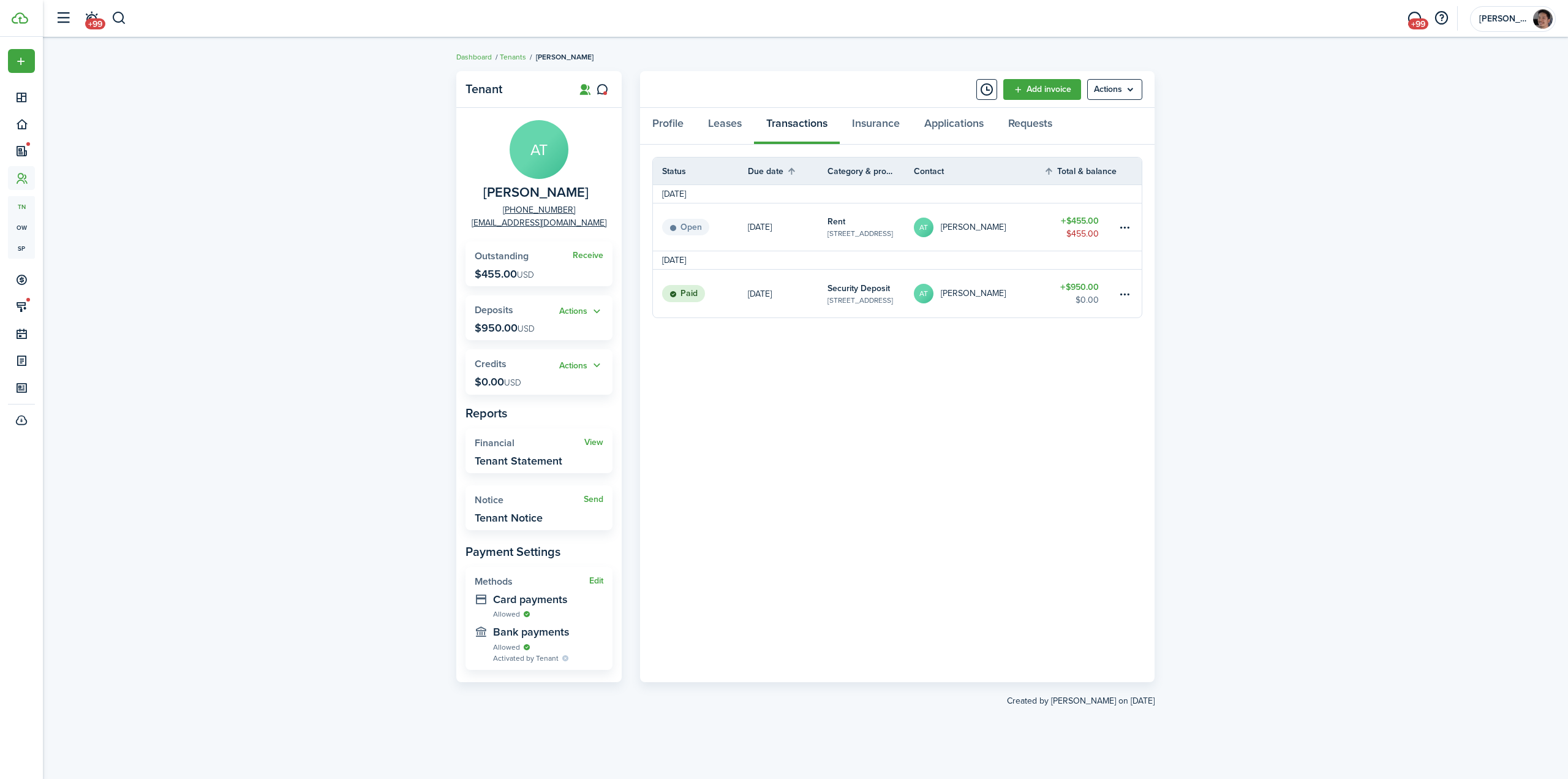
click at [836, 465] on panel-main-body "Status Due date Category & property Contact Total & balance Actions [DATE] Open…" at bounding box center [897, 413] width 515 height 537
click at [731, 125] on link "Leases" at bounding box center [724, 126] width 58 height 37
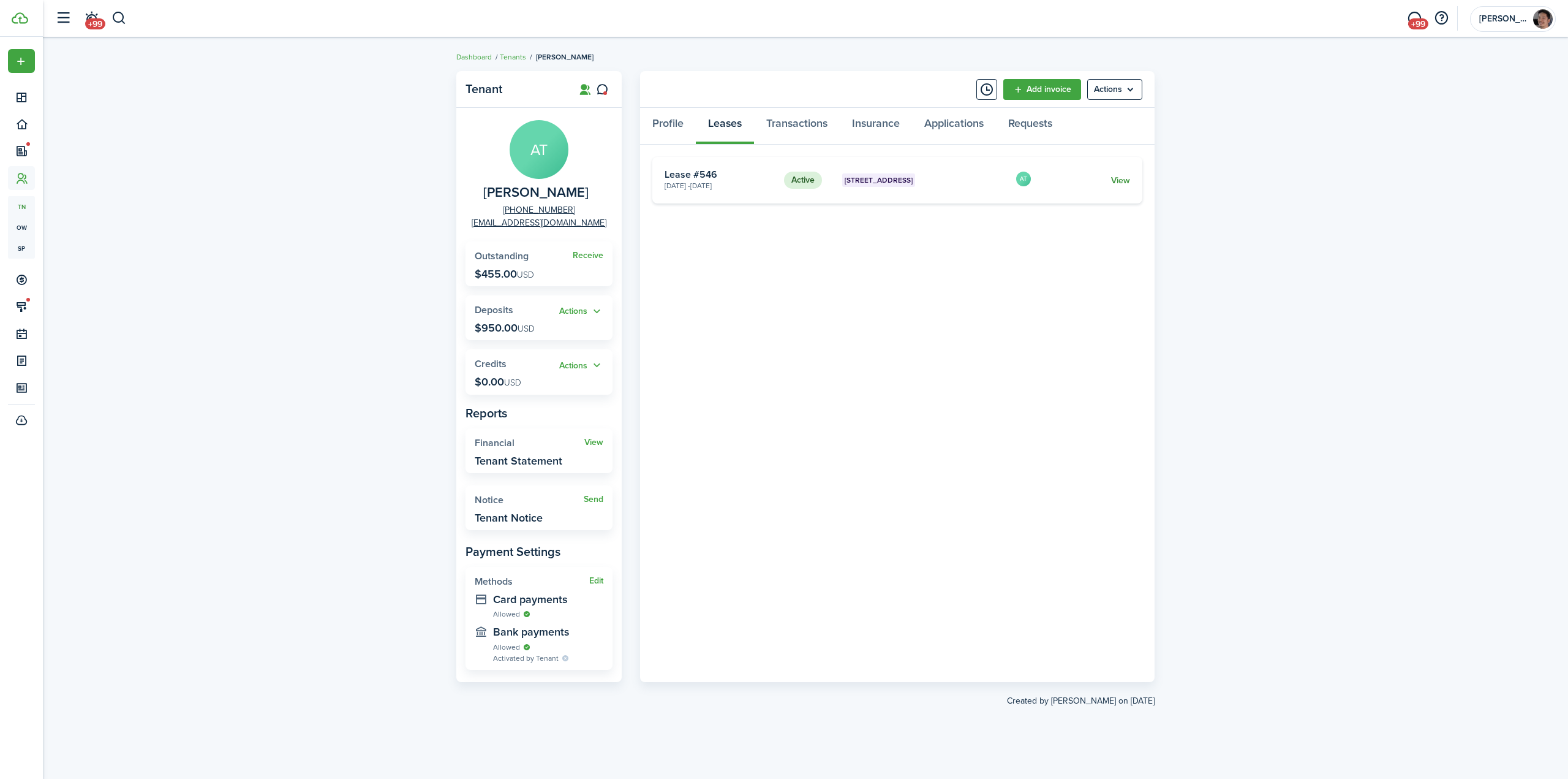
click at [1111, 176] on link "View" at bounding box center [1120, 180] width 19 height 13
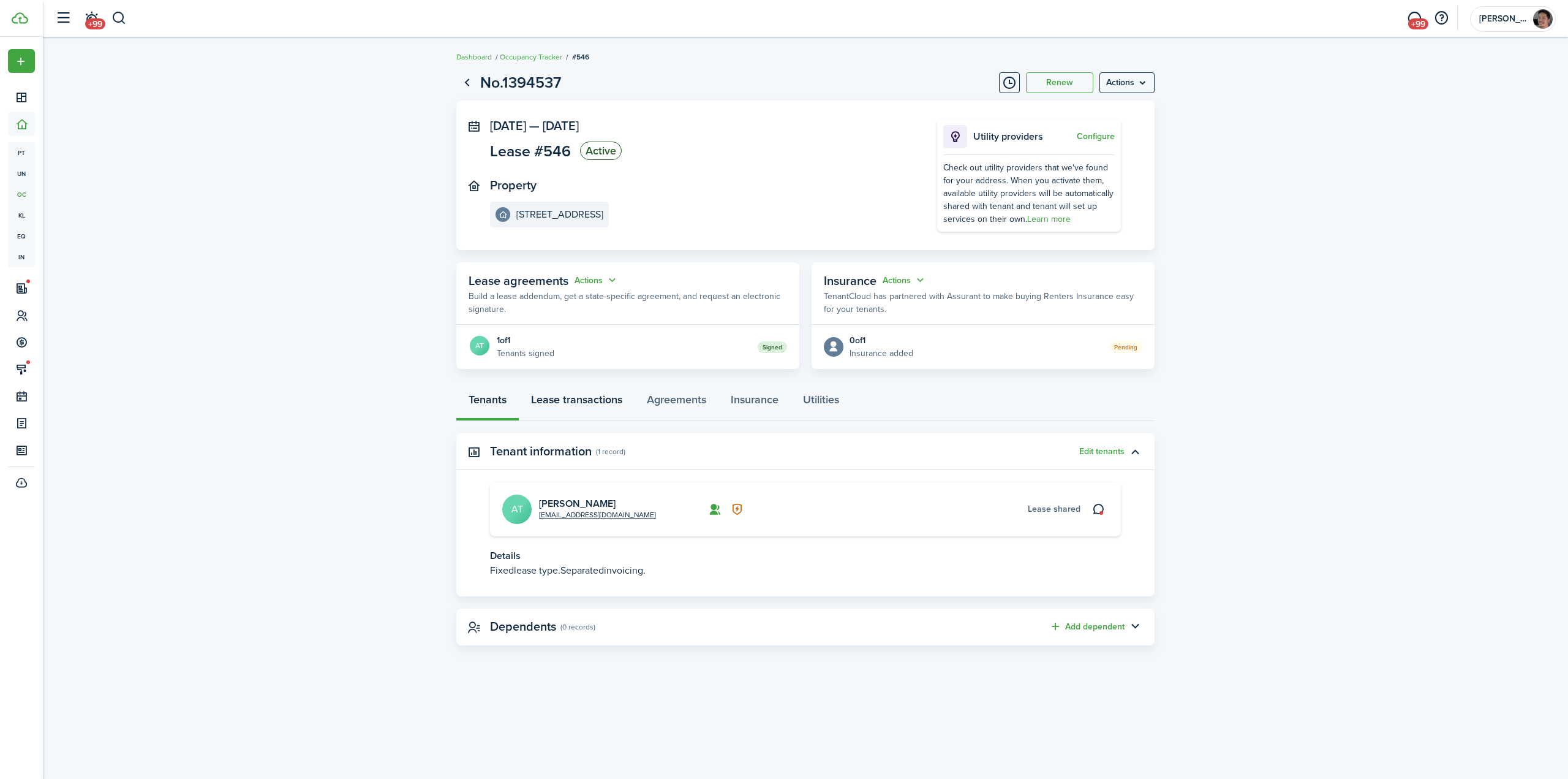
click at [581, 405] on link "Lease transactions" at bounding box center [576, 403] width 116 height 37
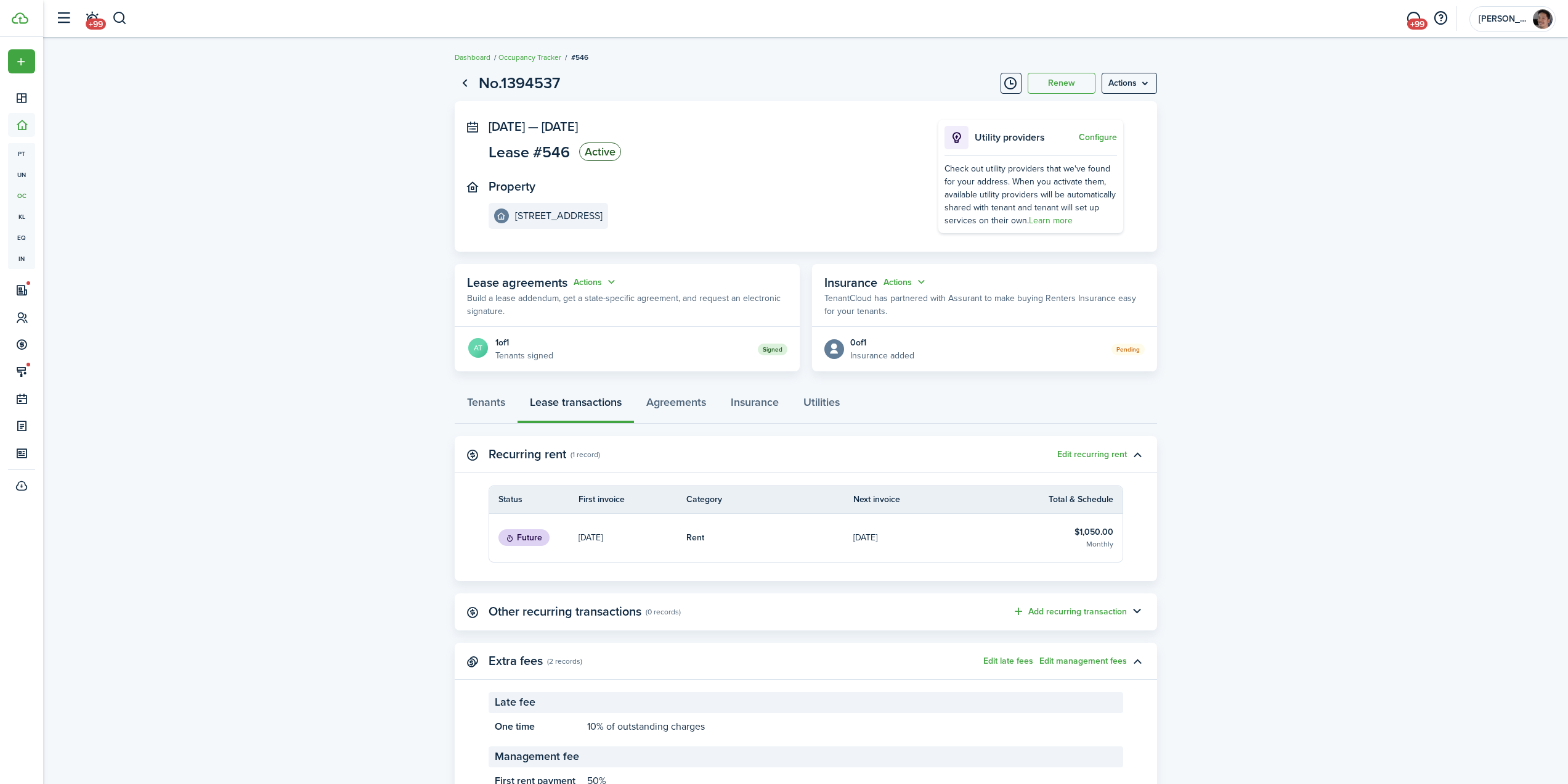
click at [326, 488] on lease-view "No.1394537 Renew Actions [DATE] — [DATE] Lease #546 Active Property [STREET_ADD…" at bounding box center [805, 457] width 1525 height 783
click at [1411, 18] on span "+99" at bounding box center [1417, 24] width 20 height 11
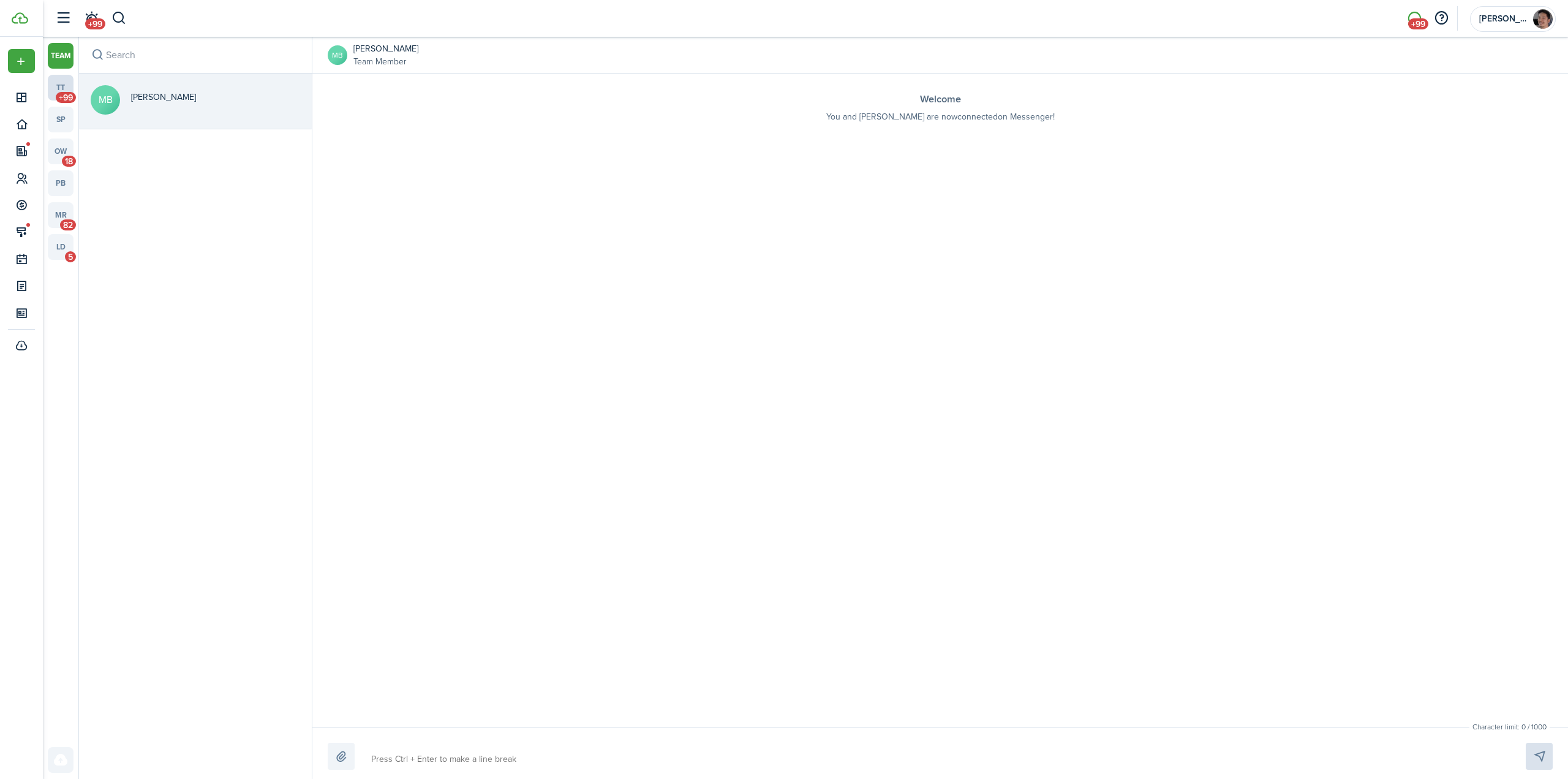
click at [63, 87] on link "tt +99" at bounding box center [61, 88] width 26 height 26
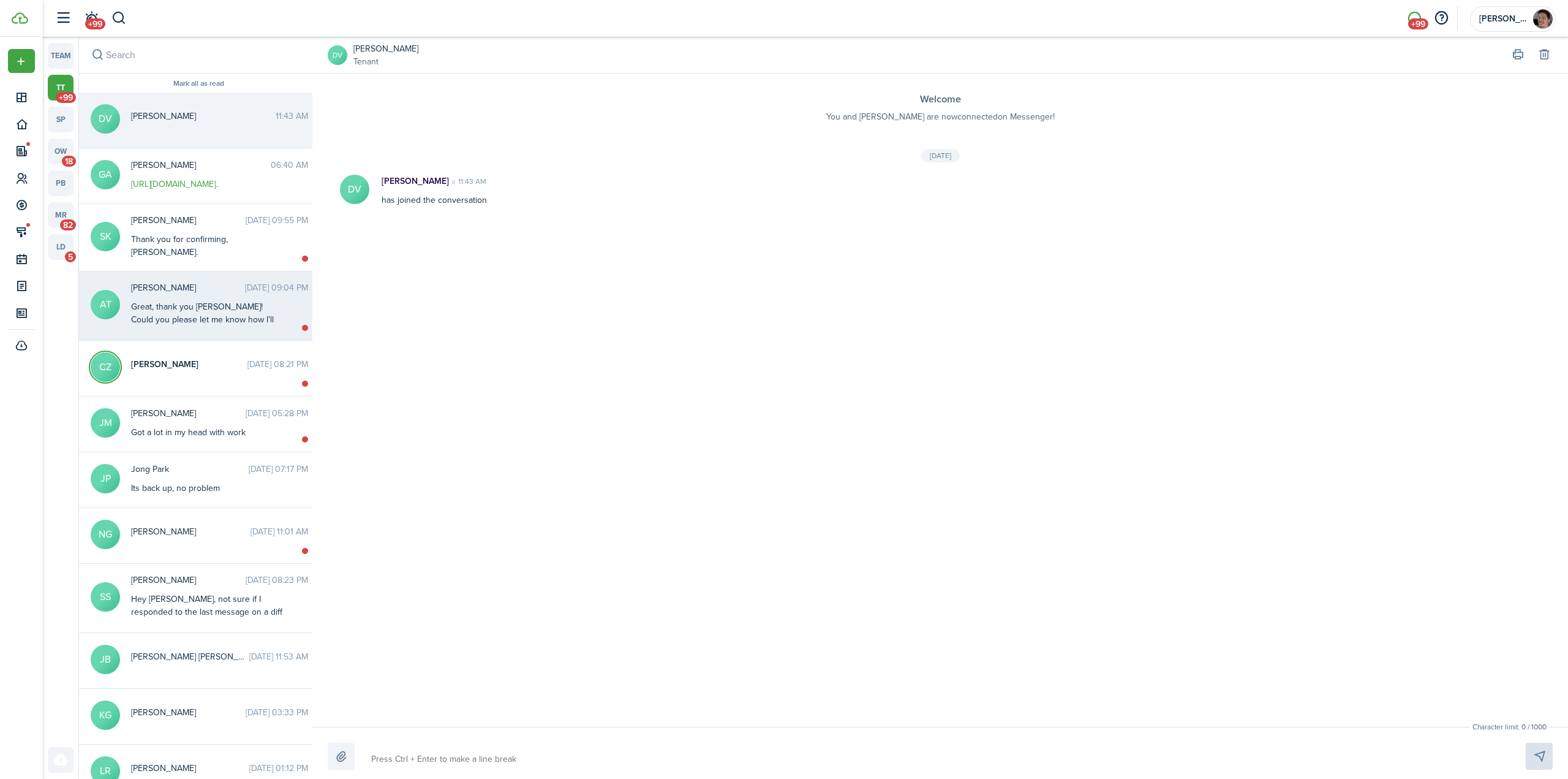
click at [184, 300] on div "Great, thank you [PERSON_NAME]! Could you please let me know how I’ll get the k…" at bounding box center [208, 338] width 153 height 77
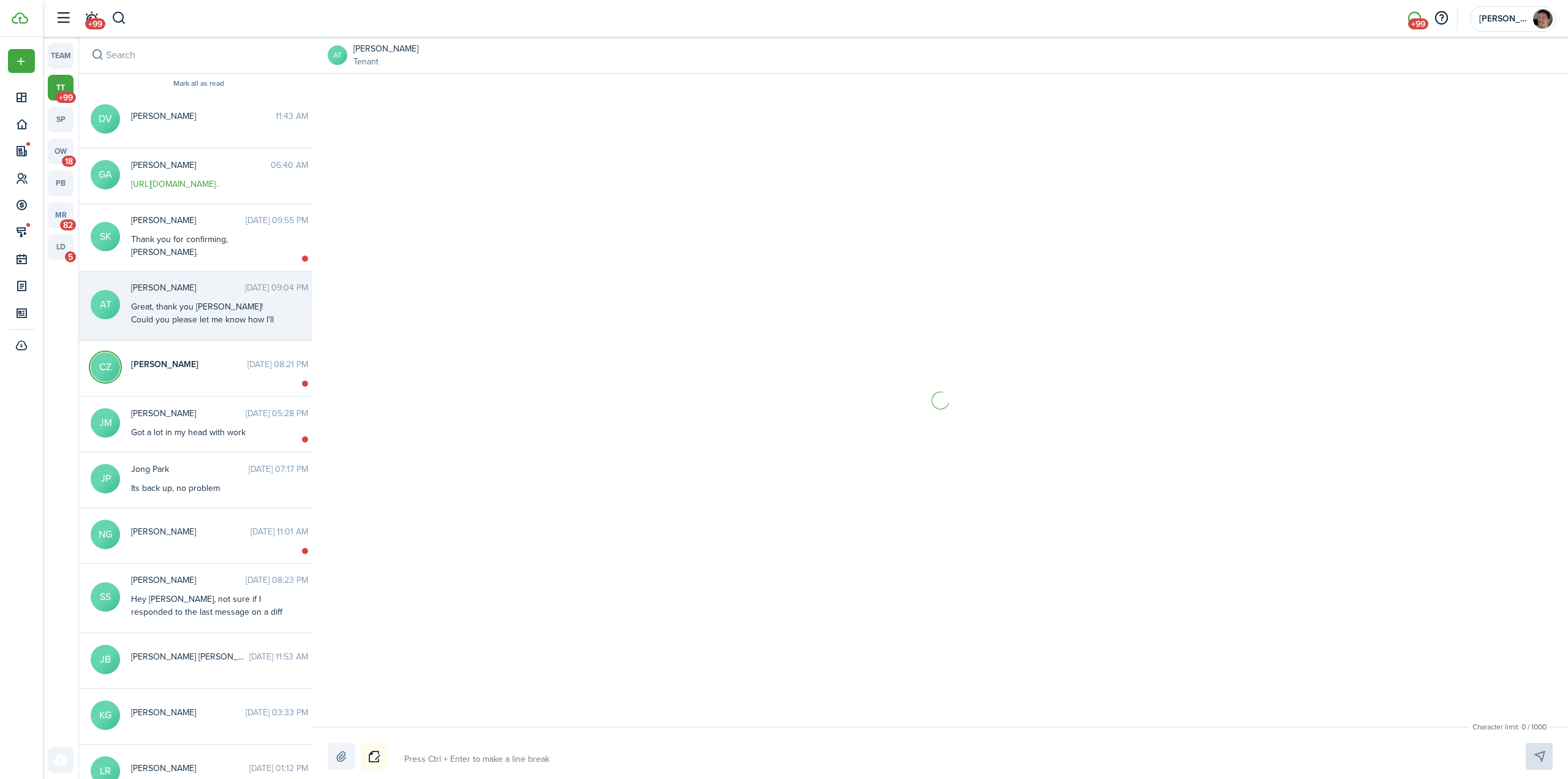
scroll to position [977, 0]
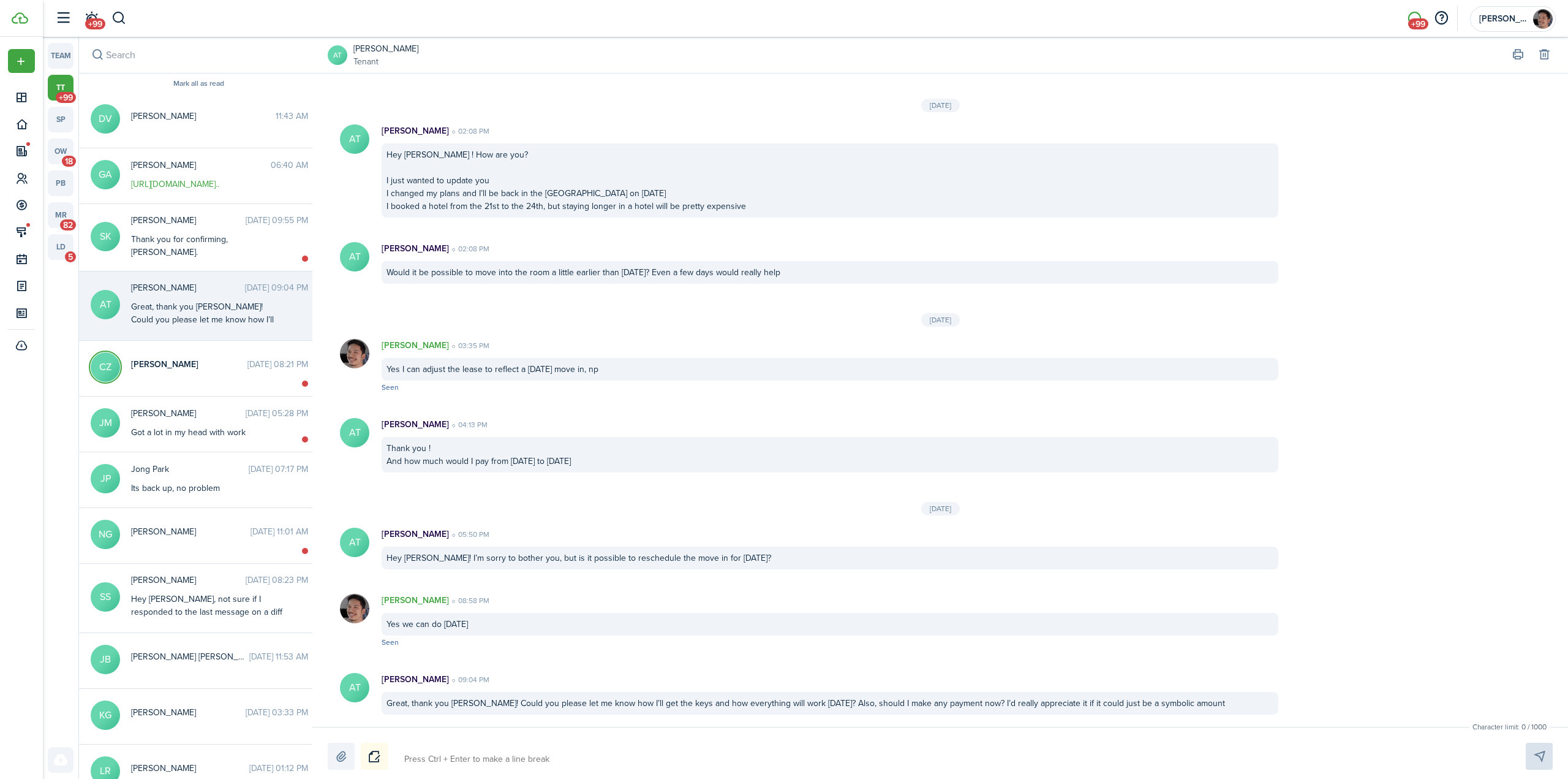
click at [548, 752] on textarea at bounding box center [950, 759] width 1101 height 21
click at [546, 759] on textarea at bounding box center [950, 759] width 1101 height 21
type textarea "I"
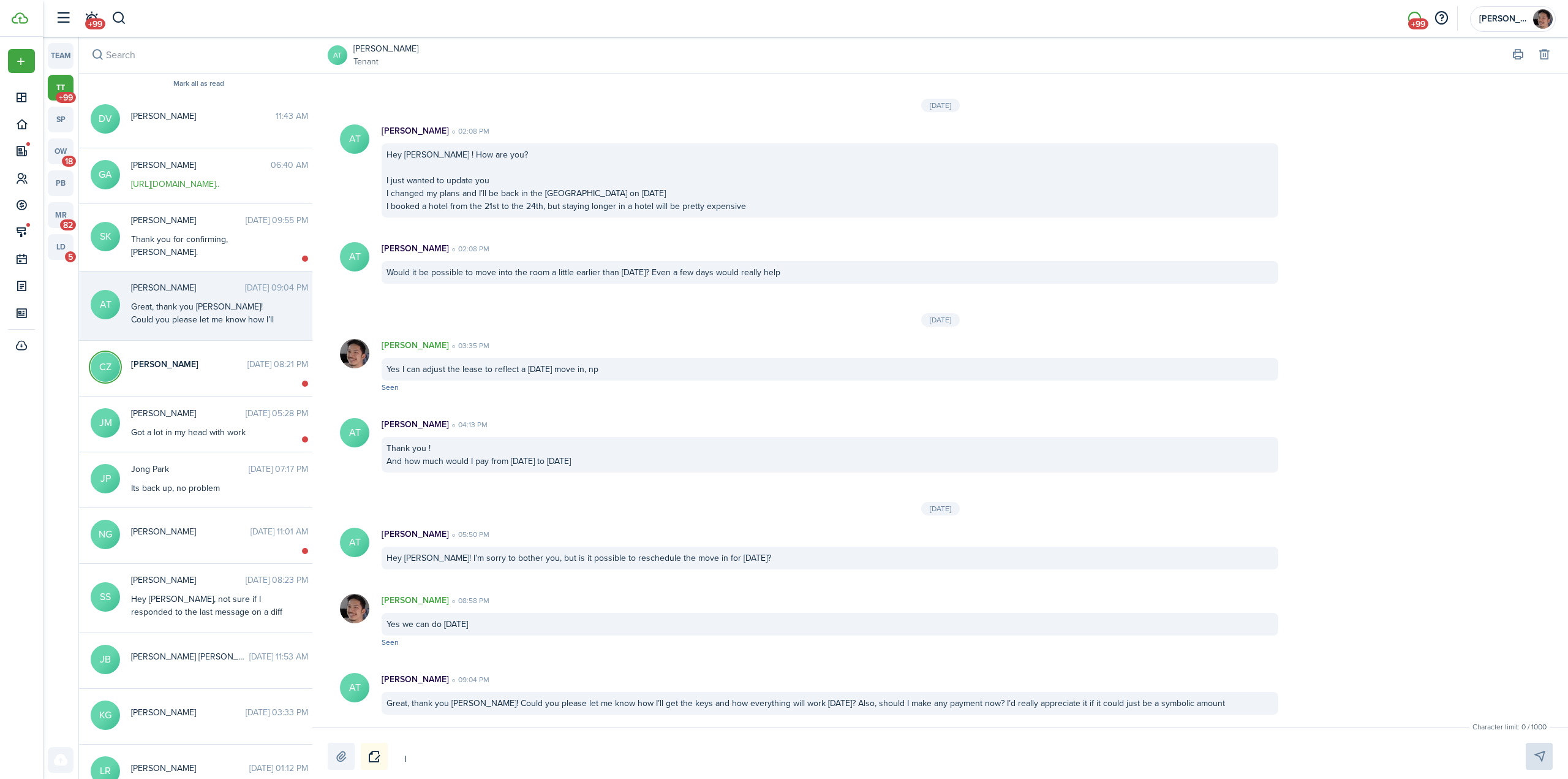
type textarea "I"
type textarea "I w"
type textarea "I we"
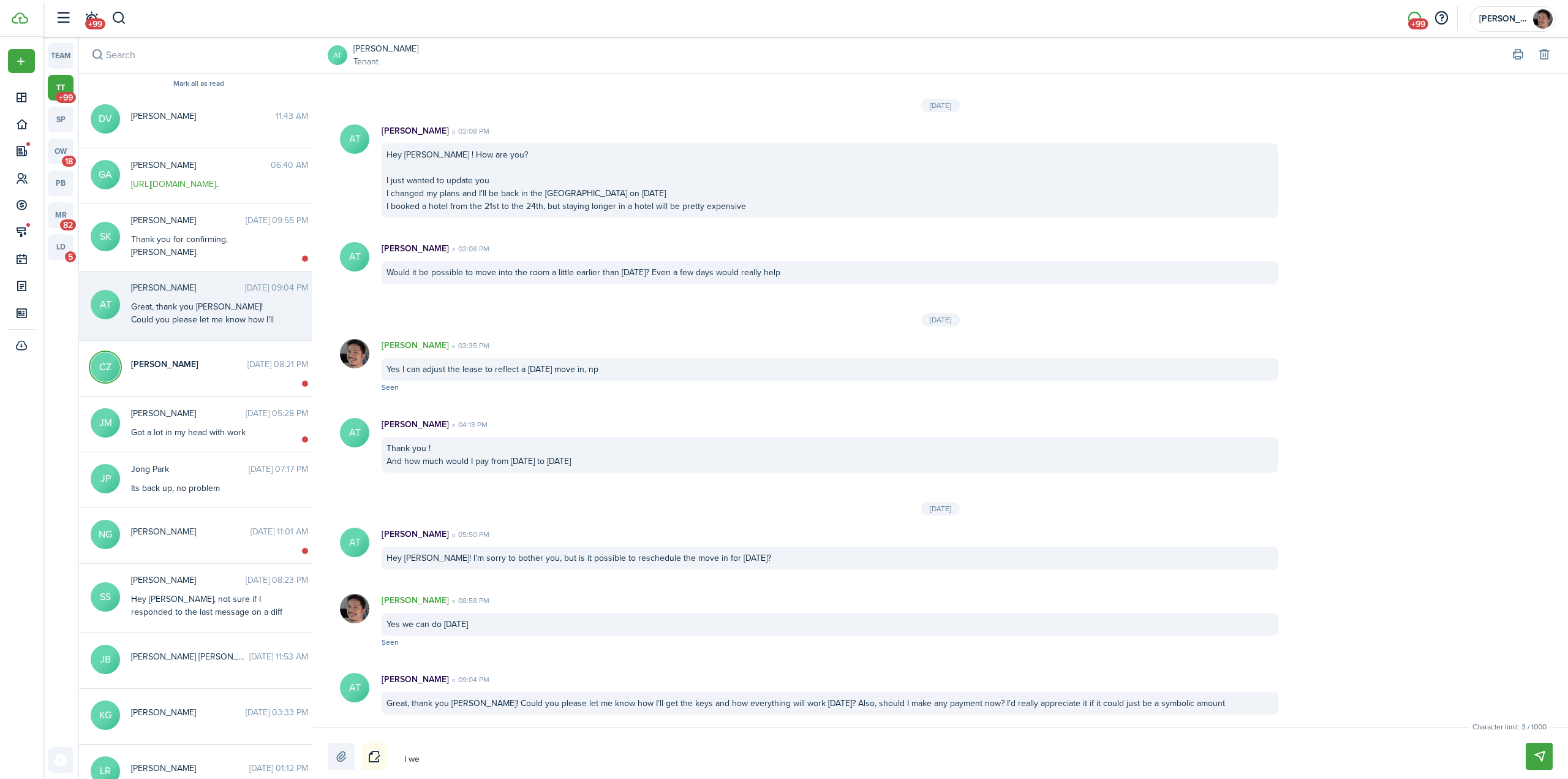
type textarea "I wen"
type textarea "I went"
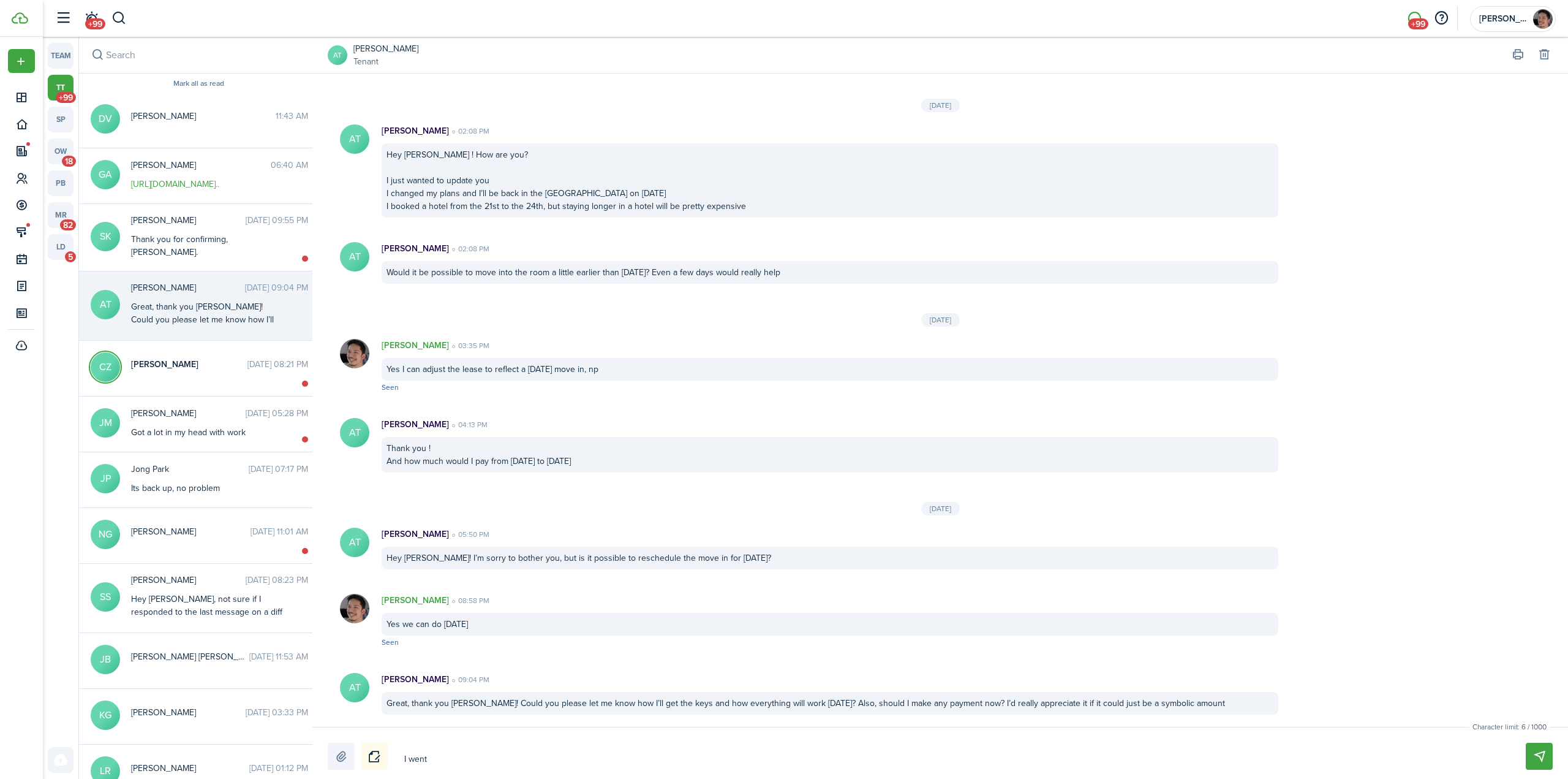
type textarea "I went"
type textarea "I went a"
type textarea "I went ah"
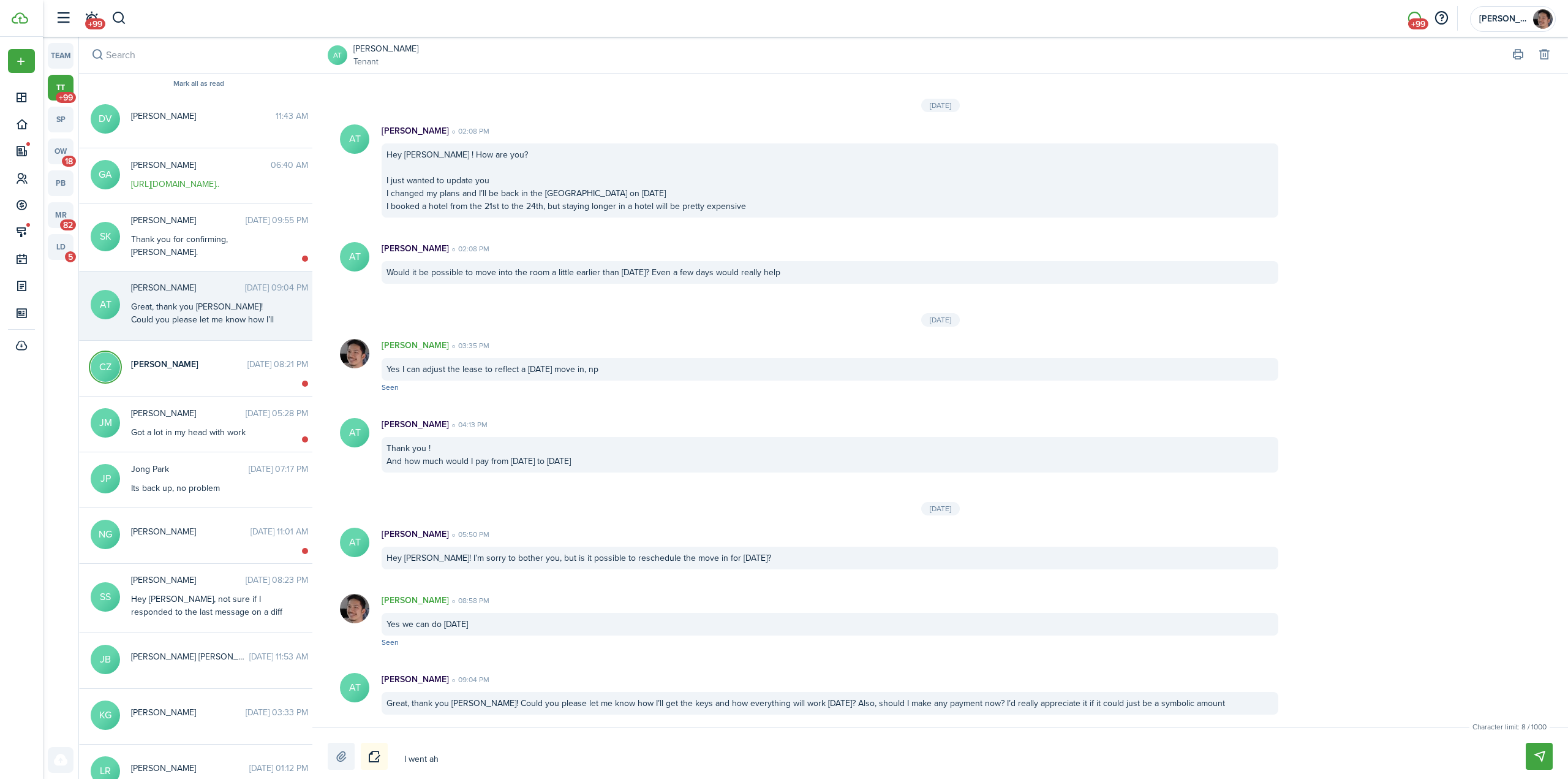
type textarea "I went ahe"
type textarea "I went ahea"
type textarea "I went ahead"
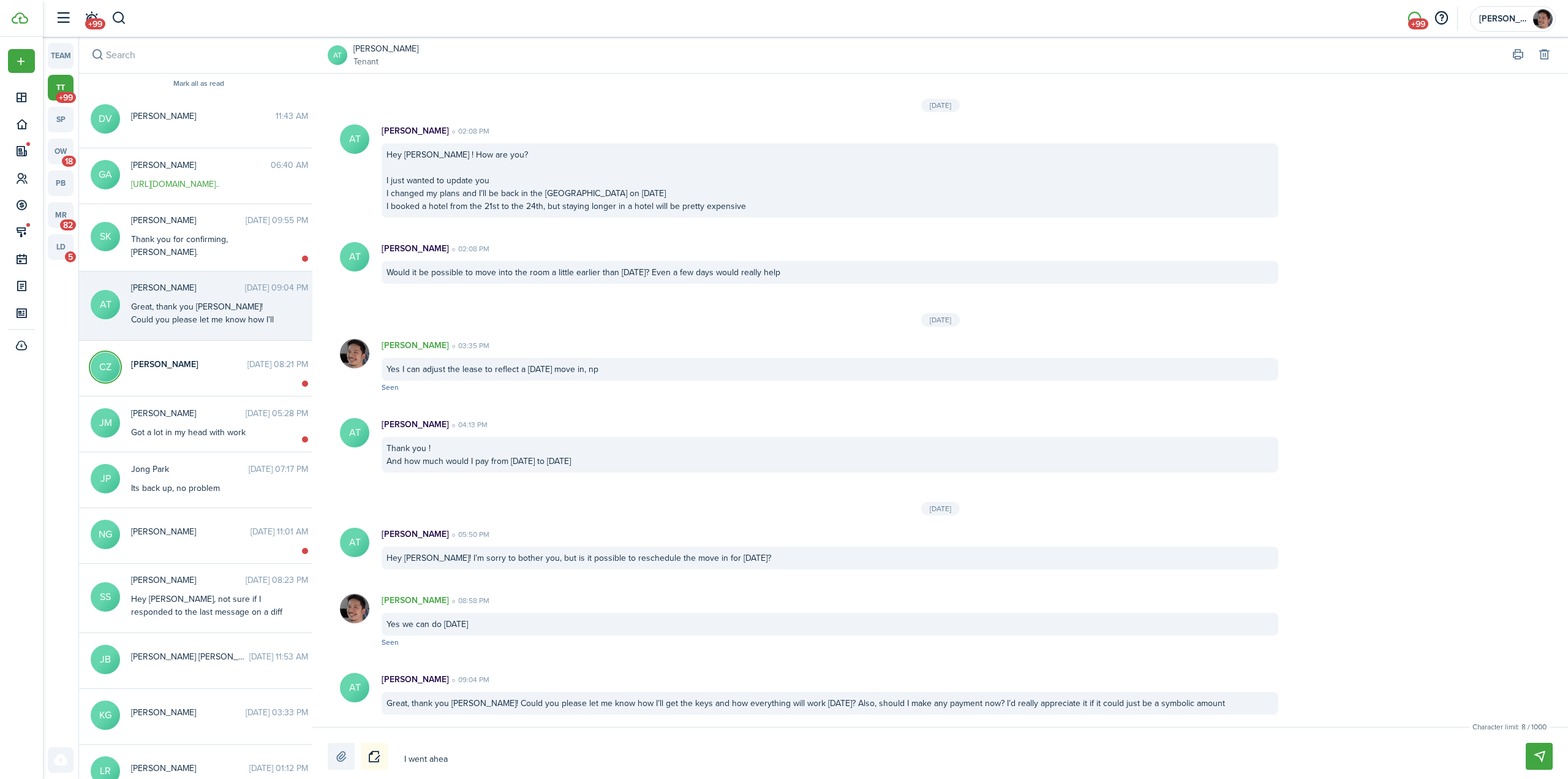
type textarea "I went ahead"
type textarea "I went ahead a"
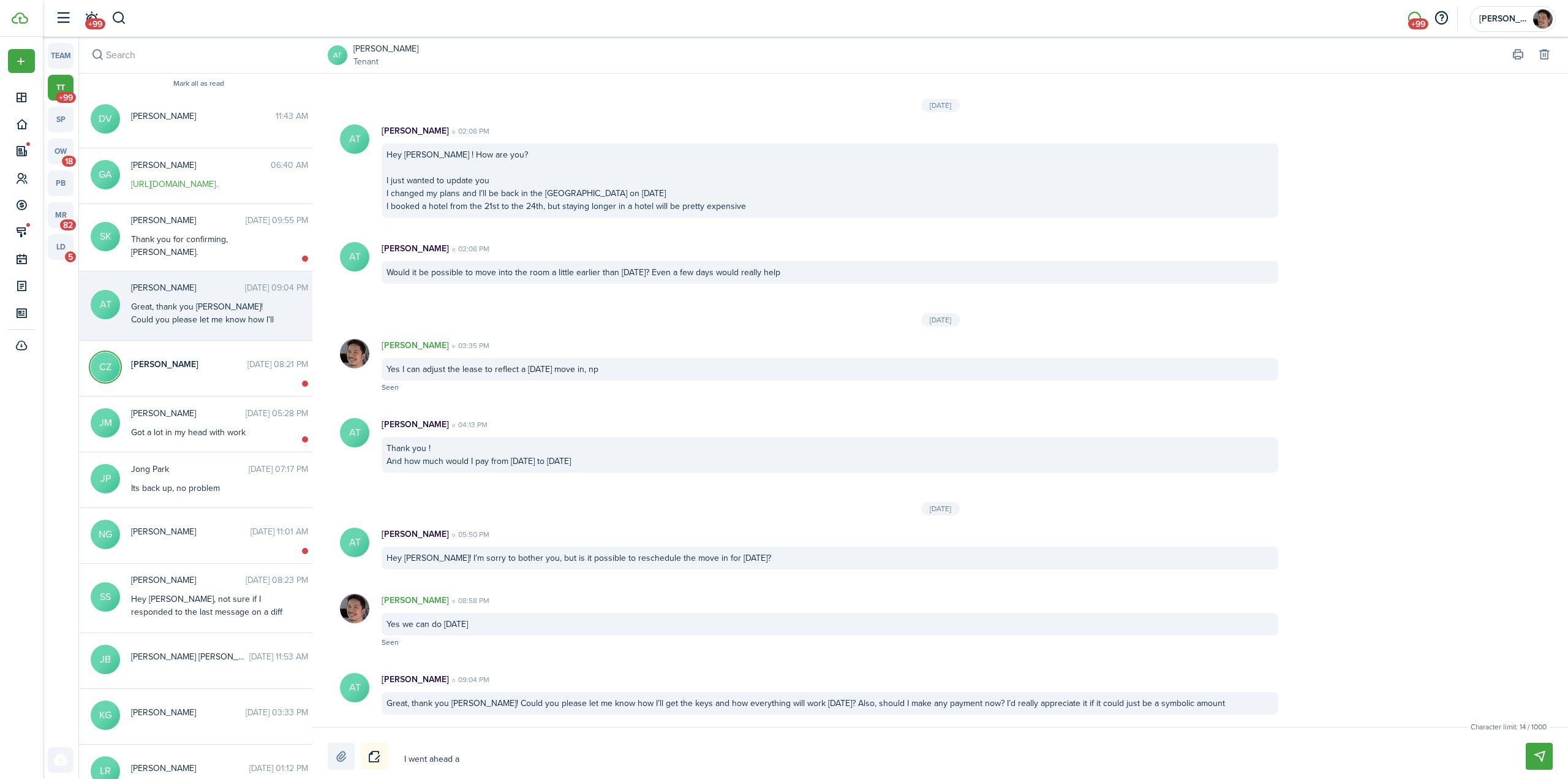
type textarea "I went ahead an"
type textarea "I went ahead and"
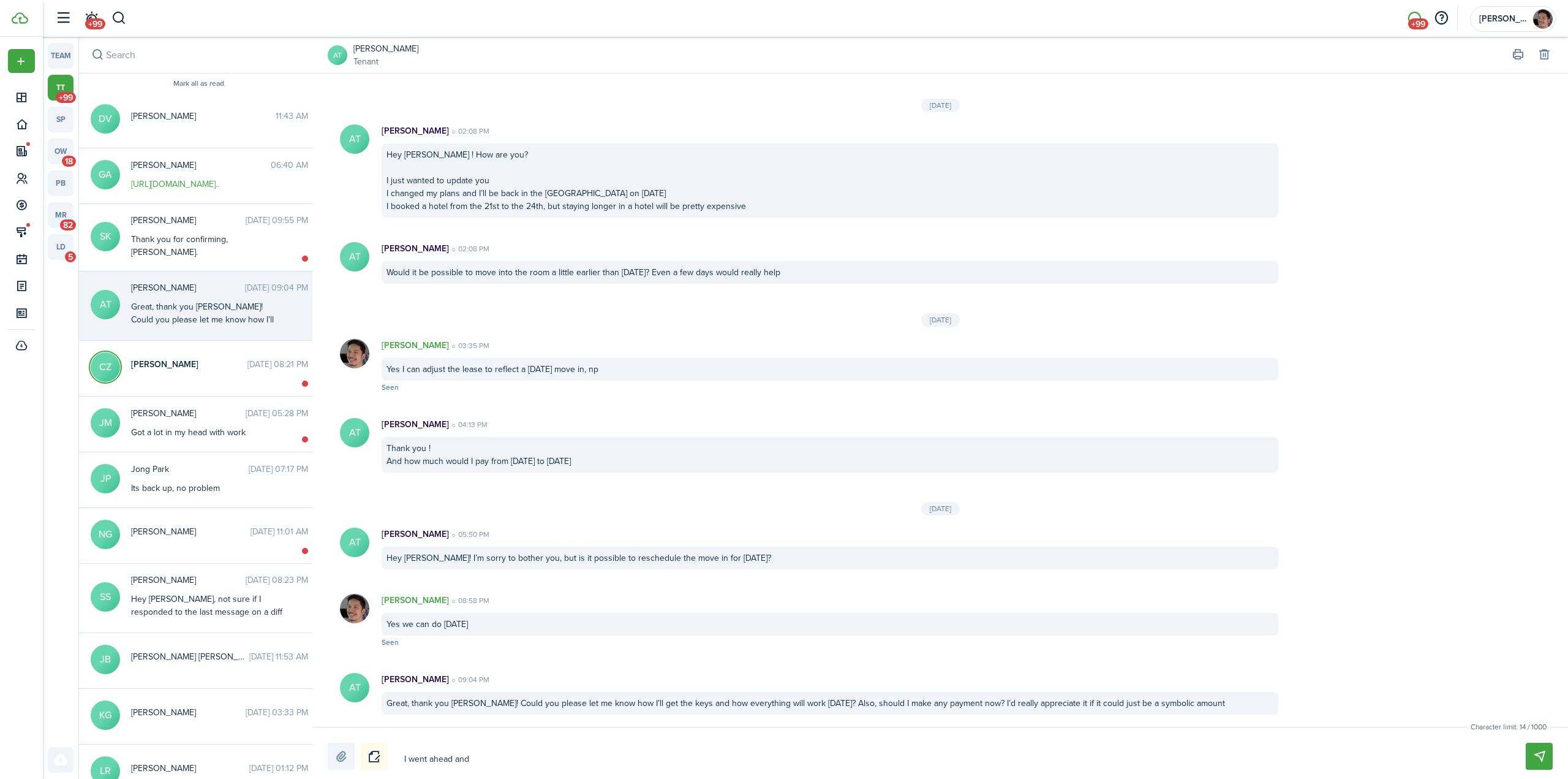
type textarea "I went ahead and"
type textarea "I went ahead and u"
type textarea "I went ahead and up"
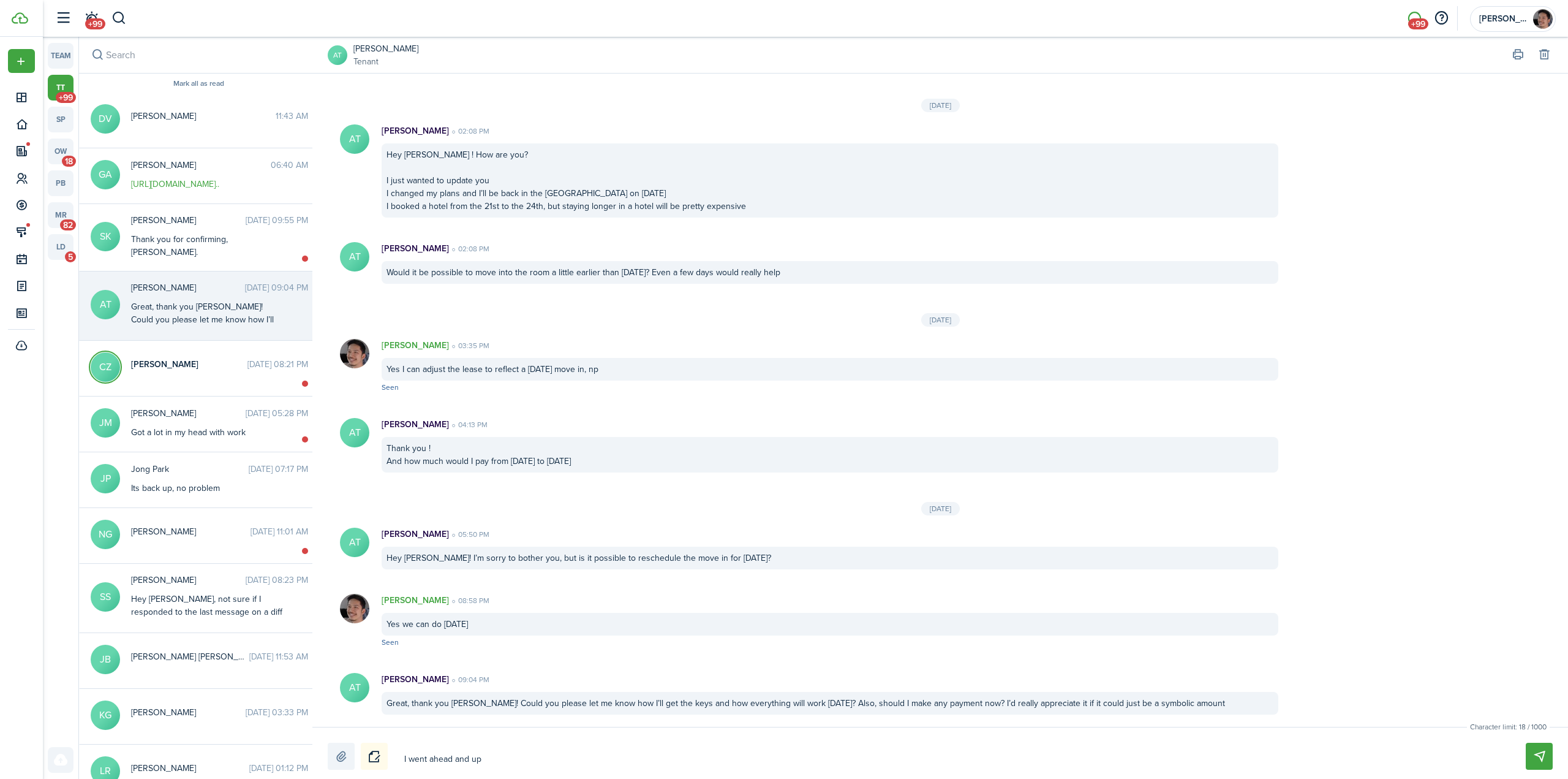
type textarea "I went ahead and upd"
type textarea "I went ahead and upda"
type textarea "I went ahead and updat"
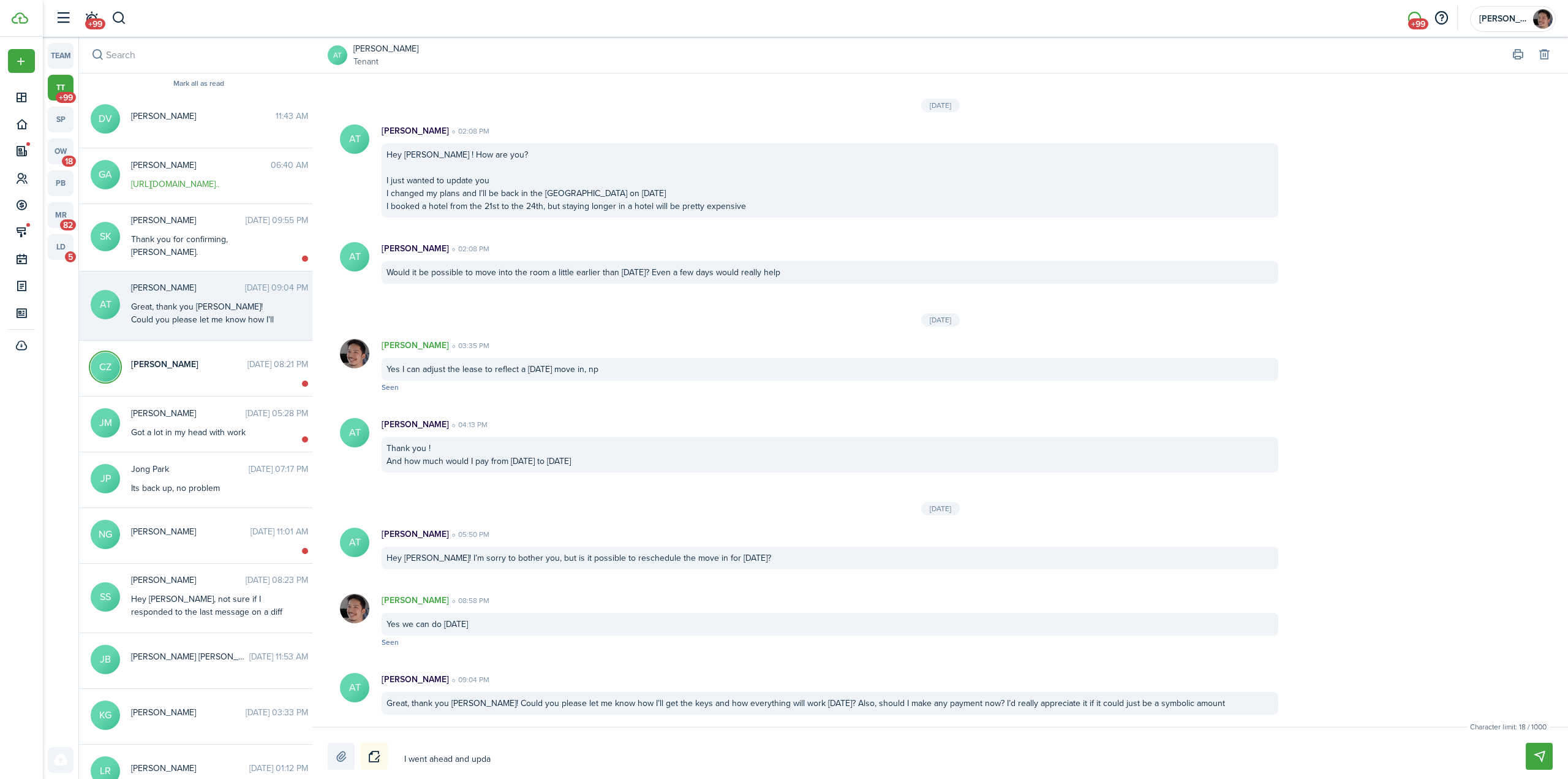
type textarea "I went ahead and updat"
type textarea "I went ahead and update"
type textarea "I went ahead and updated"
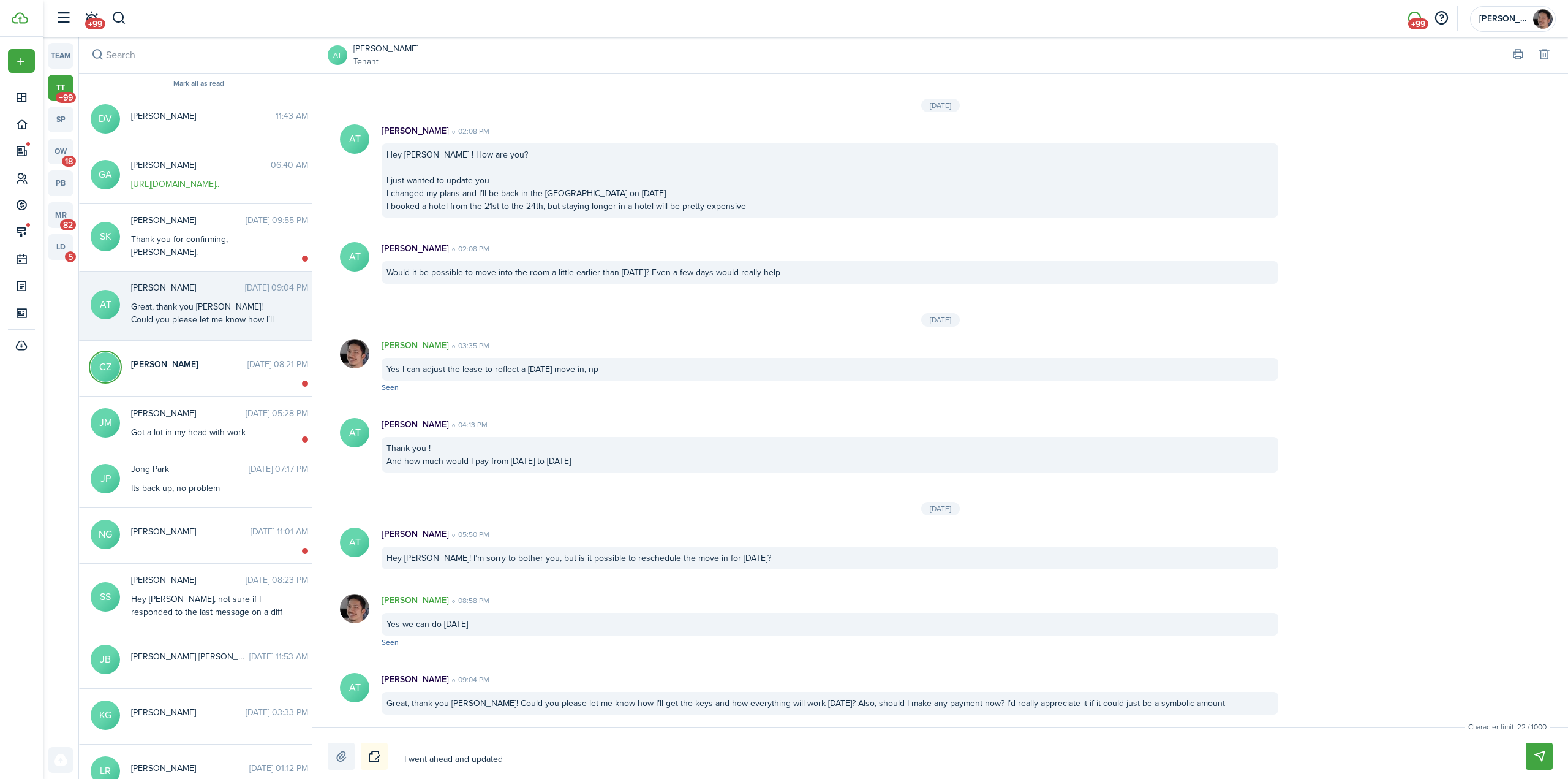
type textarea "I went ahead and updated"
type textarea "I went ahead and updated t"
type textarea "I went ahead and updated th"
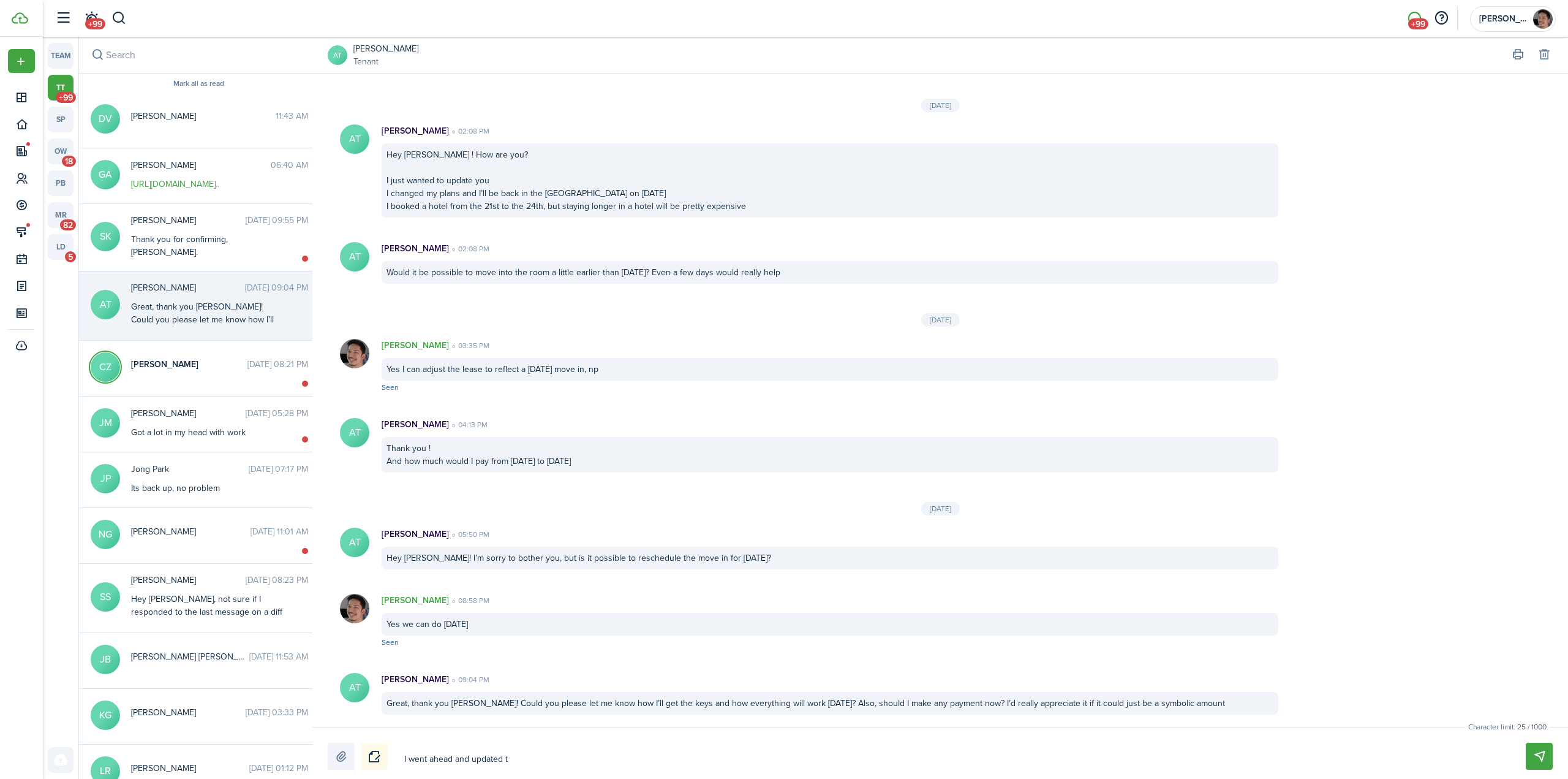
type textarea "I went ahead and updated th"
type textarea "I went ahead and updated the"
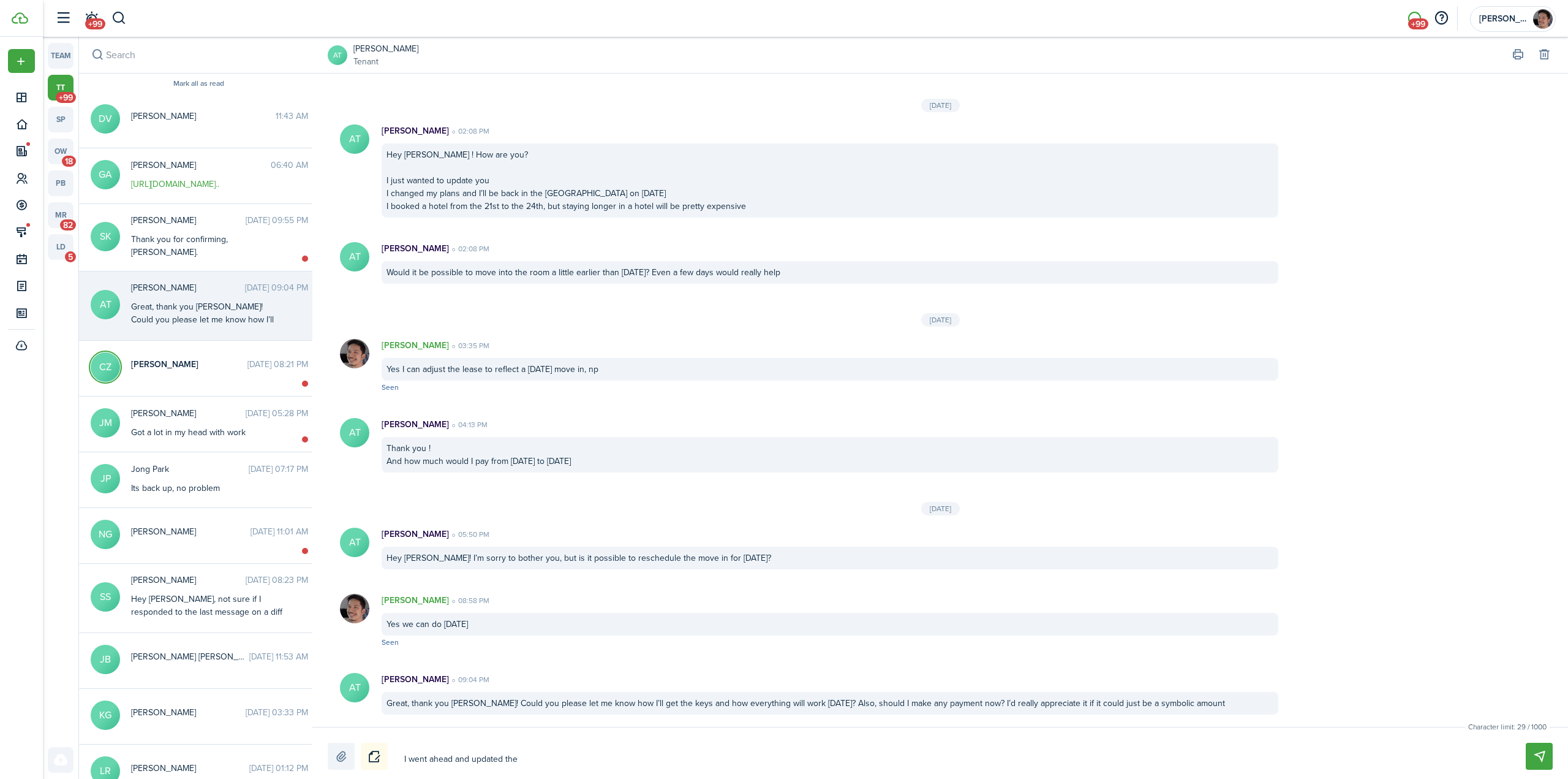
type textarea "I went ahead and updated the p"
type textarea "I went ahead and updated the pr"
type textarea "I went ahead and updated the pro"
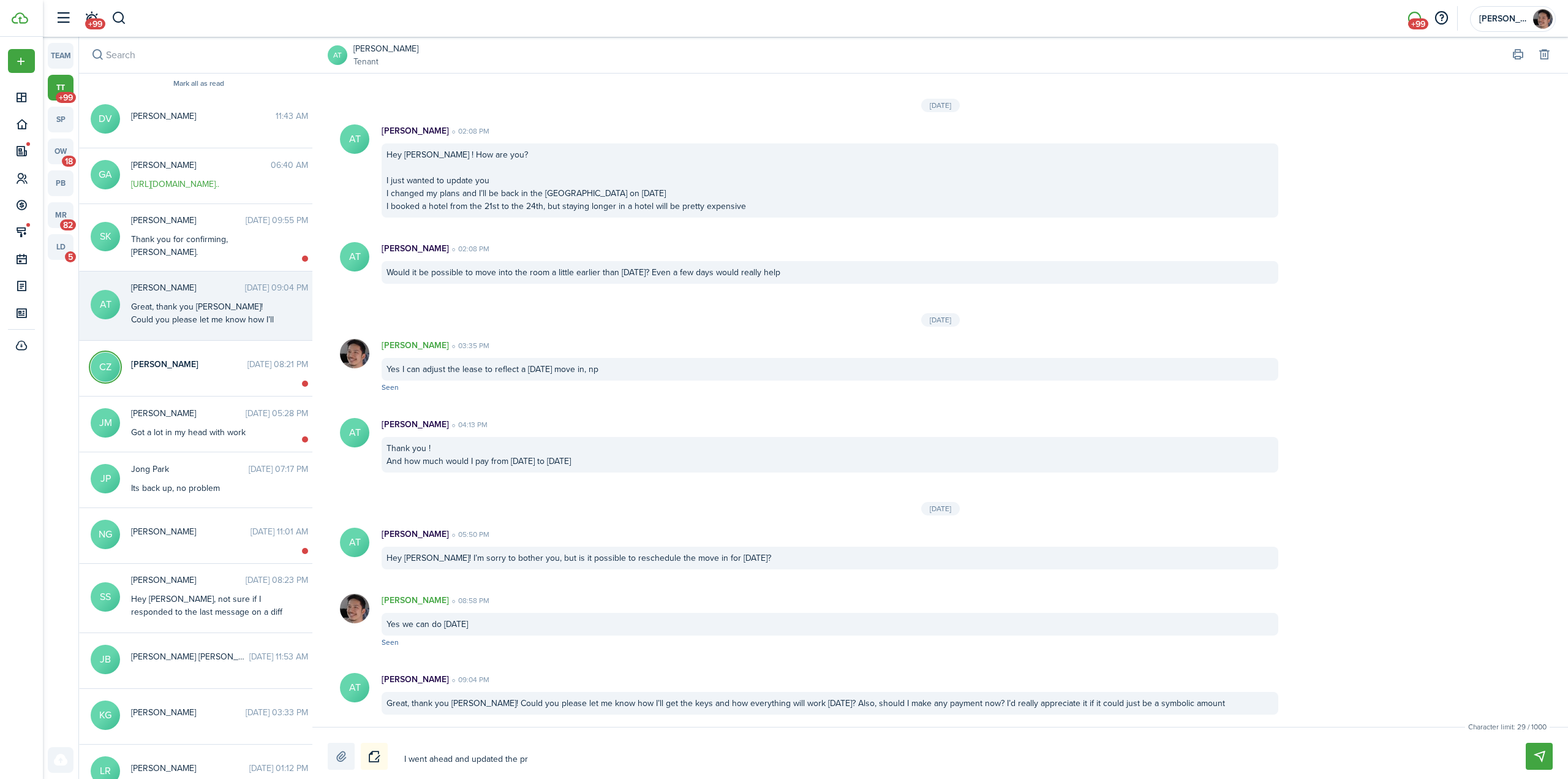
type textarea "I went ahead and updated the pro"
type textarea "I went ahead and updated the pror"
type textarea "I went ahead and updated the prora"
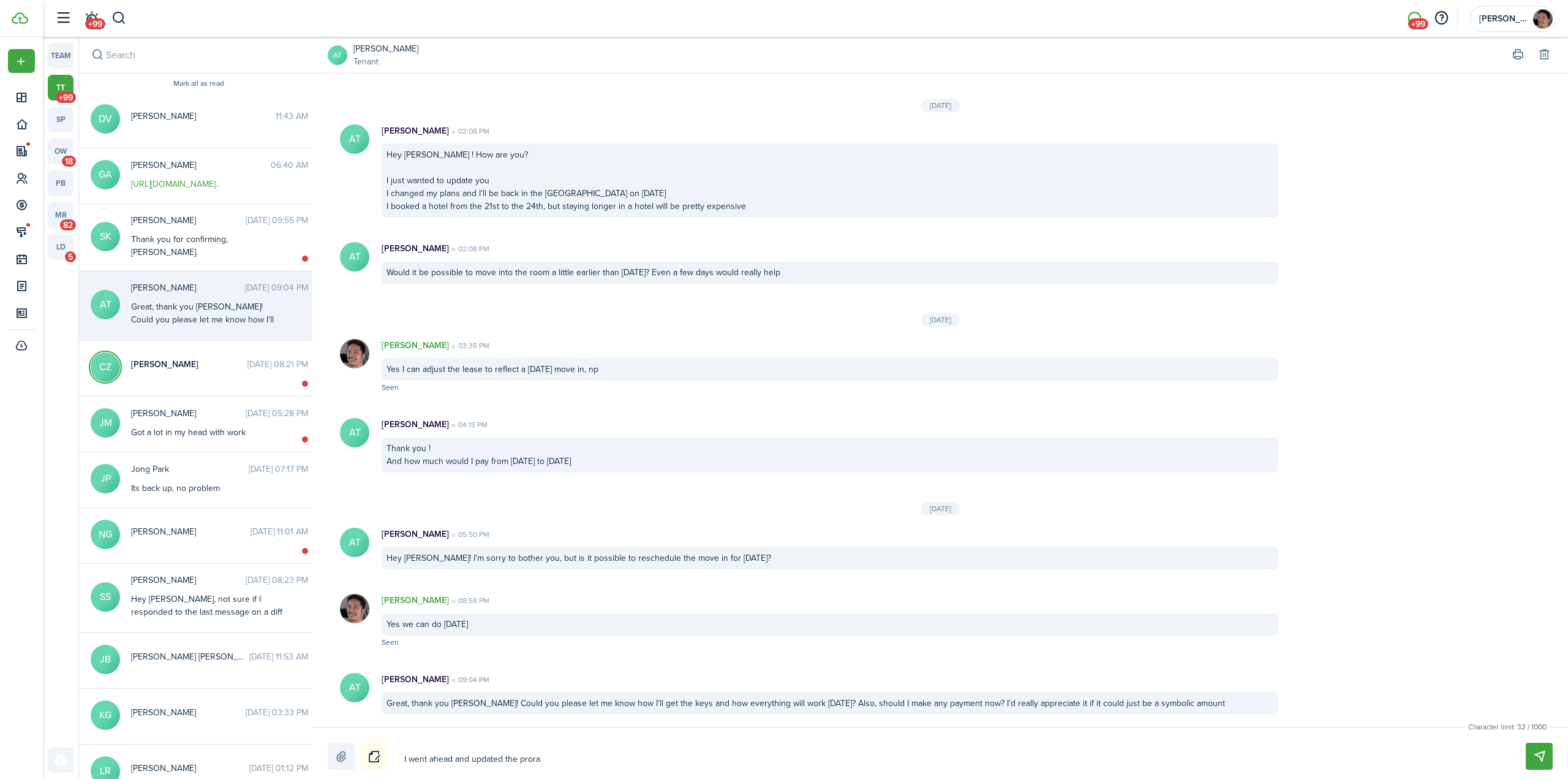
type textarea "I went ahead and updated the prorat"
type textarea "I went ahead and updated the prorate"
type textarea "I went ahead and updated the prorated"
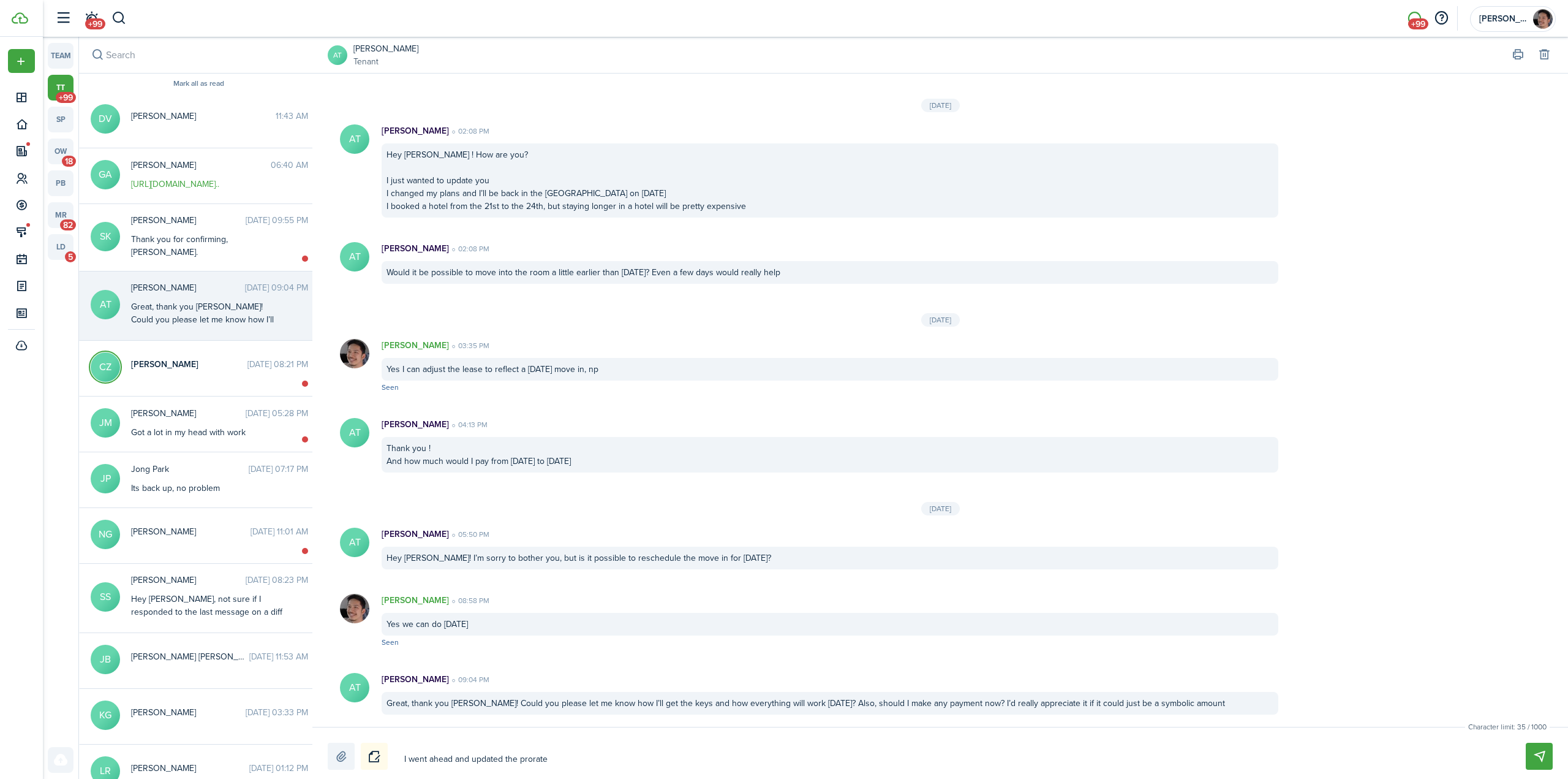
type textarea "I went ahead and updated the prorated"
type textarea "I went ahead and updated the prorated r"
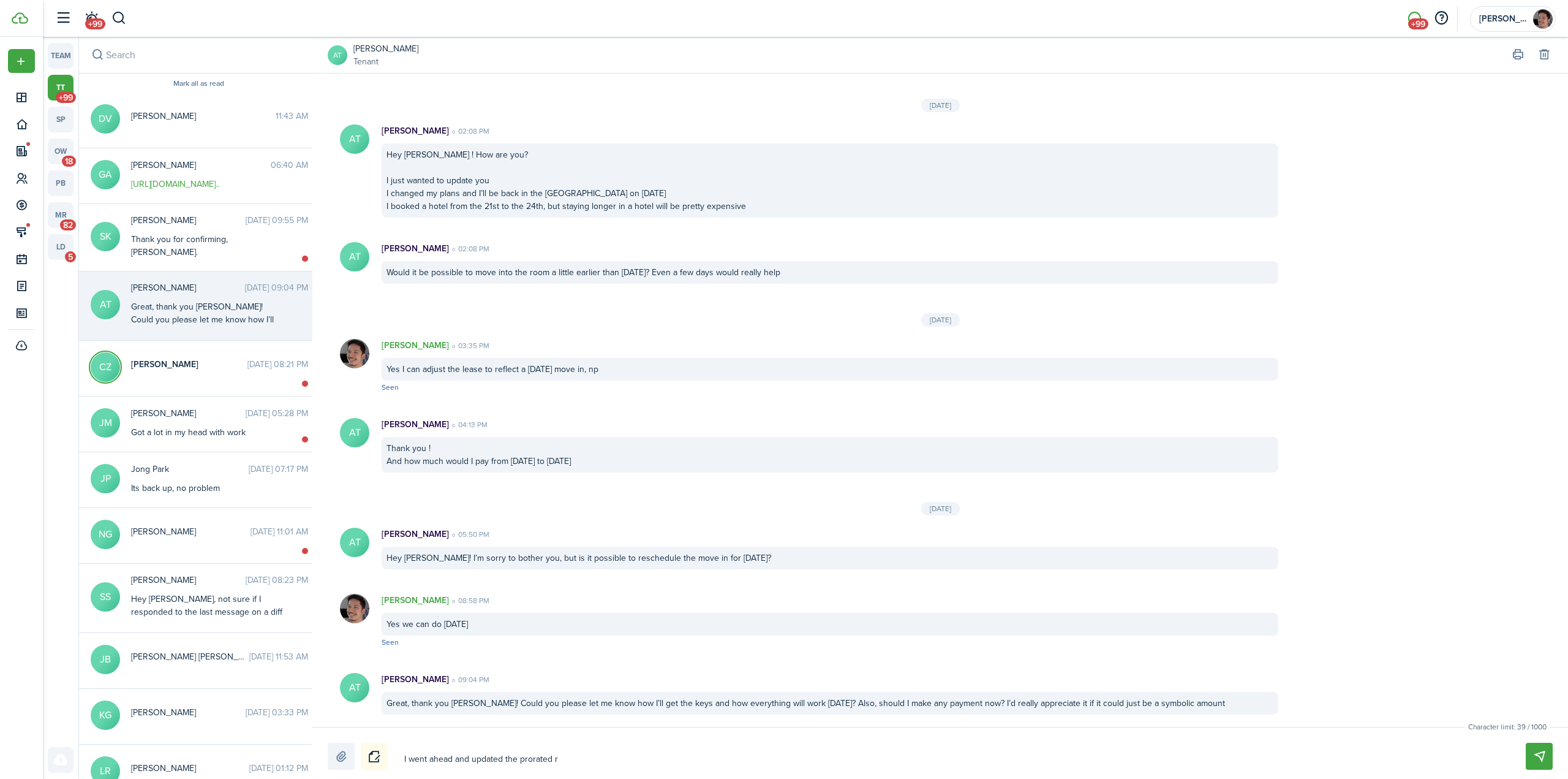
type textarea "I went ahead and updated the prorated re"
type textarea "I went ahead and updated the prorated ren"
type textarea "I went ahead and updated the prorated rent"
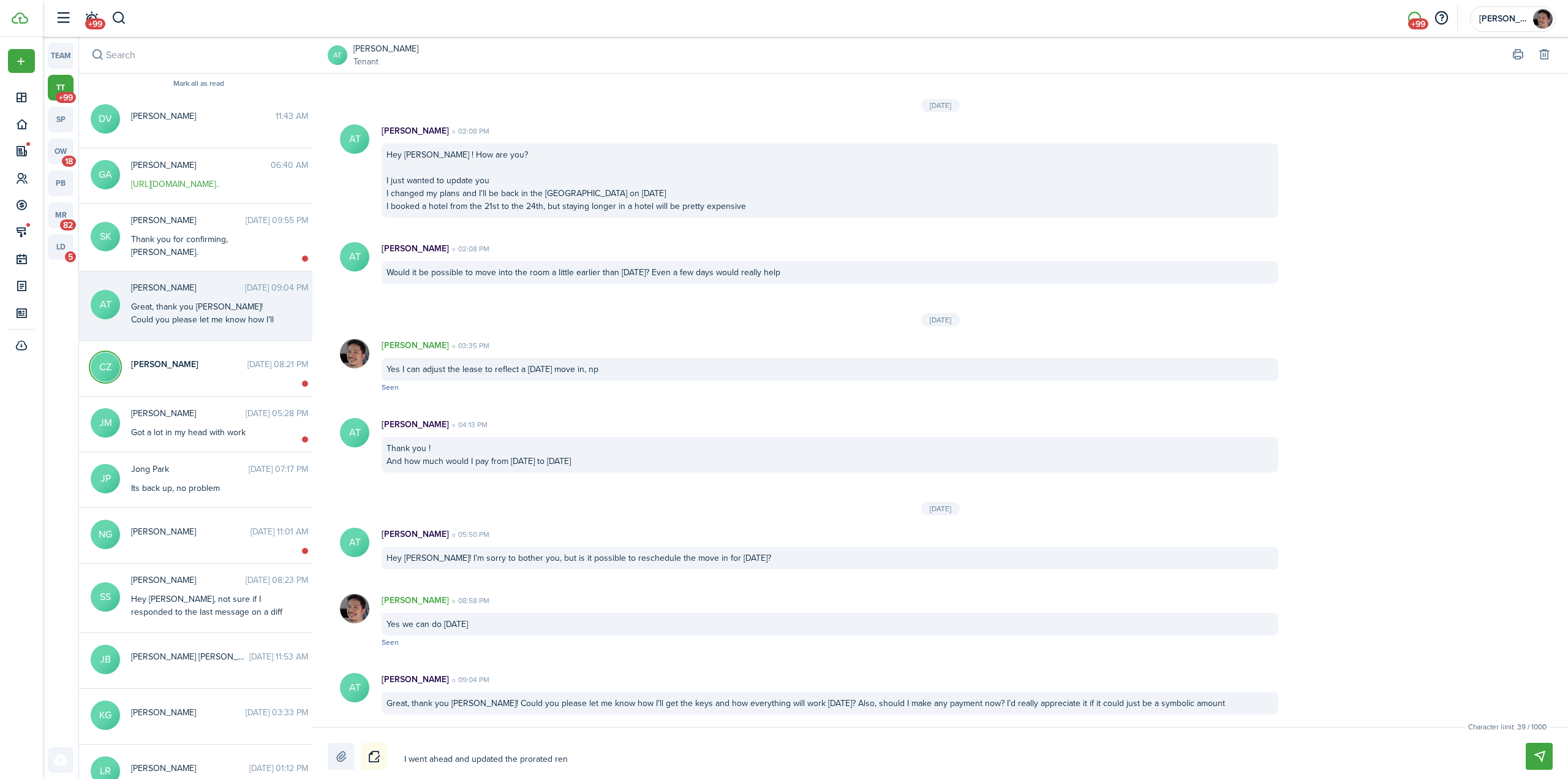
type textarea "I went ahead and updated the prorated rent"
type textarea "I went ahead and updated the prorated rent a"
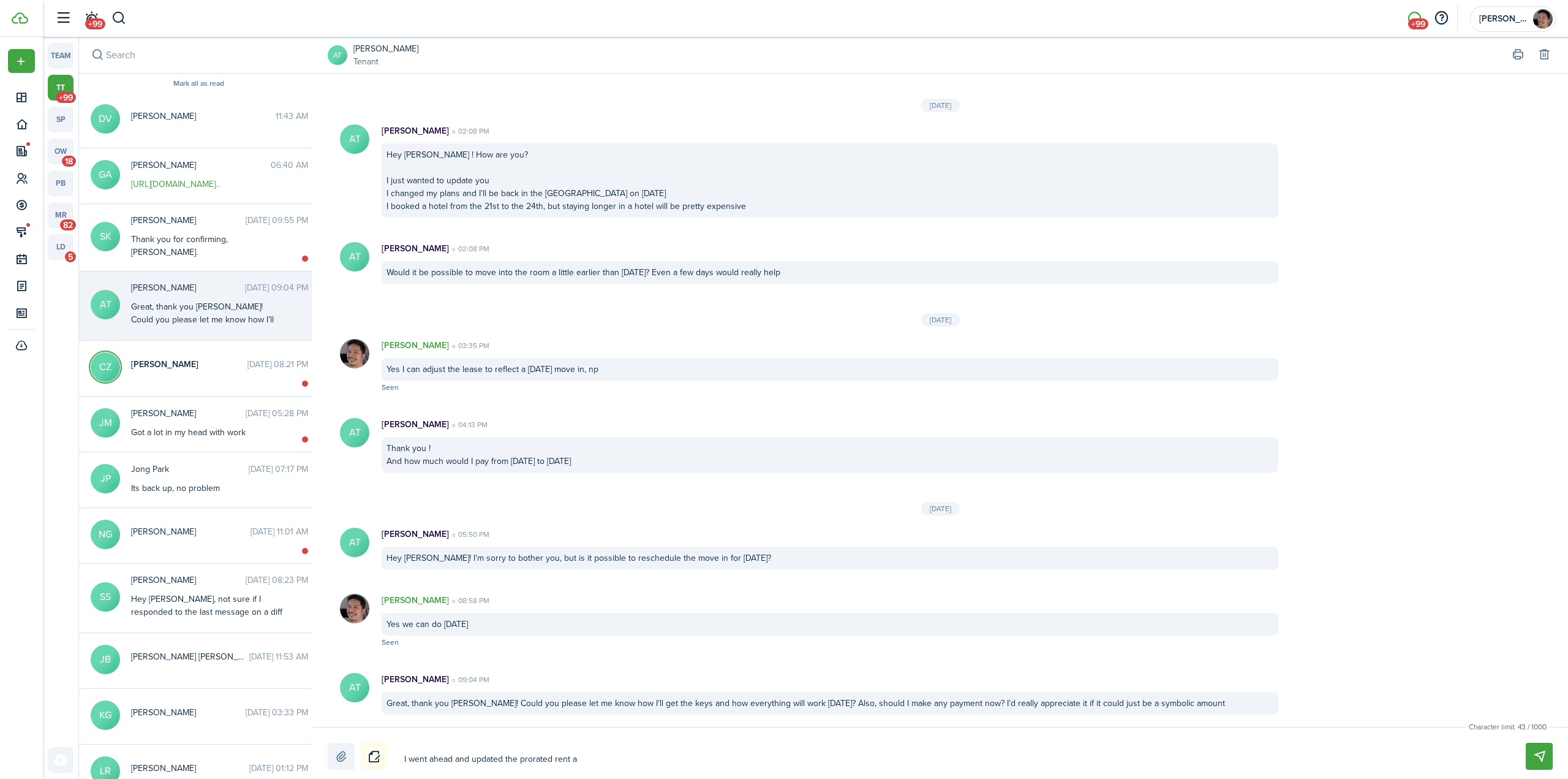
type textarea "I went ahead and updated the prorated rent am"
type textarea "I went ahead and updated the prorated rent amo"
type textarea "I went ahead and updated the prorated rent amou"
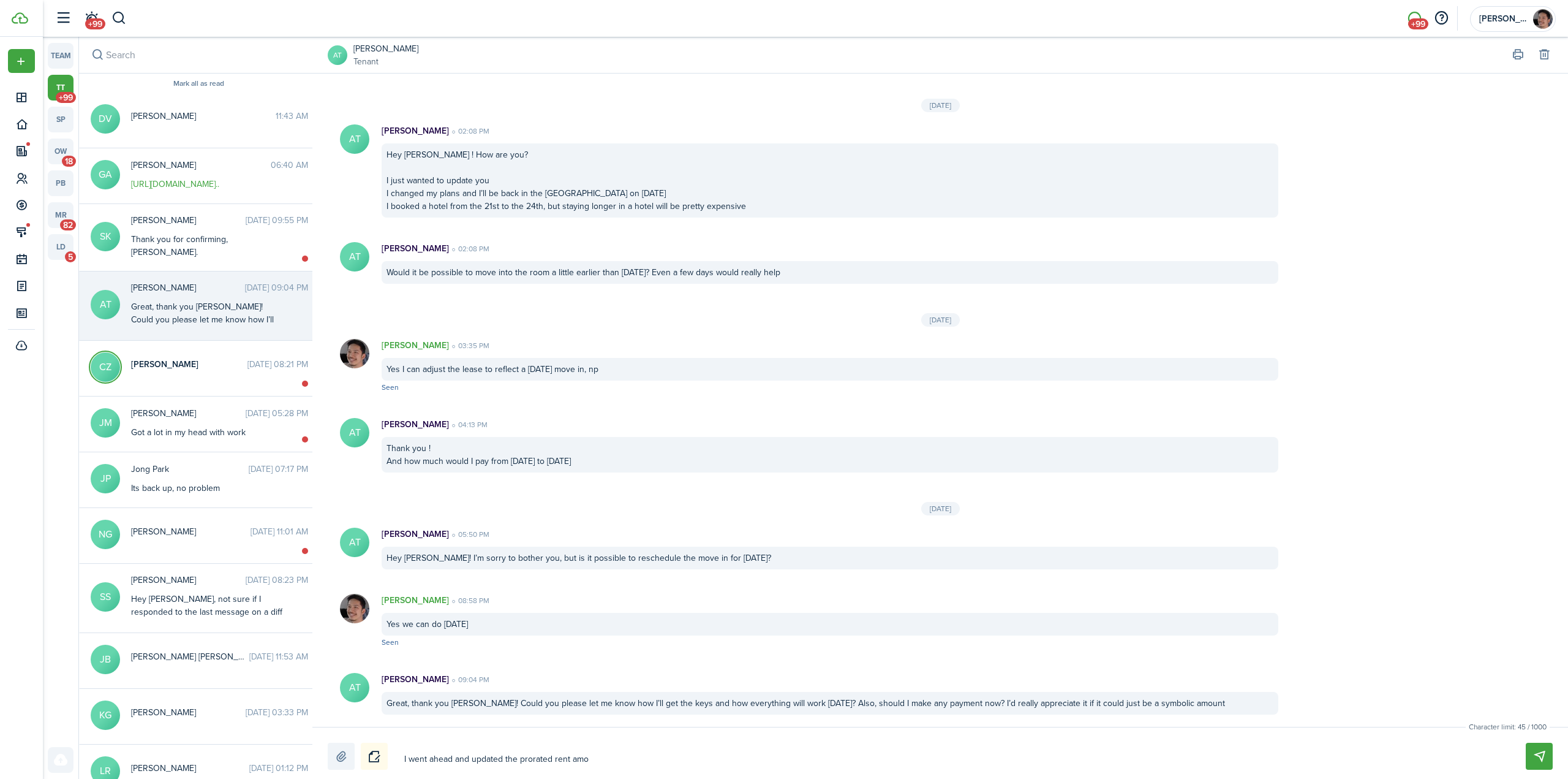
type textarea "I went ahead and updated the prorated rent amou"
type textarea "I went ahead and updated the prorated rent amoun"
type textarea "I went ahead and updated the prorated rent amount"
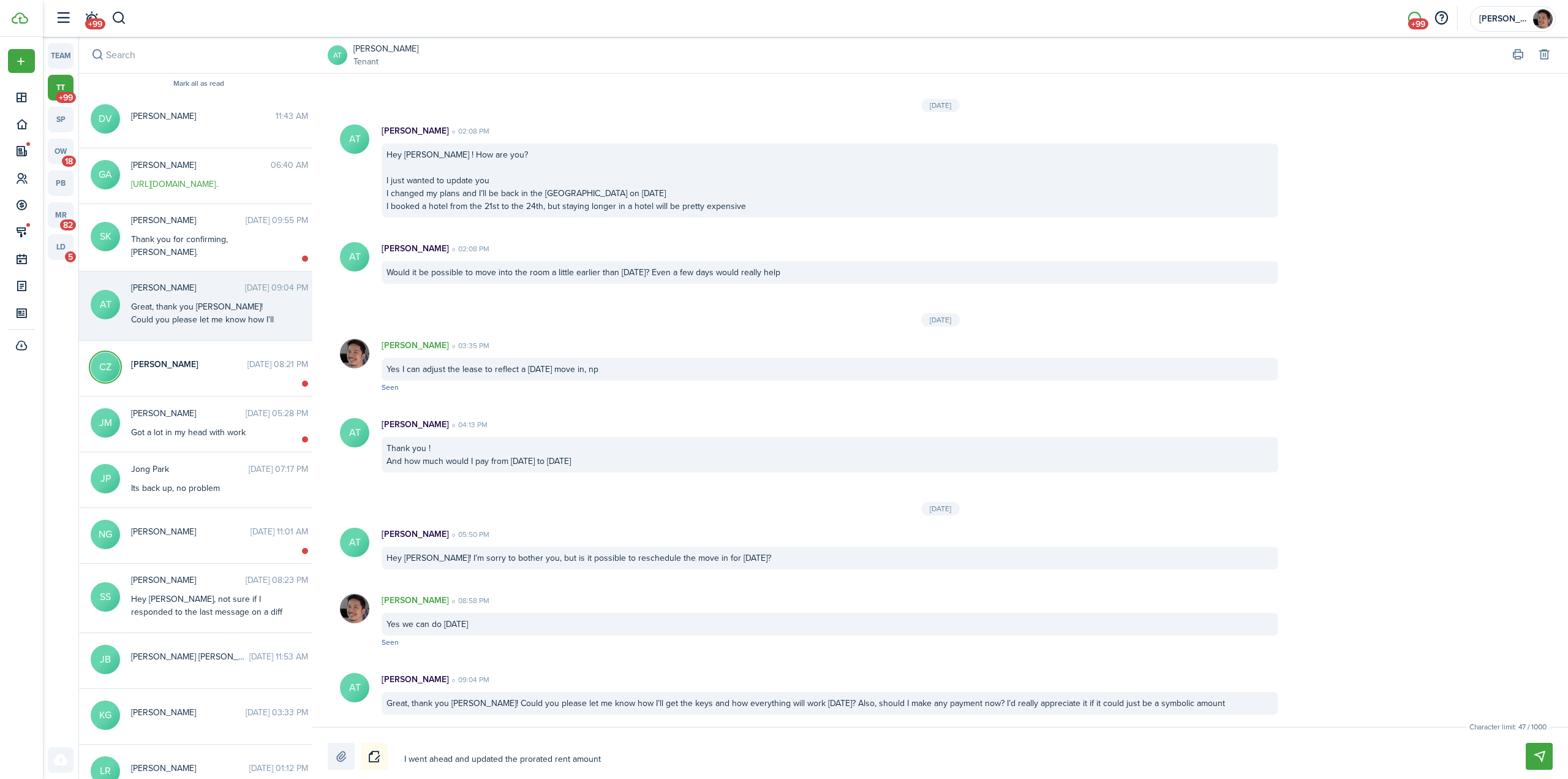
type textarea "I went ahead and updated the prorated rent amount"
type textarea "I went ahead and updated the prorated rent amount f"
type textarea "I went ahead and updated the prorated rent amount fo"
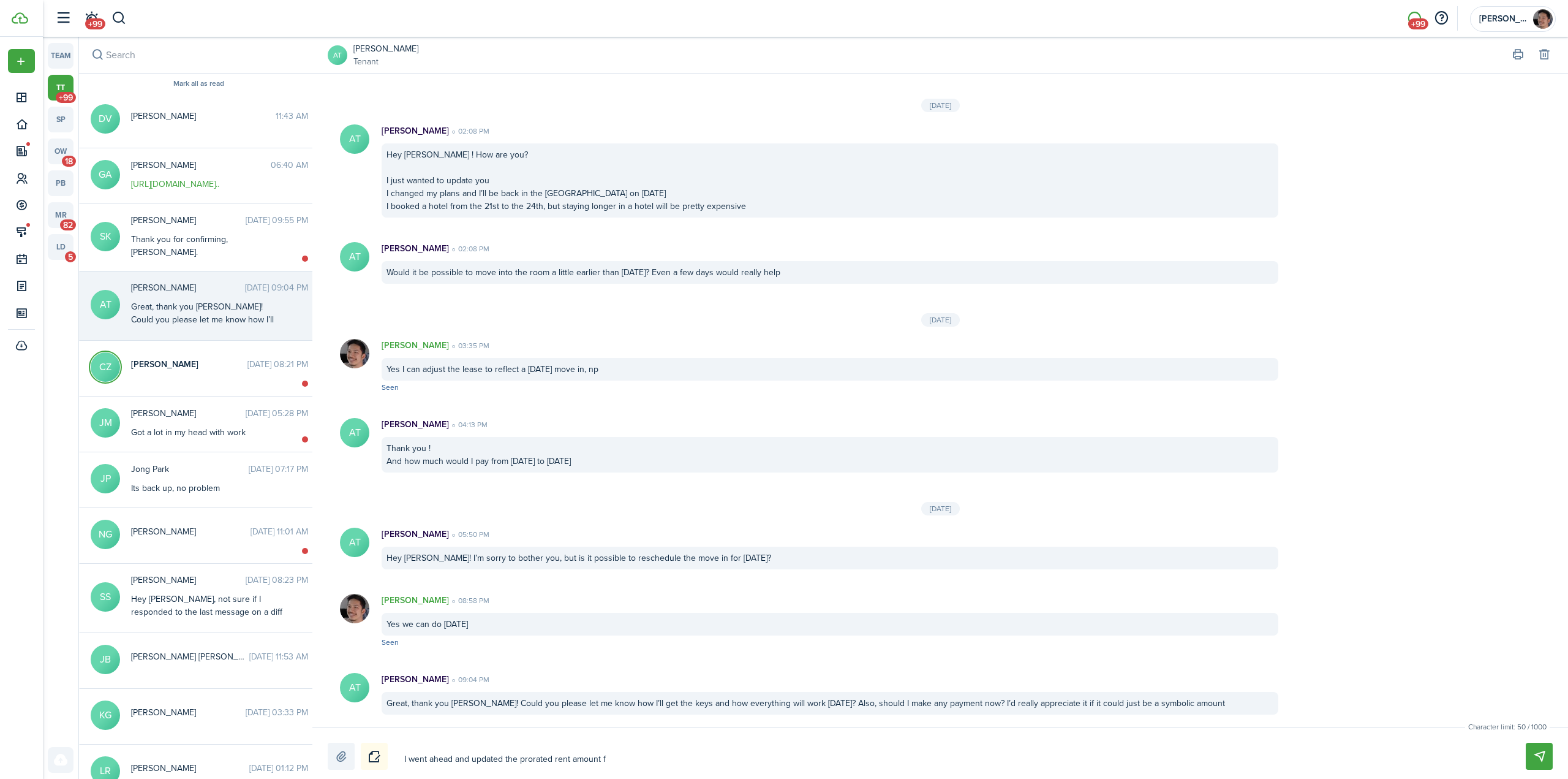
type textarea "I went ahead and updated the prorated rent amount fo"
type textarea "I went ahead and updated the prorated rent amount for"
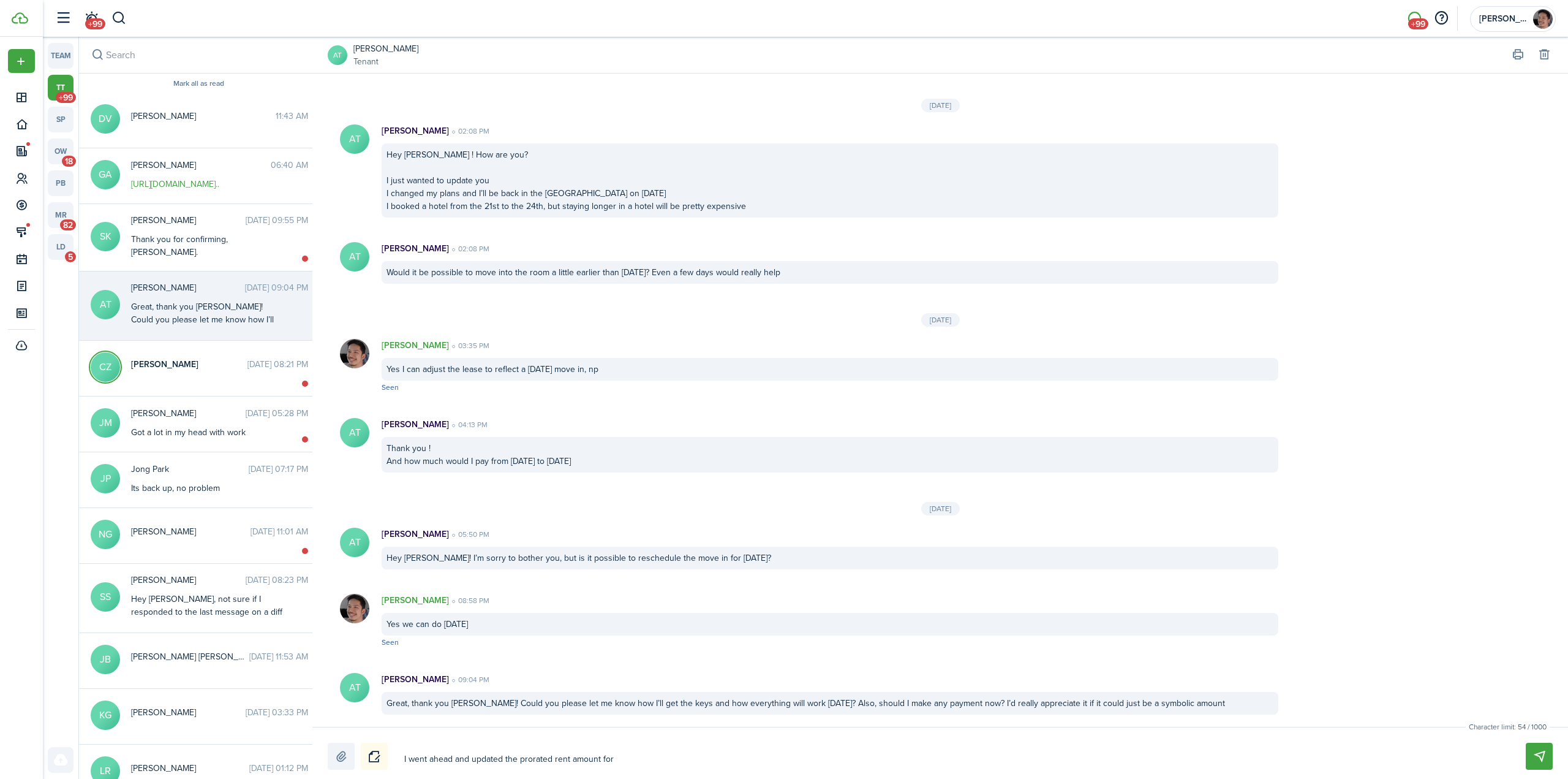
type textarea "I went ahead and updated the prorated rent amount for S"
type textarea "I went ahead and updated the prorated rent amount for Se"
type textarea "I went ahead and updated the prorated rent amount for Sep"
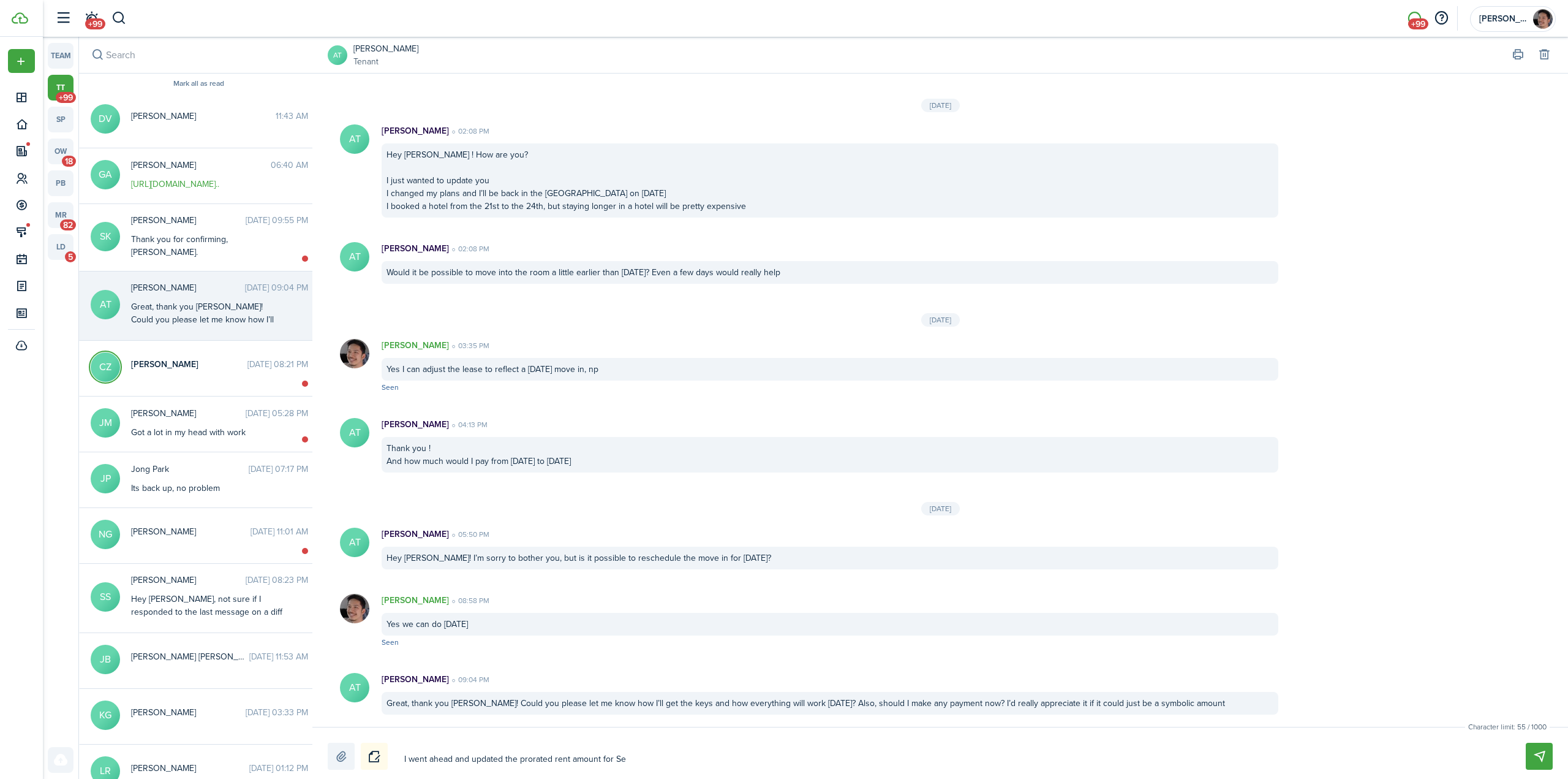
type textarea "I went ahead and updated the prorated rent amount for Sep"
type textarea "I went ahead and updated the prorated rent amount for Sept"
type textarea "I went ahead and updated the prorated rent amount for Sept."
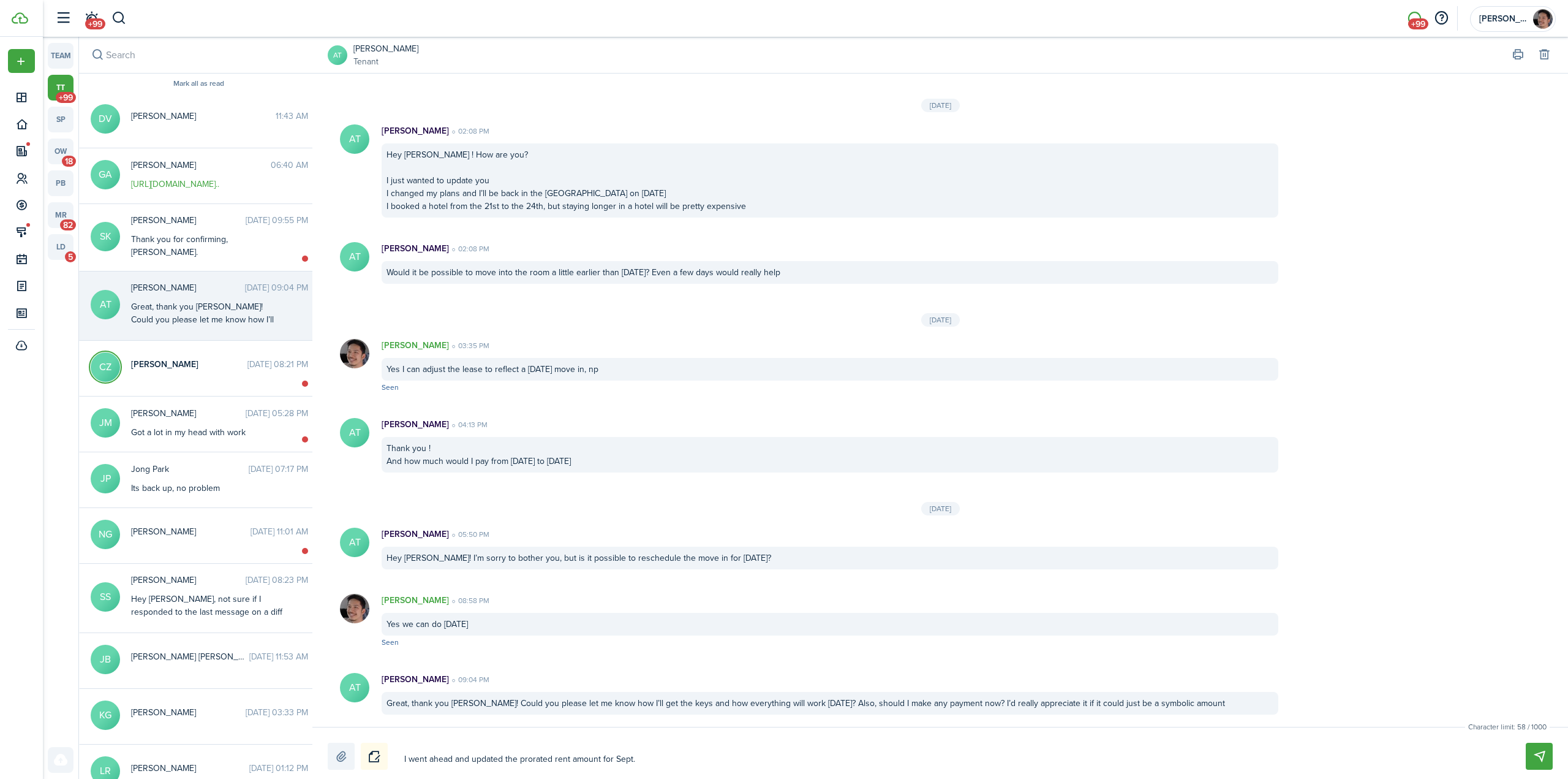
type textarea "I went ahead and updated the prorated rent amount for Sept."
type textarea "I went ahead and updated the prorated rent amount for Sept. F"
type textarea "I went ahead and updated the prorated rent amount for Sept. Fe"
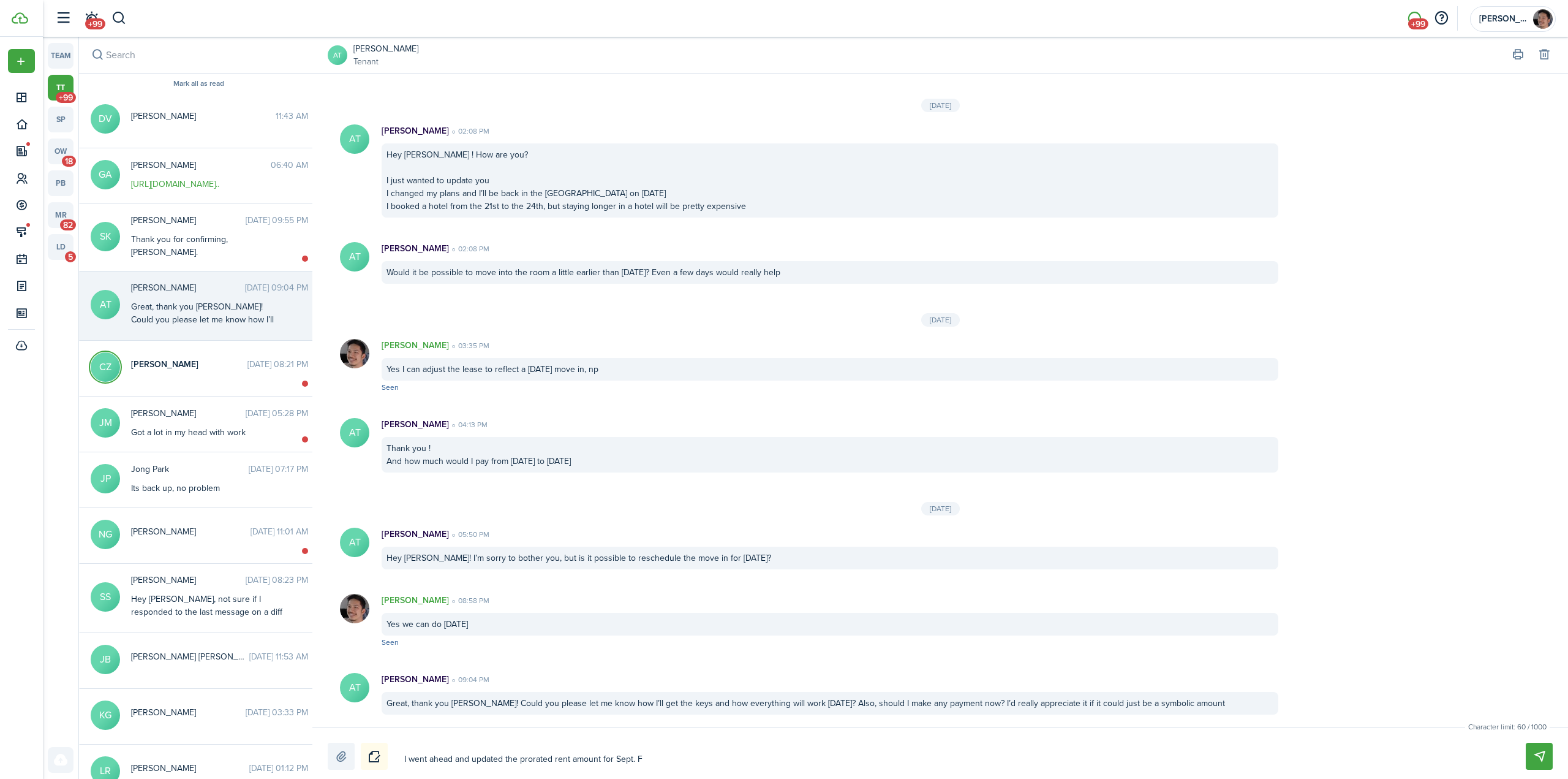
type textarea "I went ahead and updated the prorated rent amount for Sept. Fe"
type textarea "I went ahead and updated the prorated rent amount for Sept. Fee"
type textarea "I went ahead and updated the prorated rent amount for Sept. Feel"
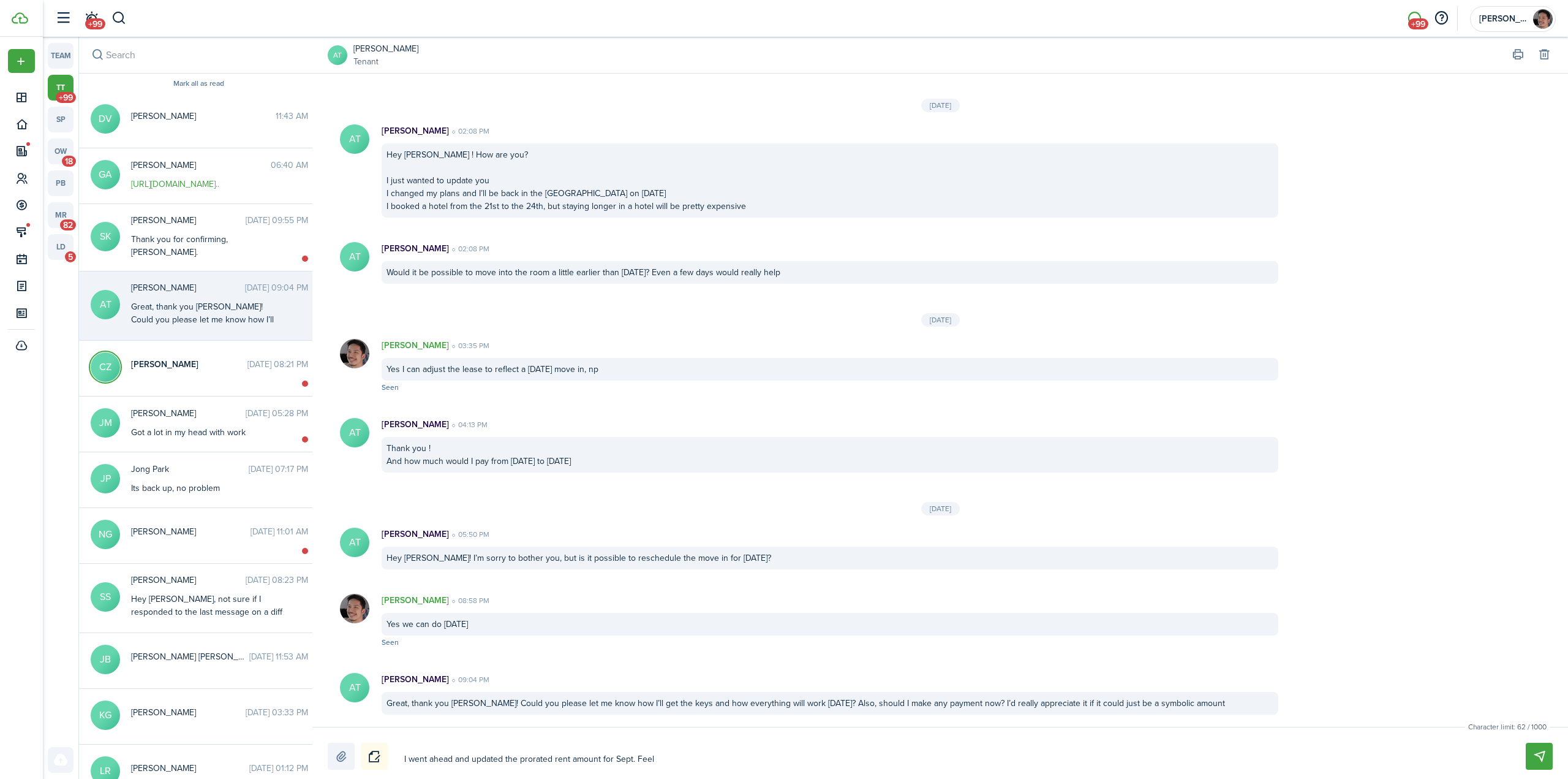
type textarea "I went ahead and updated the prorated rent amount for Sept. Feel"
type textarea "I went ahead and updated the prorated rent amount for Sept. Feel f"
type textarea "I went ahead and updated the prorated rent amount for Sept. Feel fr"
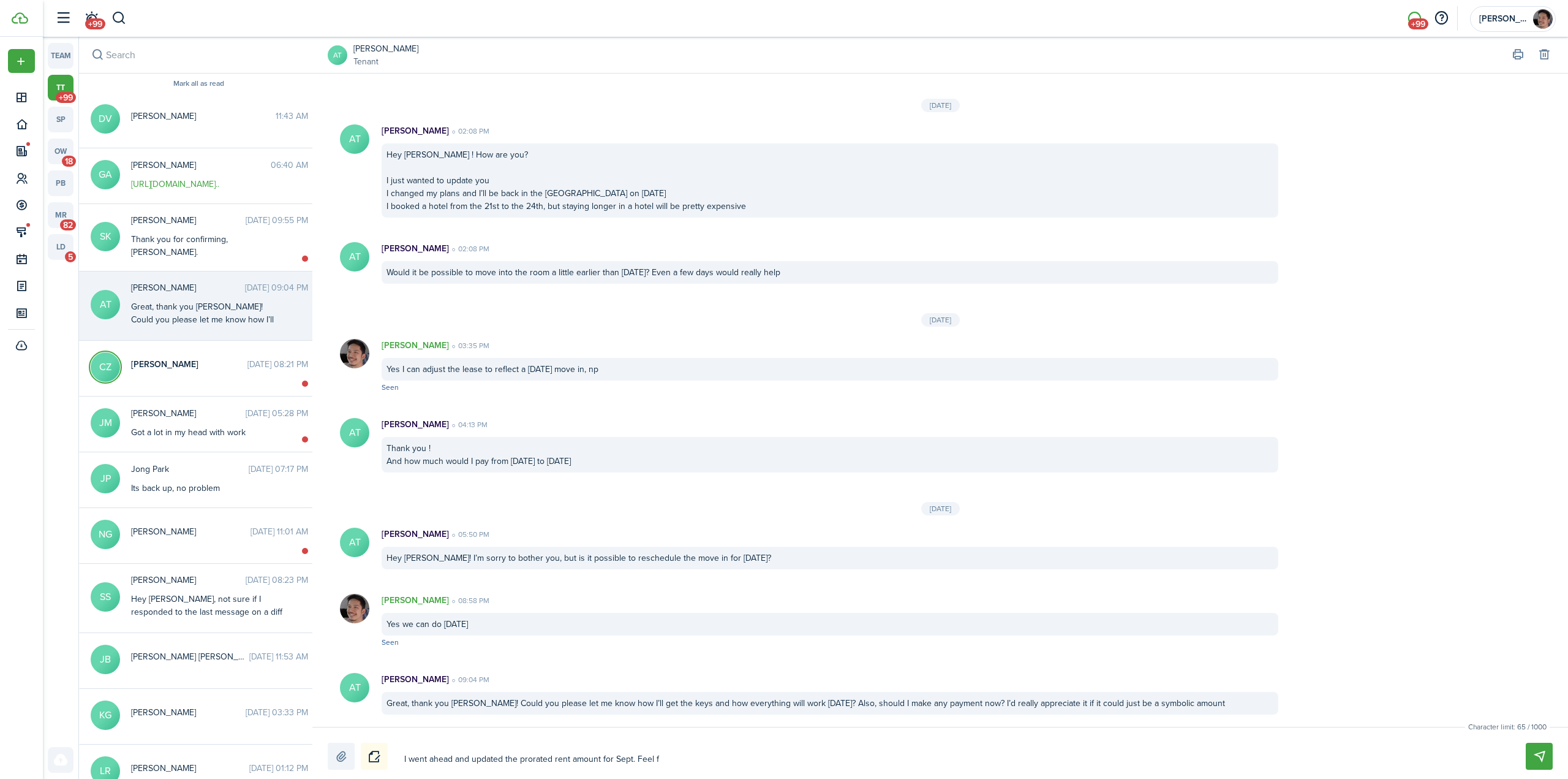
type textarea "I went ahead and updated the prorated rent amount for Sept. Feel fr"
type textarea "I went ahead and updated the prorated rent amount for Sept. Feel fre"
type textarea "I went ahead and updated the prorated rent amount for Sept. Feel free"
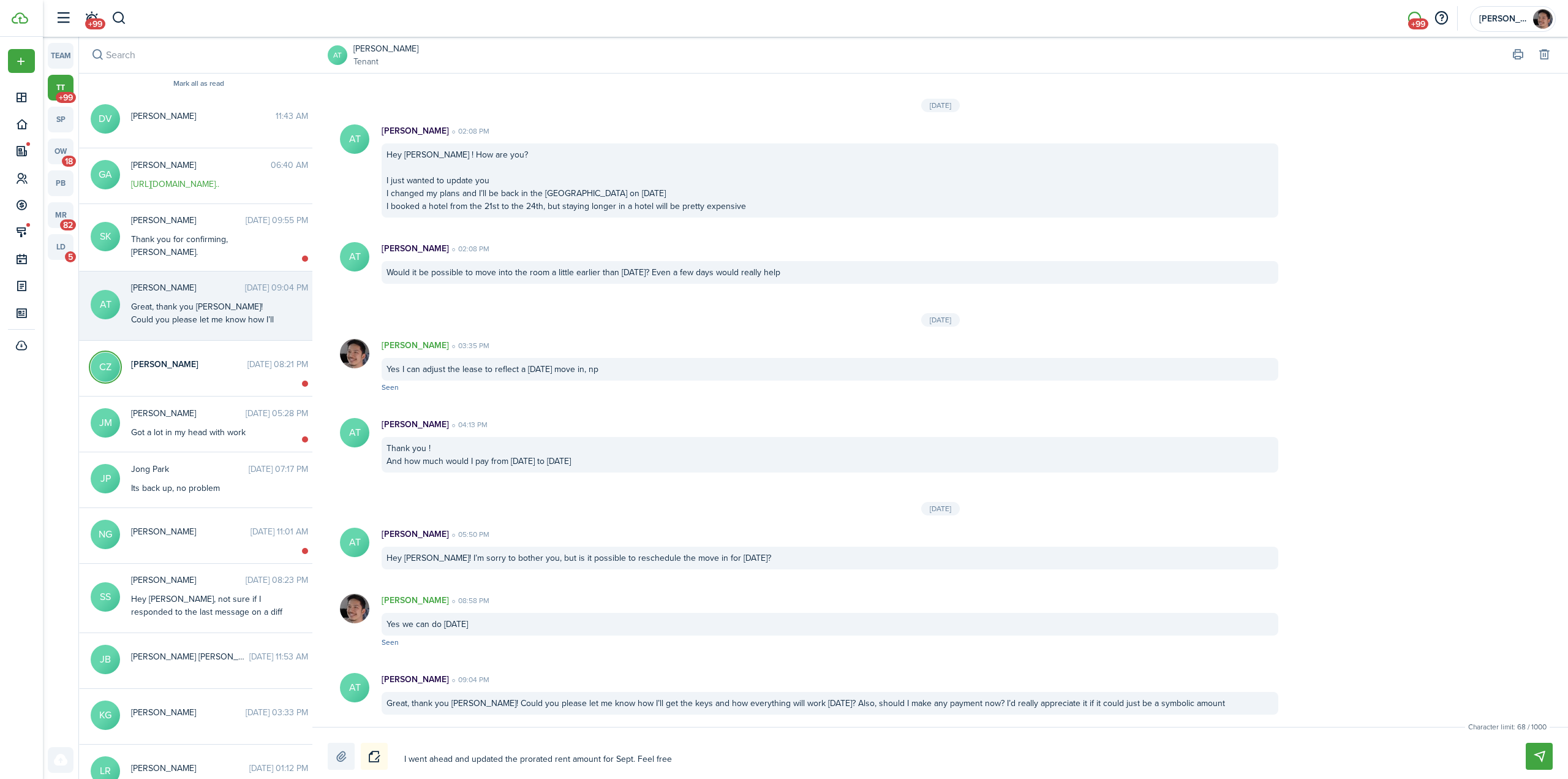
type textarea "I went ahead and updated the prorated rent amount for Sept. Feel free"
type textarea "I went ahead and updated the prorated rent amount for Sept. Feel free t"
type textarea "I went ahead and updated the prorated rent amount for Sept. Feel free to"
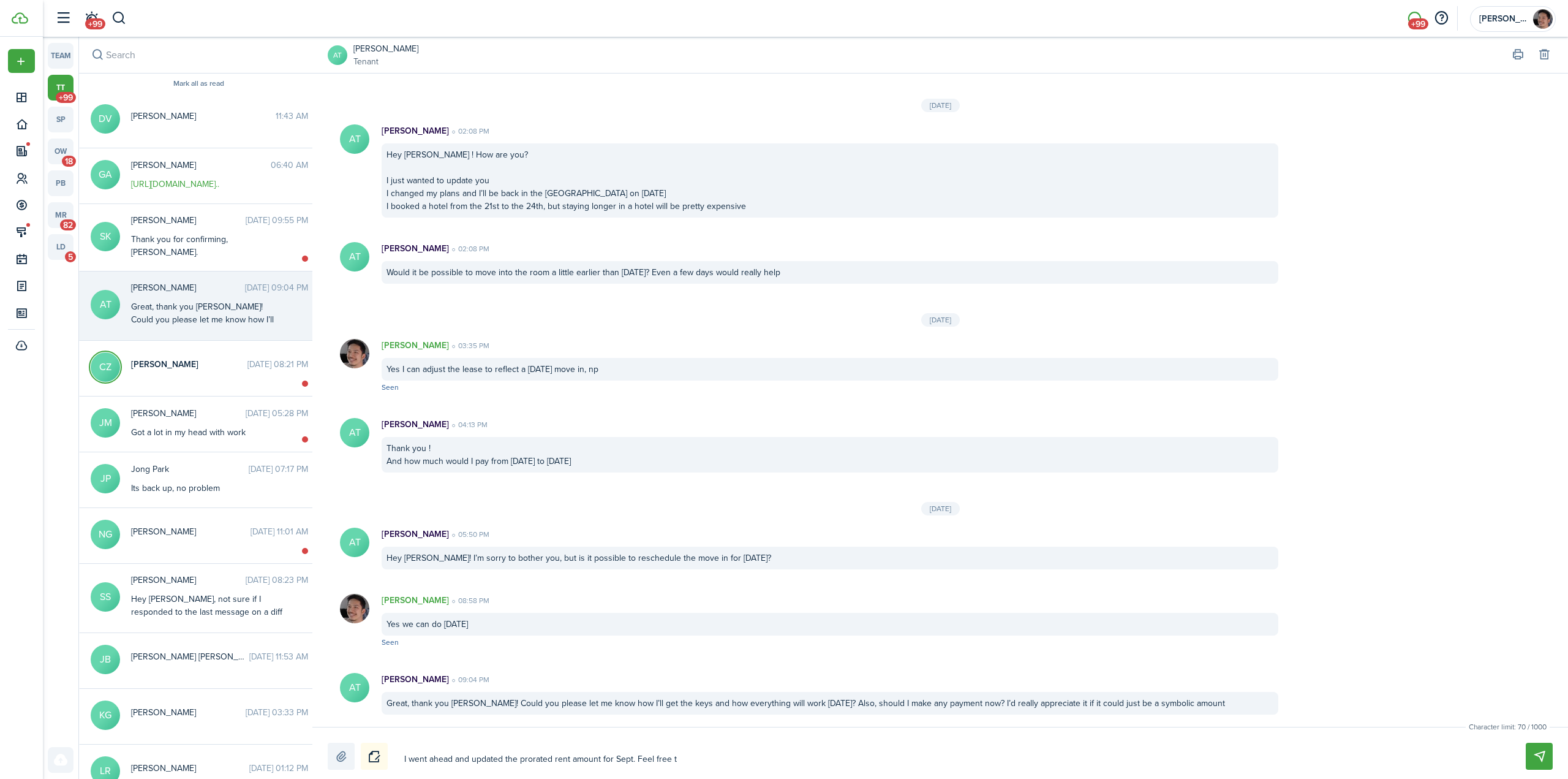
type textarea "I went ahead and updated the prorated rent amount for Sept. Feel free to"
type textarea "I went ahead and updated the prorated rent amount for Sept. Feel free to s"
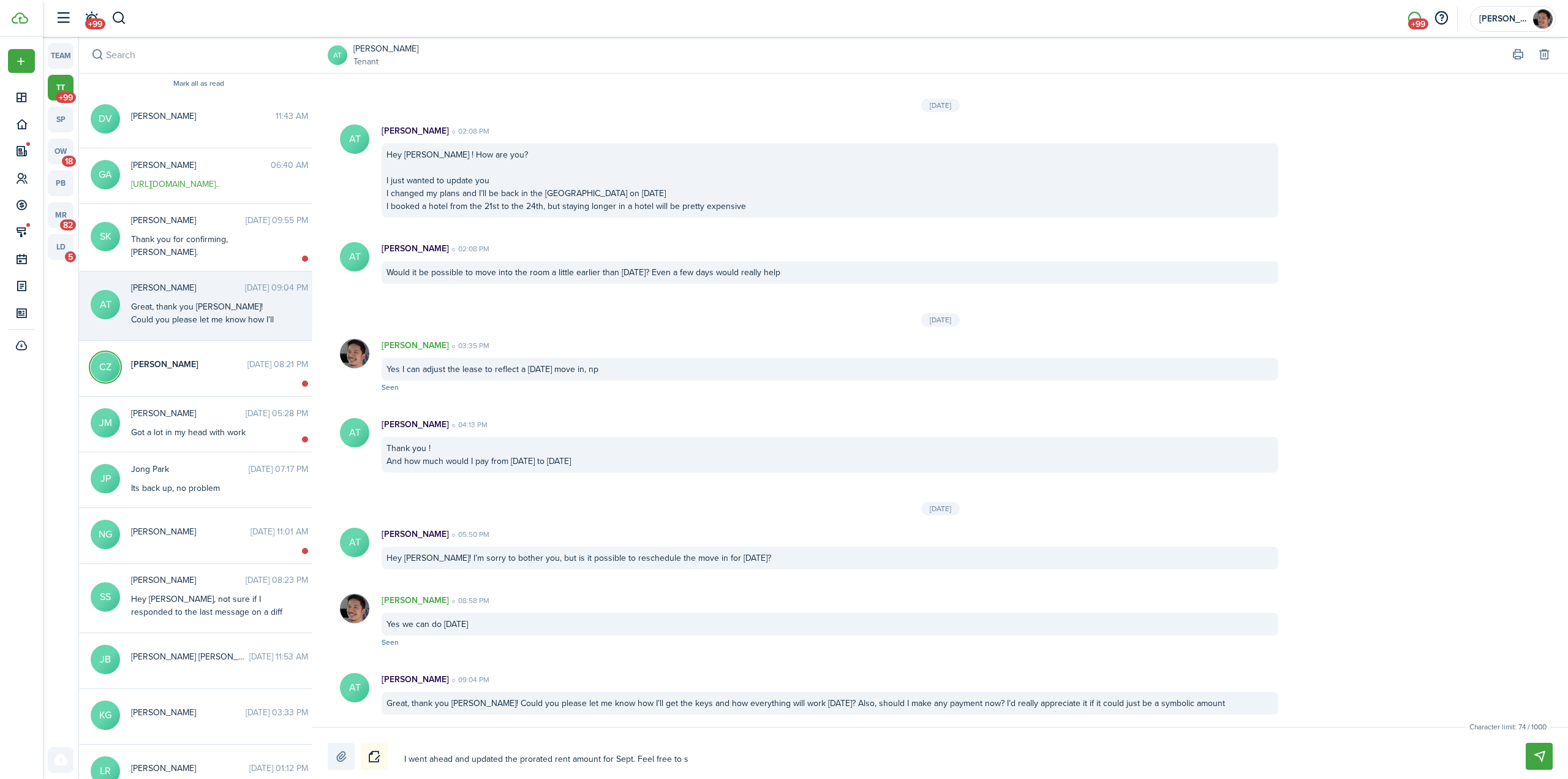
type textarea "I went ahead and updated the prorated rent amount for Sept. Feel free to se"
type textarea "I went ahead and updated the prorated rent amount for Sept. Feel free to sen"
type textarea "I went ahead and updated the prorated rent amount for Sept. Feel free to send"
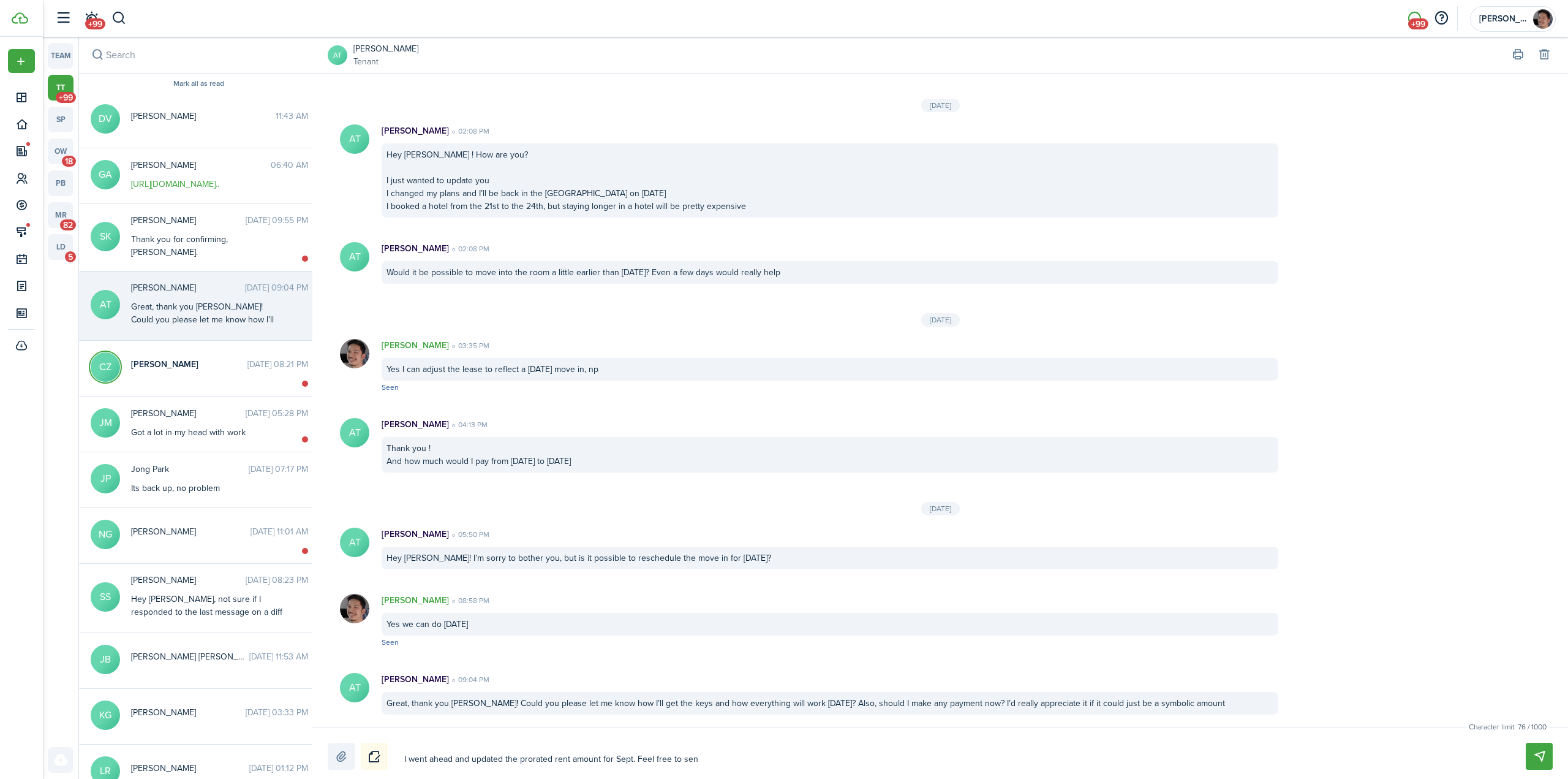
type textarea "I went ahead and updated the prorated rent amount for Sept. Feel free to send"
type textarea "I went ahead and updated the prorated rent amount for Sept. Feel free to send t"
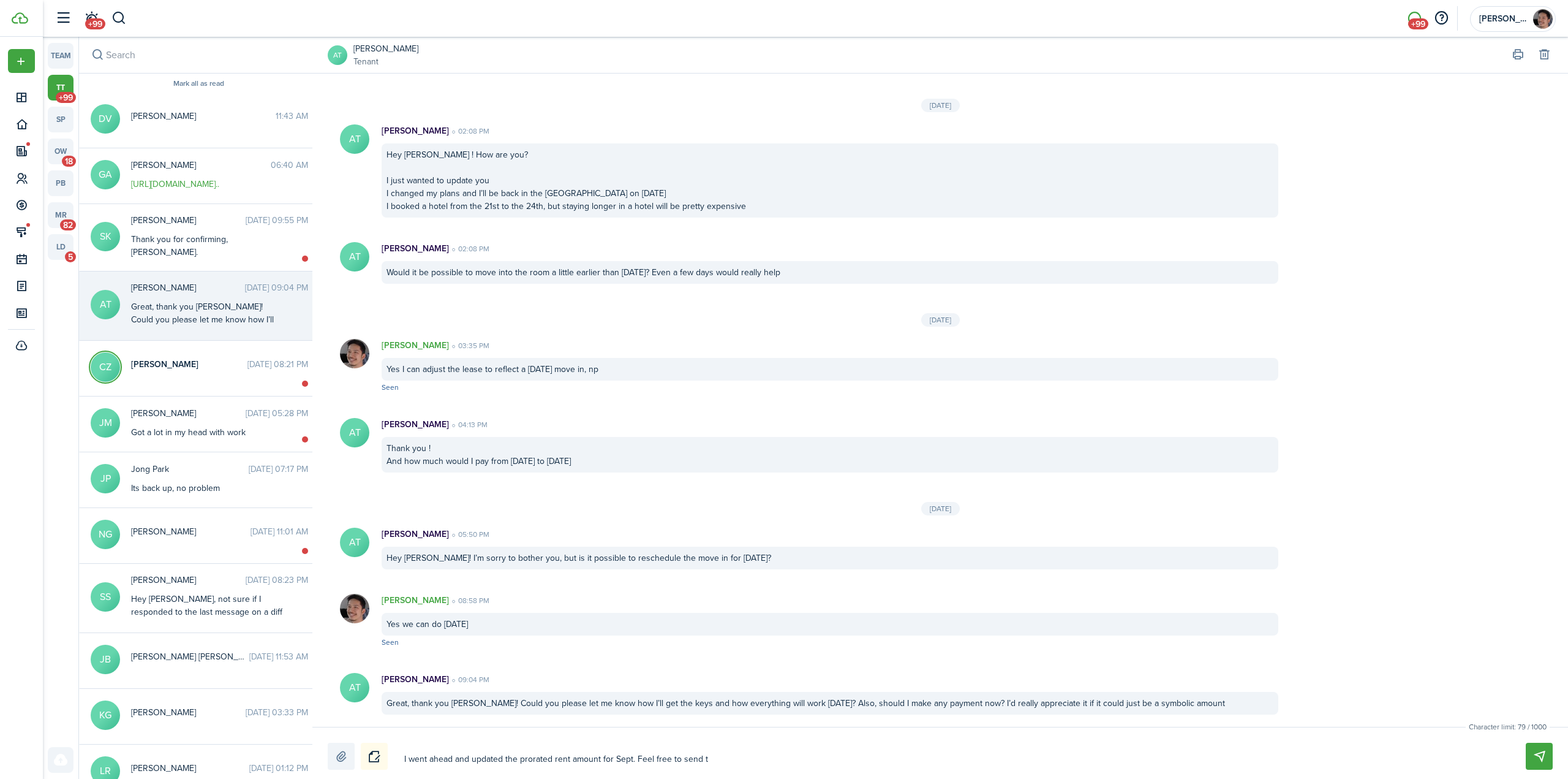
type textarea "I went ahead and updated the prorated rent amount for Sept. Feel free to send th"
type textarea "I went ahead and updated the prorated rent amount for Sept. Feel free to send t…"
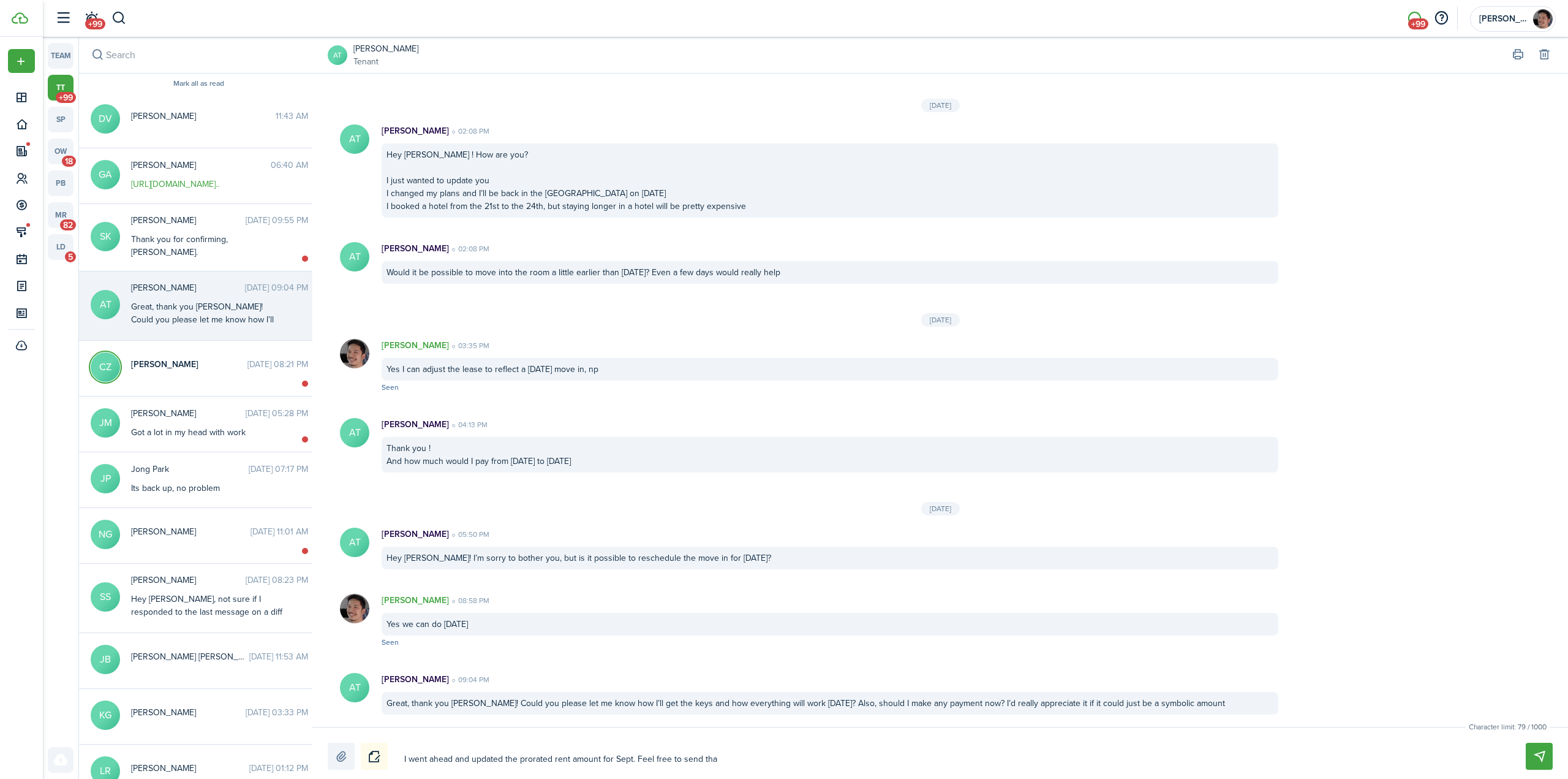
type textarea "I went ahead and updated the prorated rent amount for Sept. Feel free to send t…"
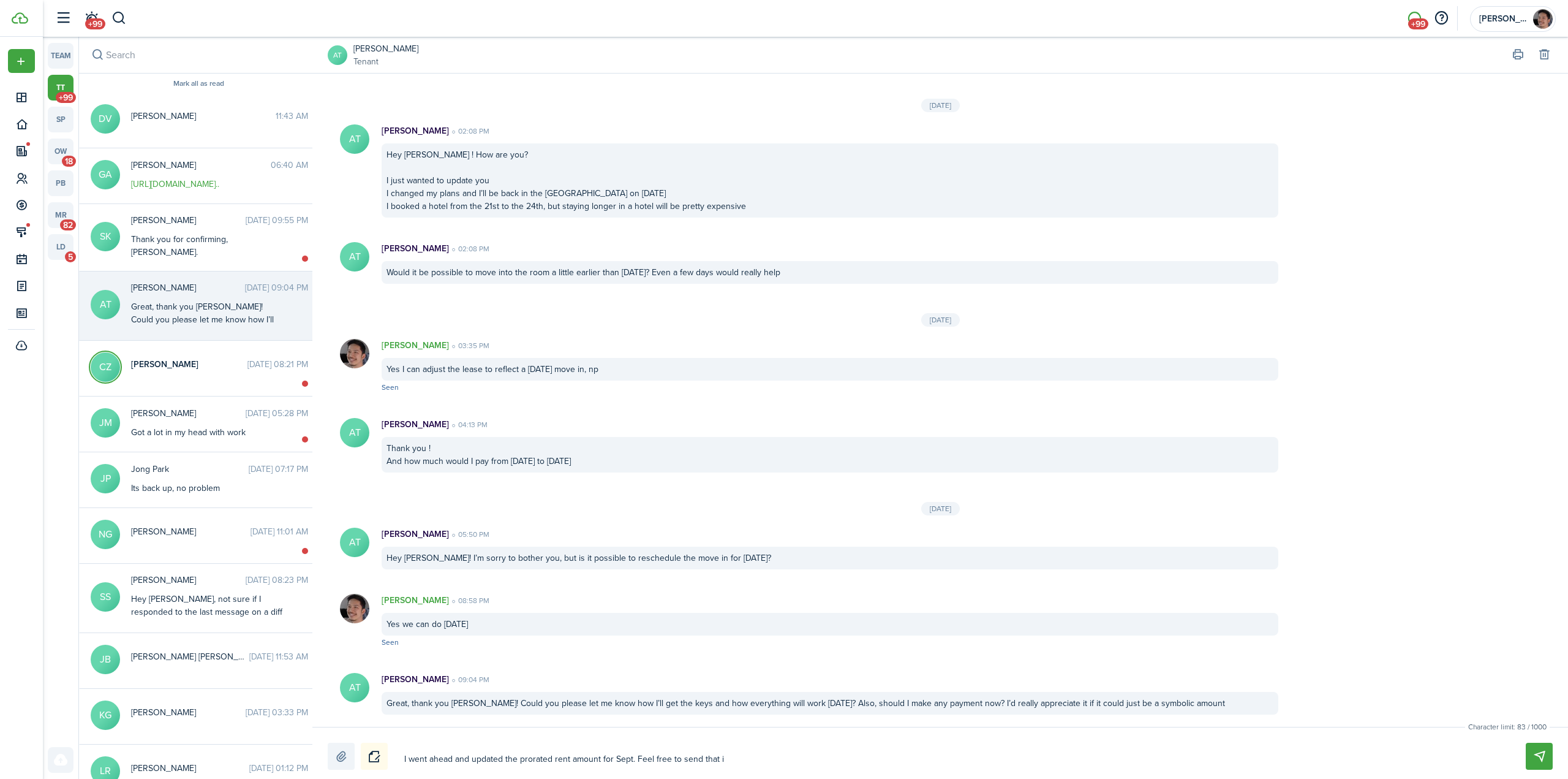
type textarea "I went ahead and updated the prorated rent amount for Sept. Feel free to send t…"
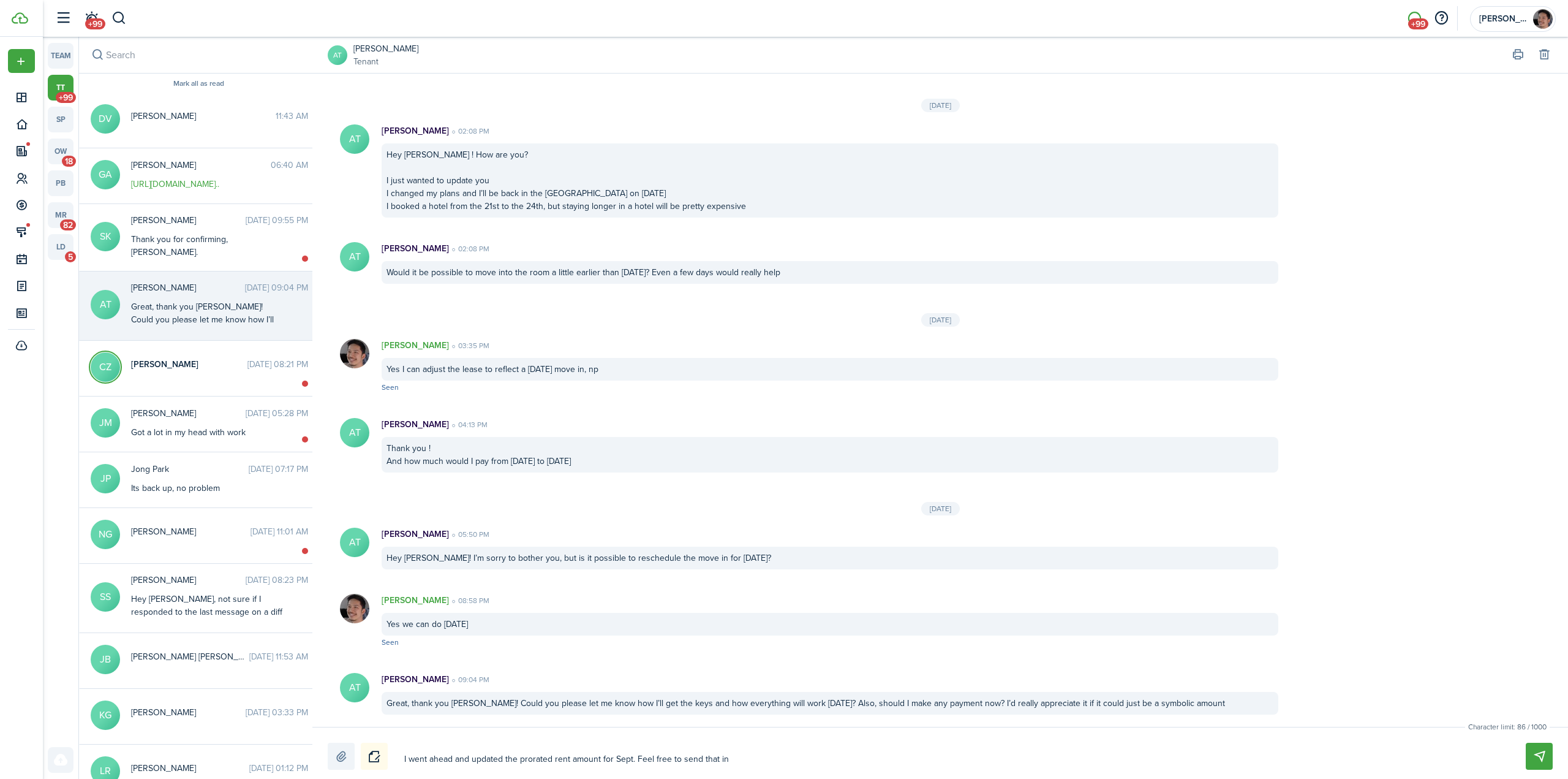
type textarea "I went ahead and updated the prorated rent amount for Sept. Feel free to send t…"
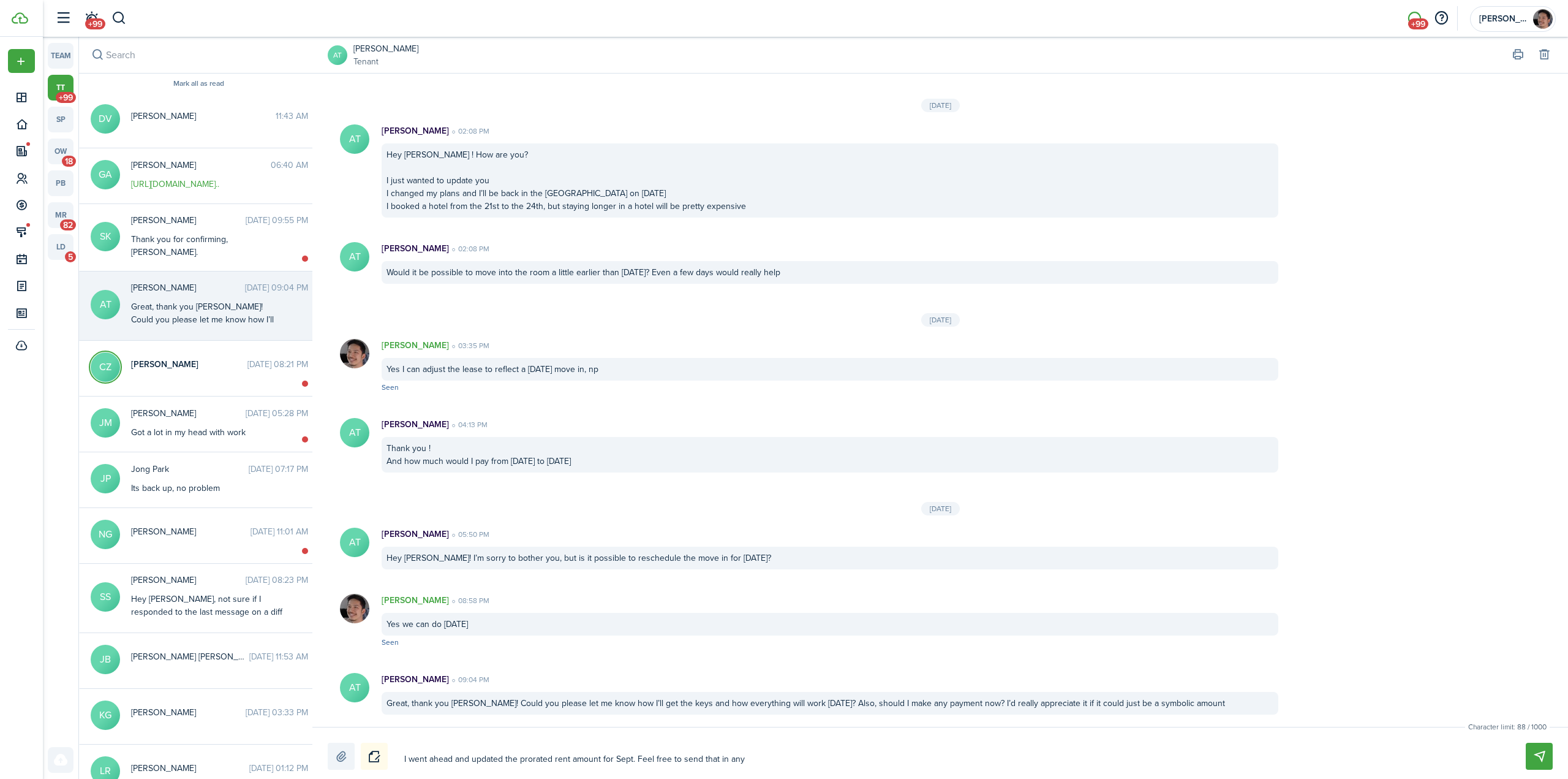
type textarea "I went ahead and updated the prorated rent amount for Sept. Feel free to send t…"
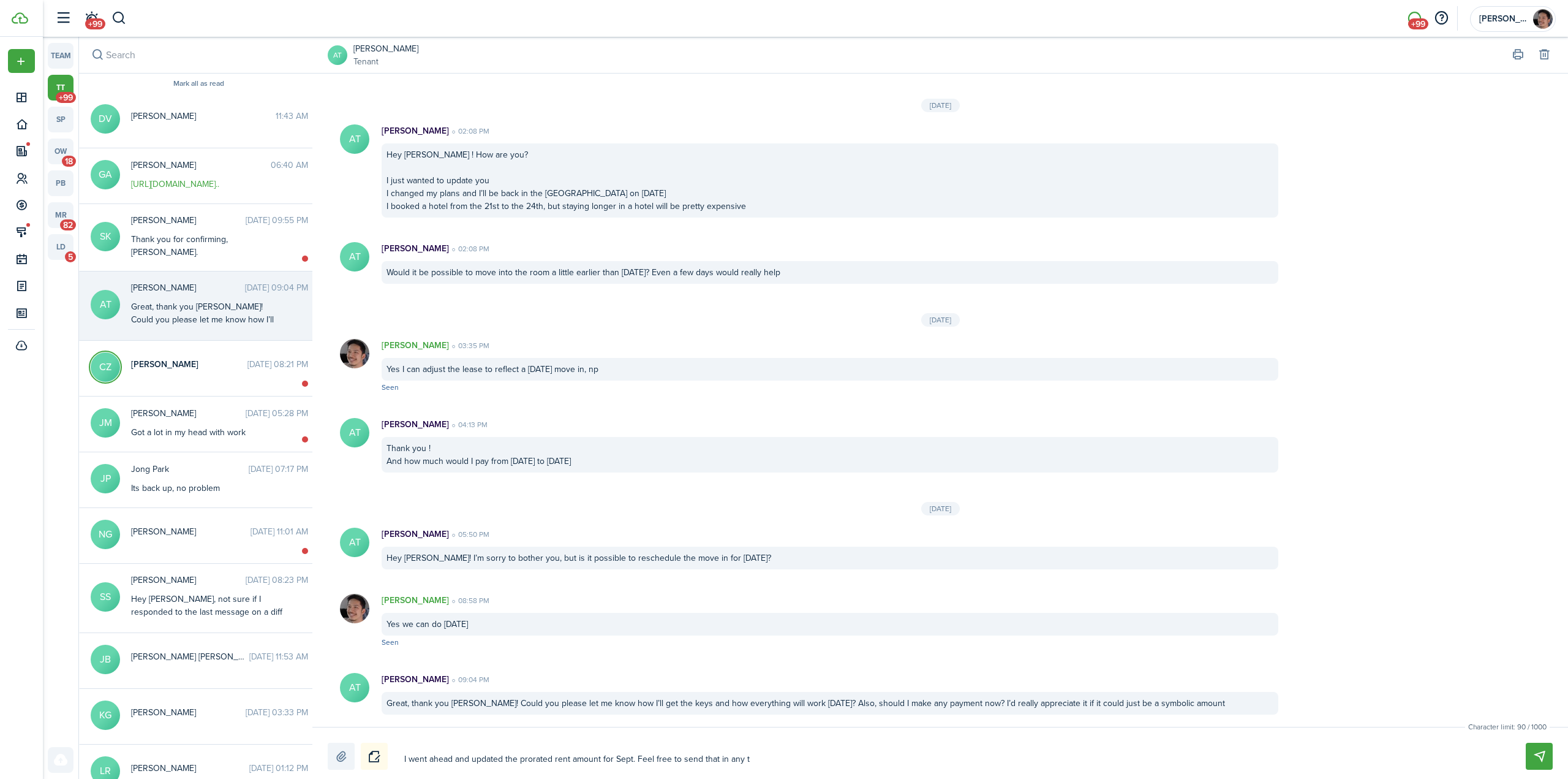
type textarea "I went ahead and updated the prorated rent amount for Sept. Feel free to send t…"
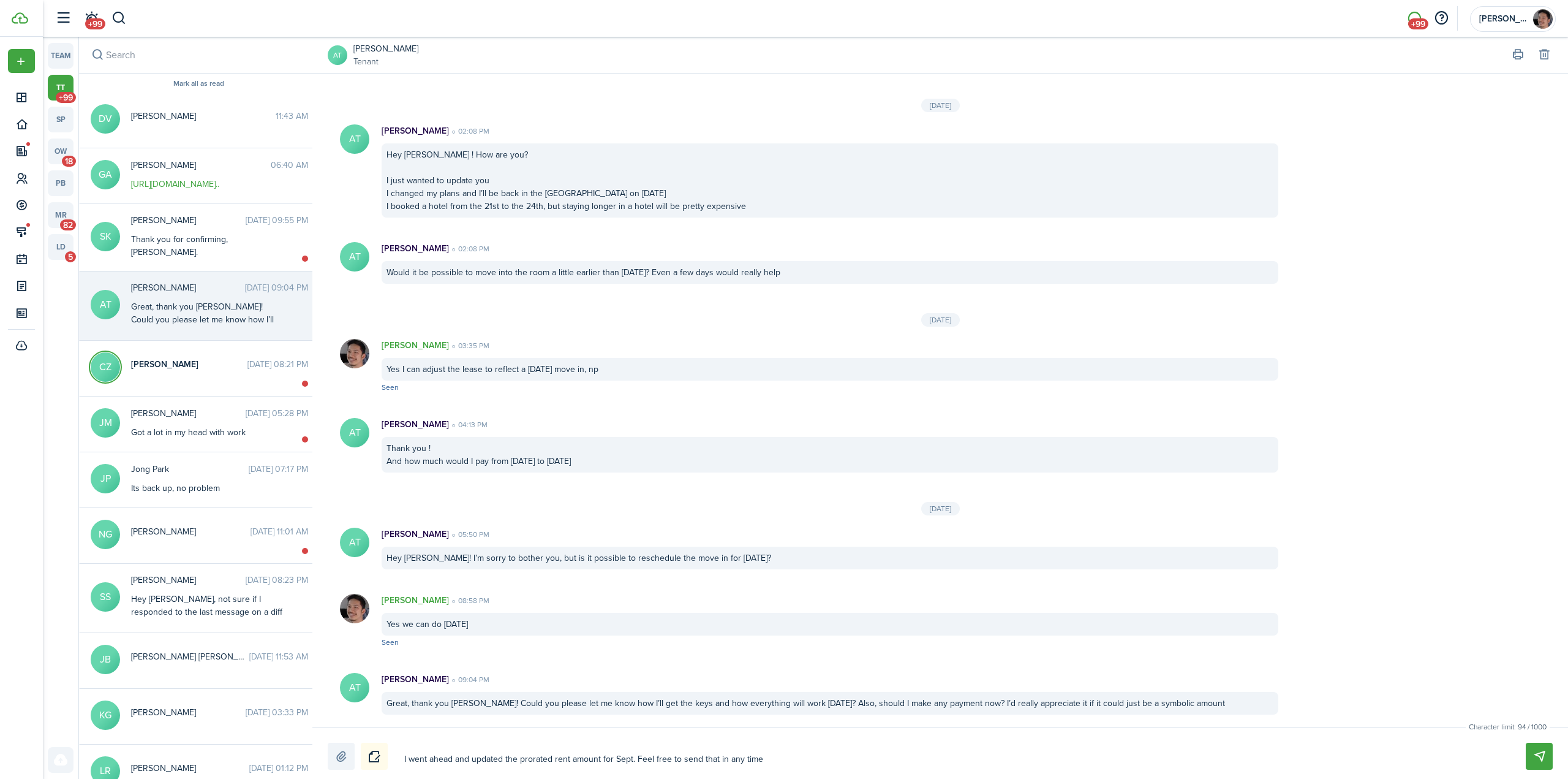
type textarea "I went ahead and updated the prorated rent amount for Sept. Feel free to send t…"
click at [1539, 755] on button "Send" at bounding box center [1538, 756] width 27 height 27
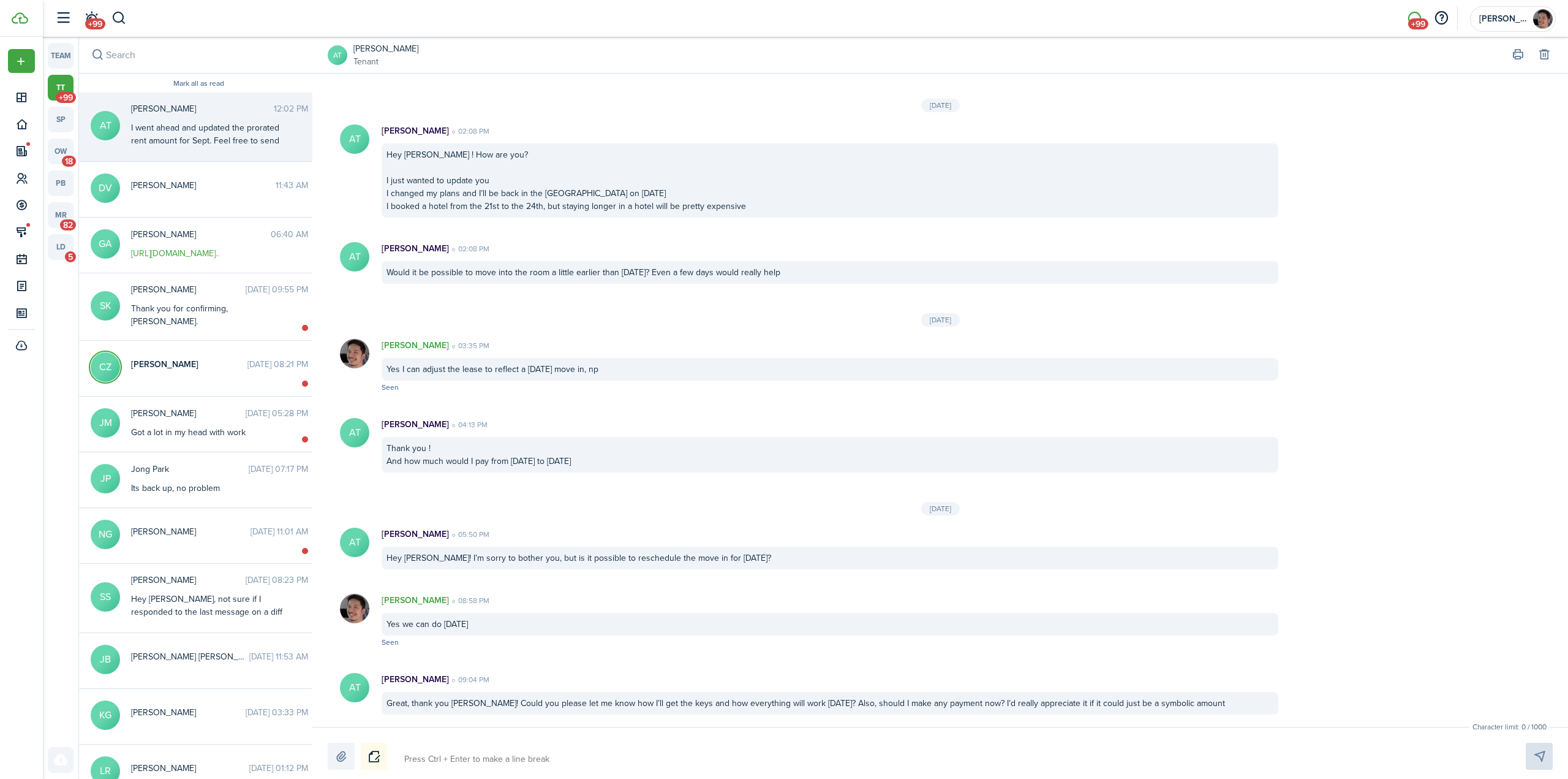
scroll to position [1088, 0]
